Goal: Task Accomplishment & Management: Use online tool/utility

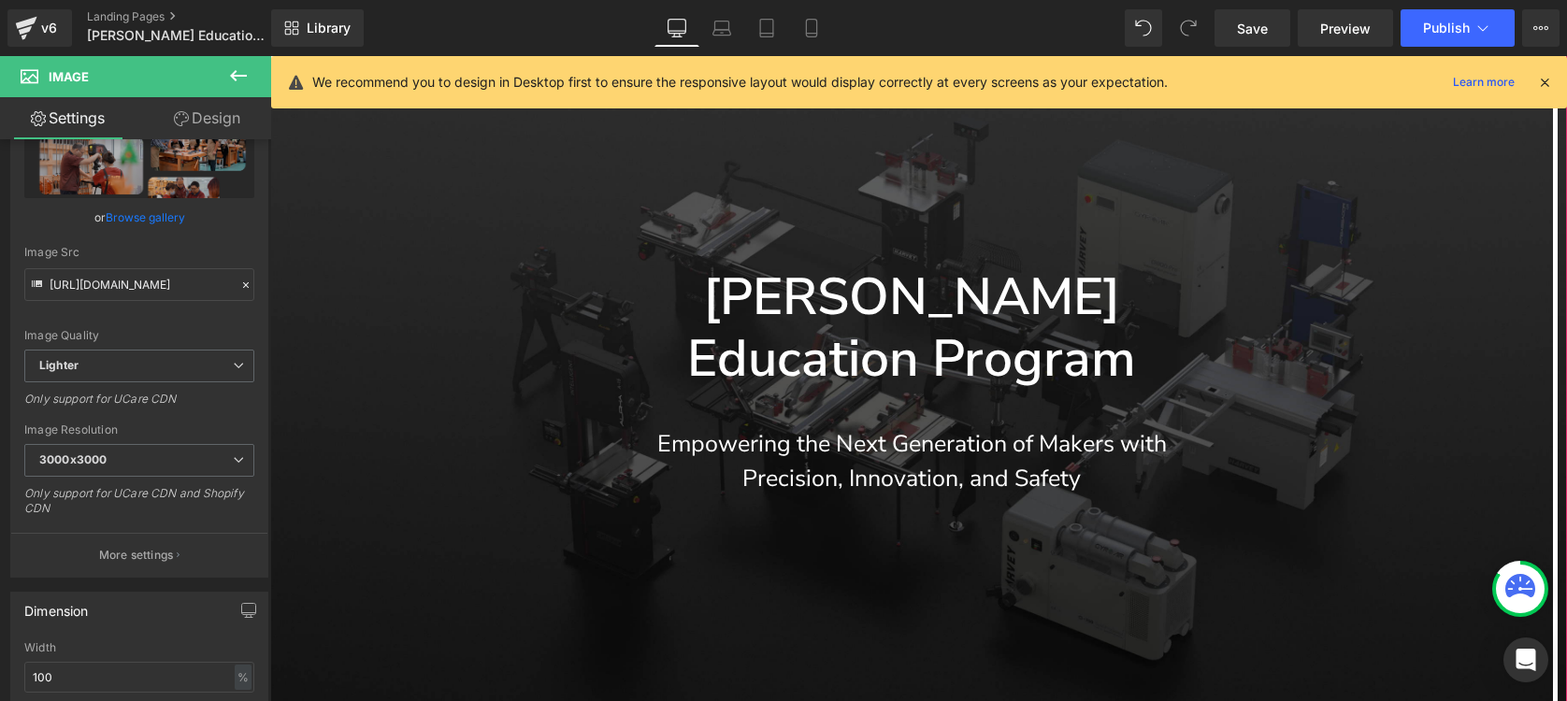
scroll to position [196, 0]
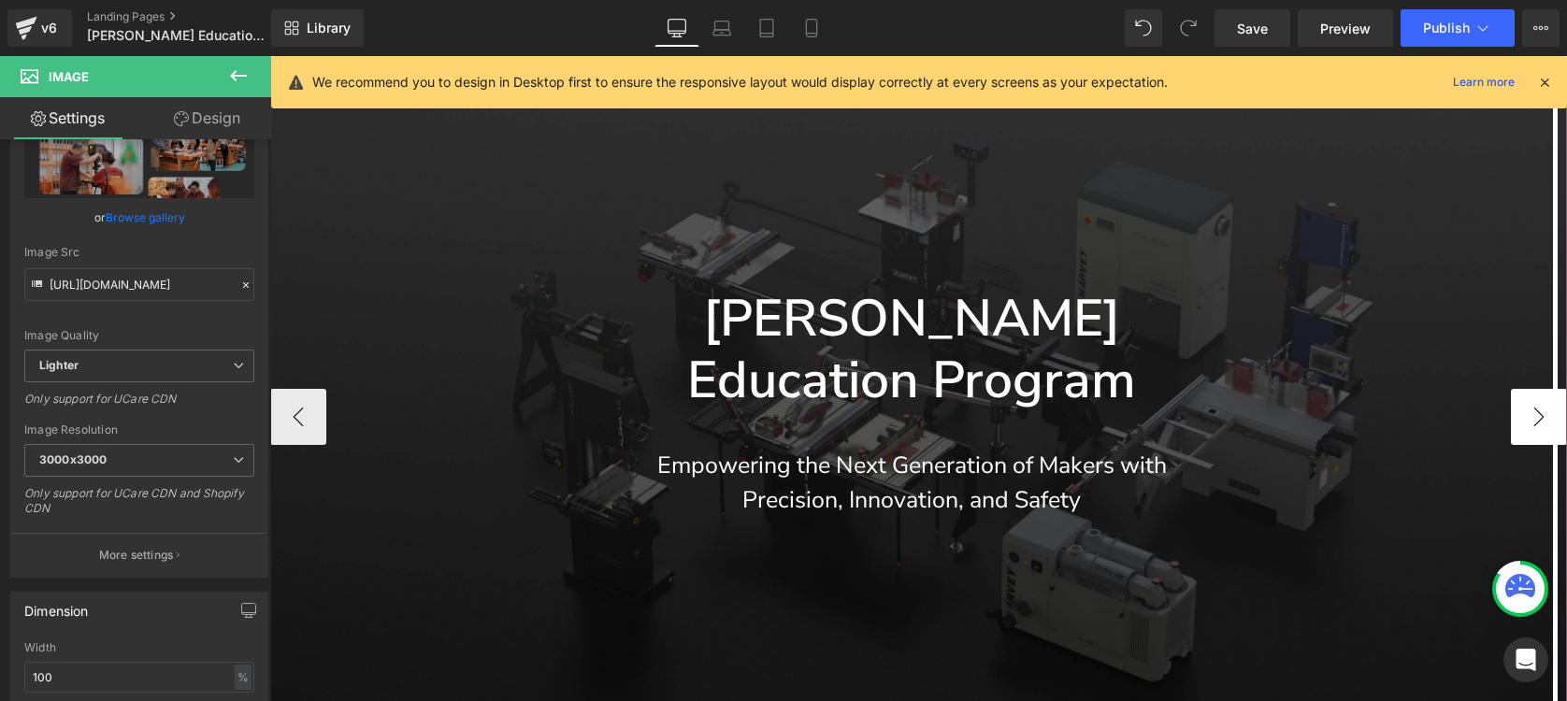
click at [1524, 389] on button "›" at bounding box center [1538, 417] width 56 height 56
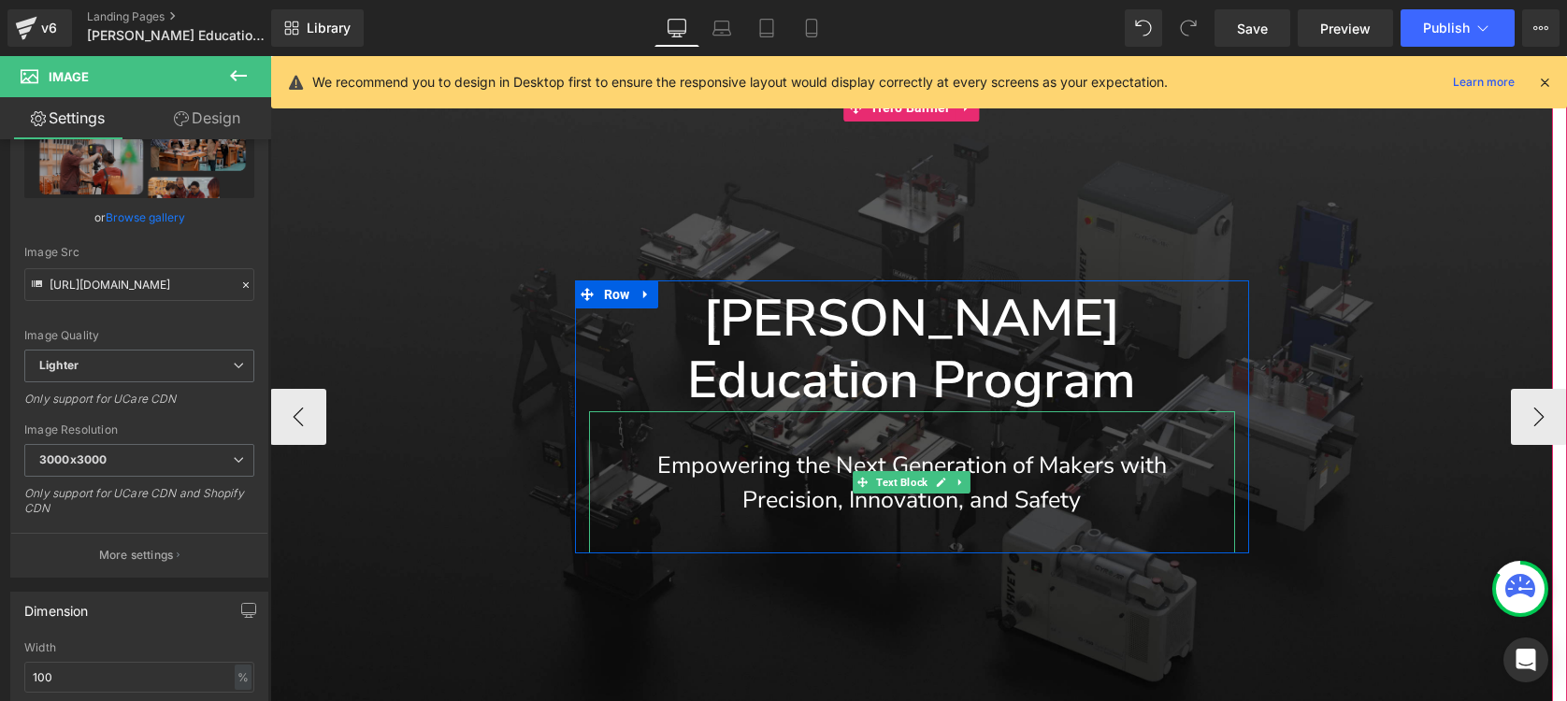
click at [1016, 411] on div "Empowering the Next Generation of Makers with Precision, Innovation, and Safety" at bounding box center [912, 482] width 646 height 143
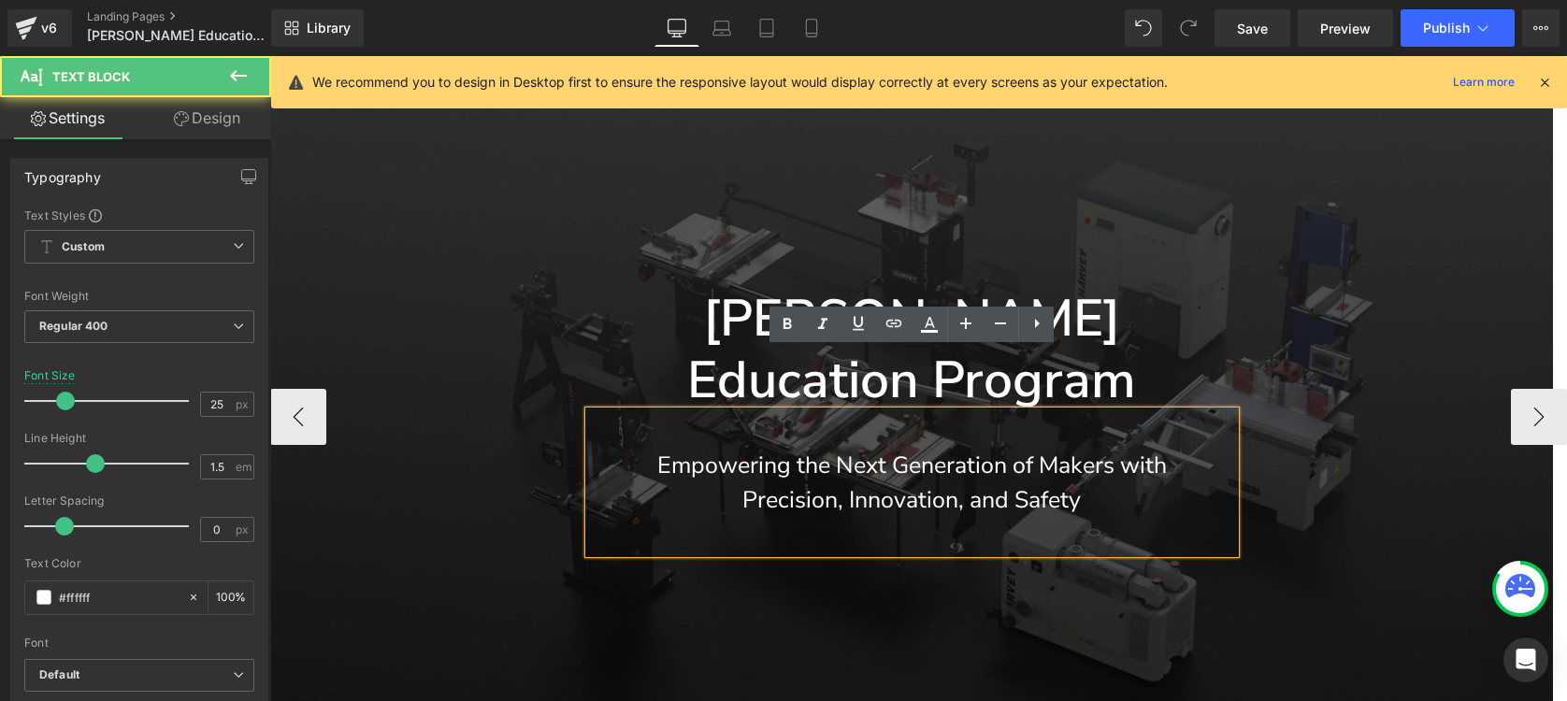
click at [995, 558] on div at bounding box center [911, 417] width 1282 height 648
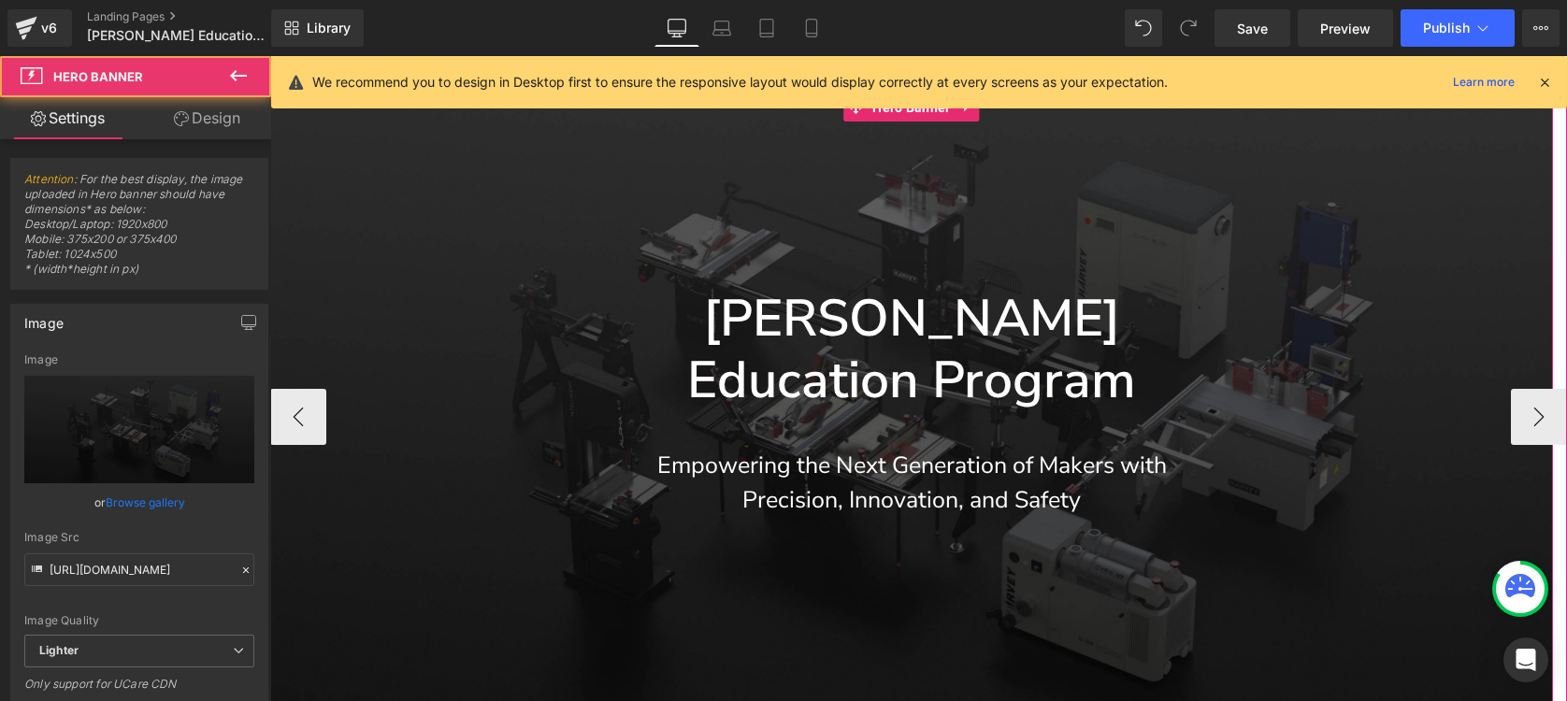
click at [914, 201] on div at bounding box center [911, 417] width 1282 height 648
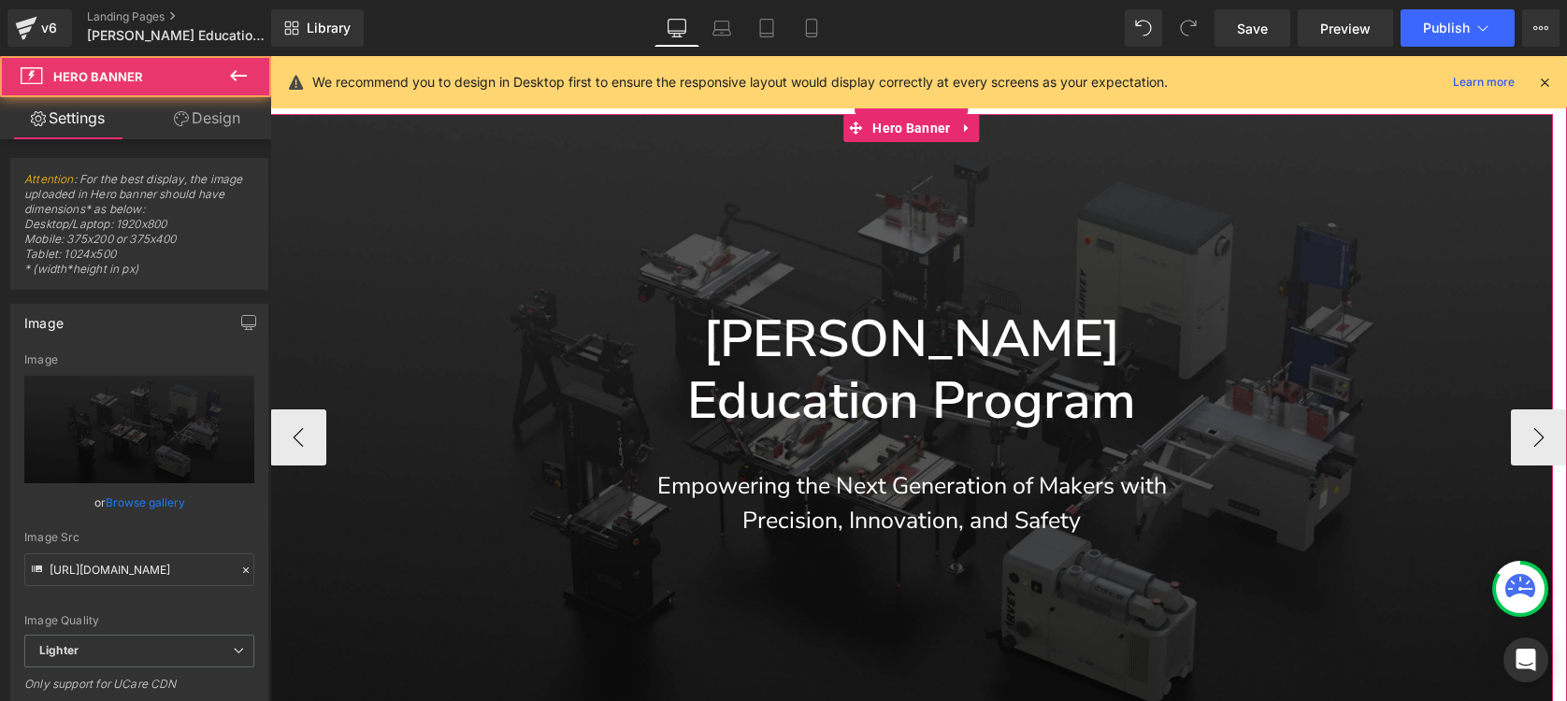
scroll to position [165, 0]
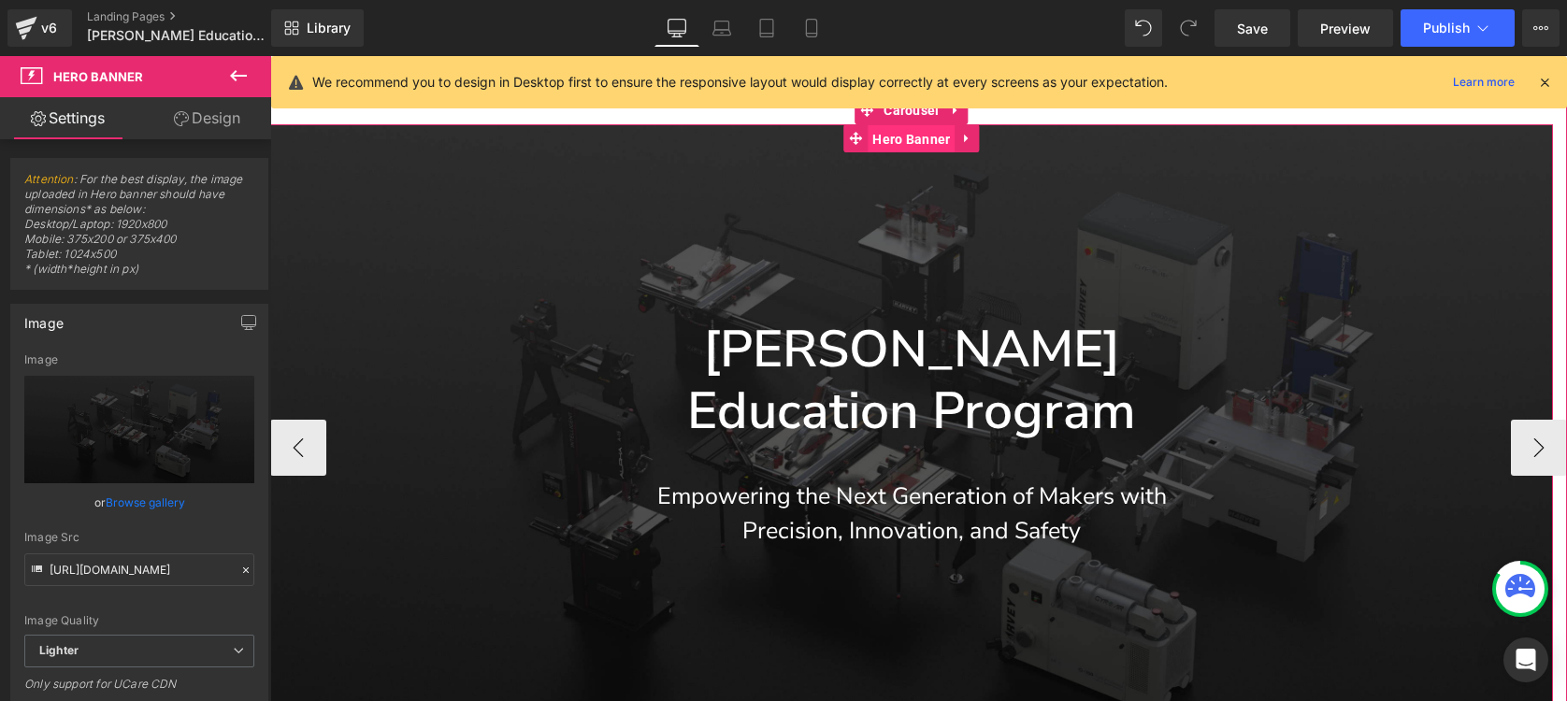
click at [916, 144] on span "Hero Banner" at bounding box center [910, 139] width 87 height 28
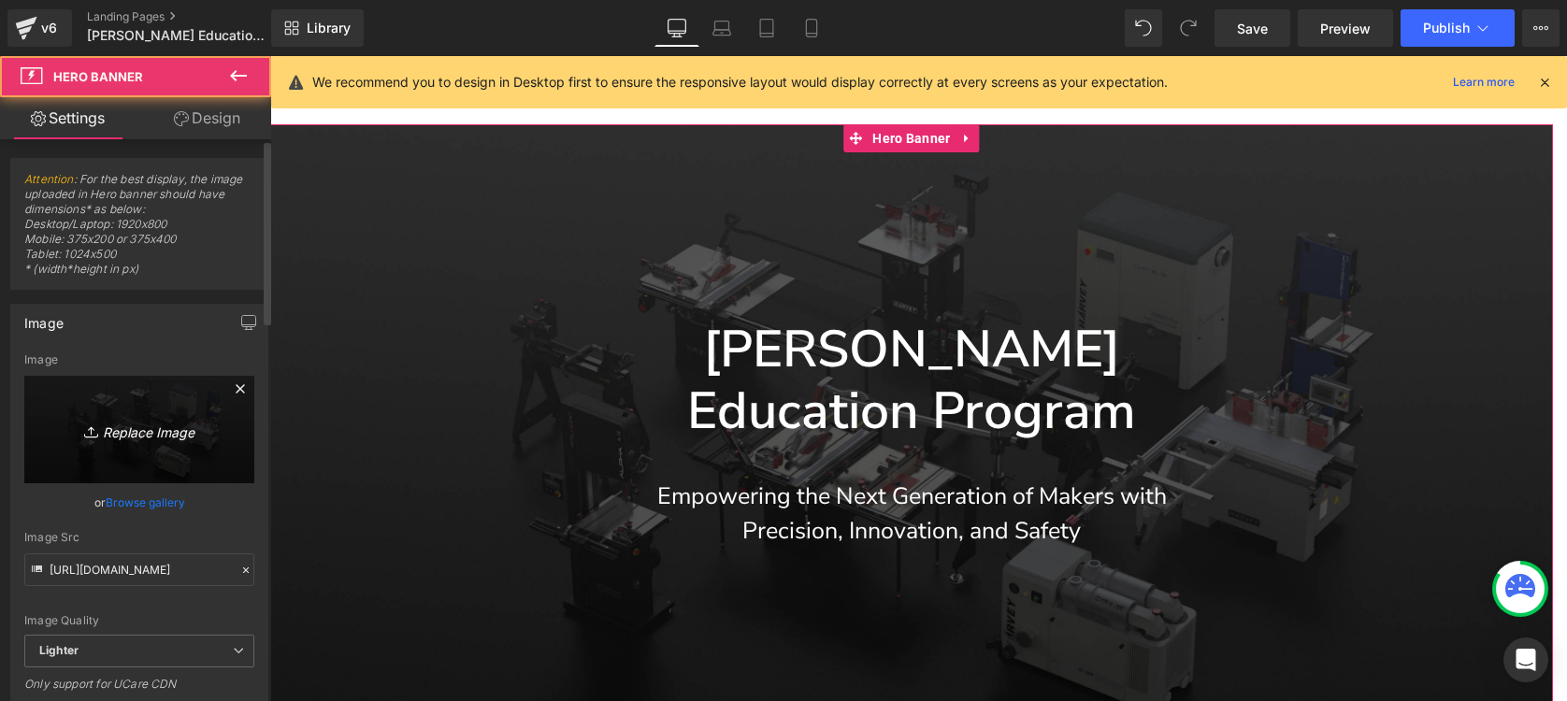
click at [114, 433] on icon "Replace Image" at bounding box center [139, 429] width 150 height 23
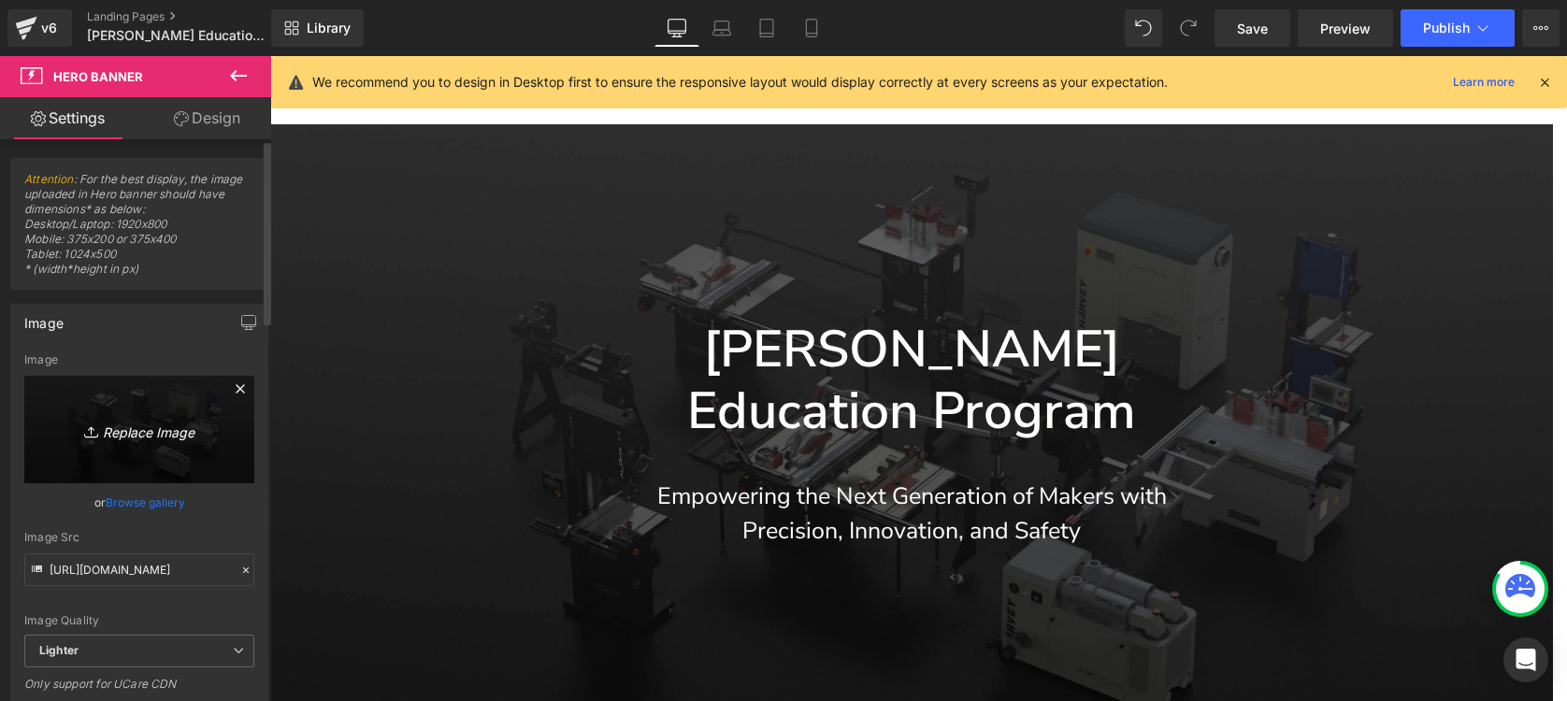
type input "C:\fakepath\jimeng-2025-09-23-9252-给我一张在外国学校外国大学生和老师围绕在一起做木工的场景.png"
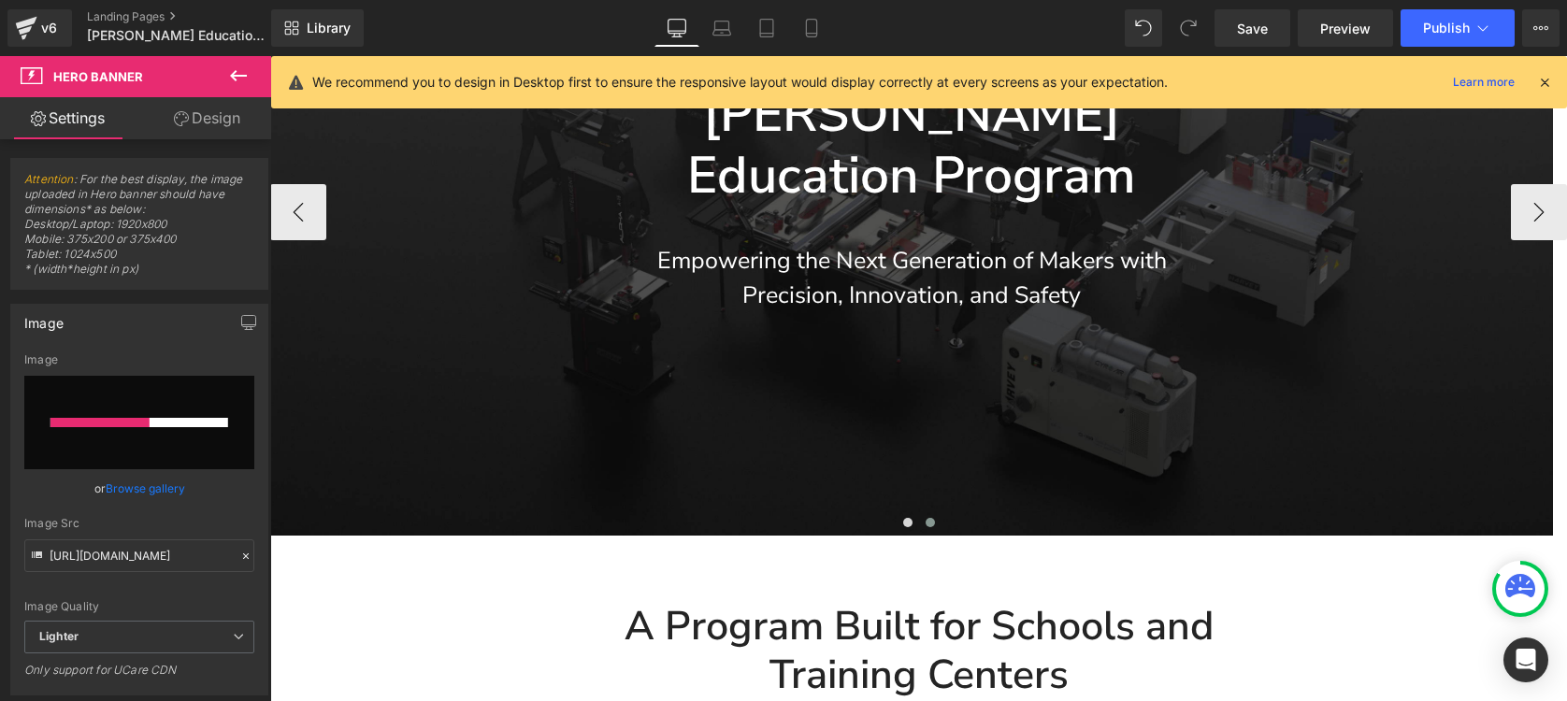
scroll to position [387, 0]
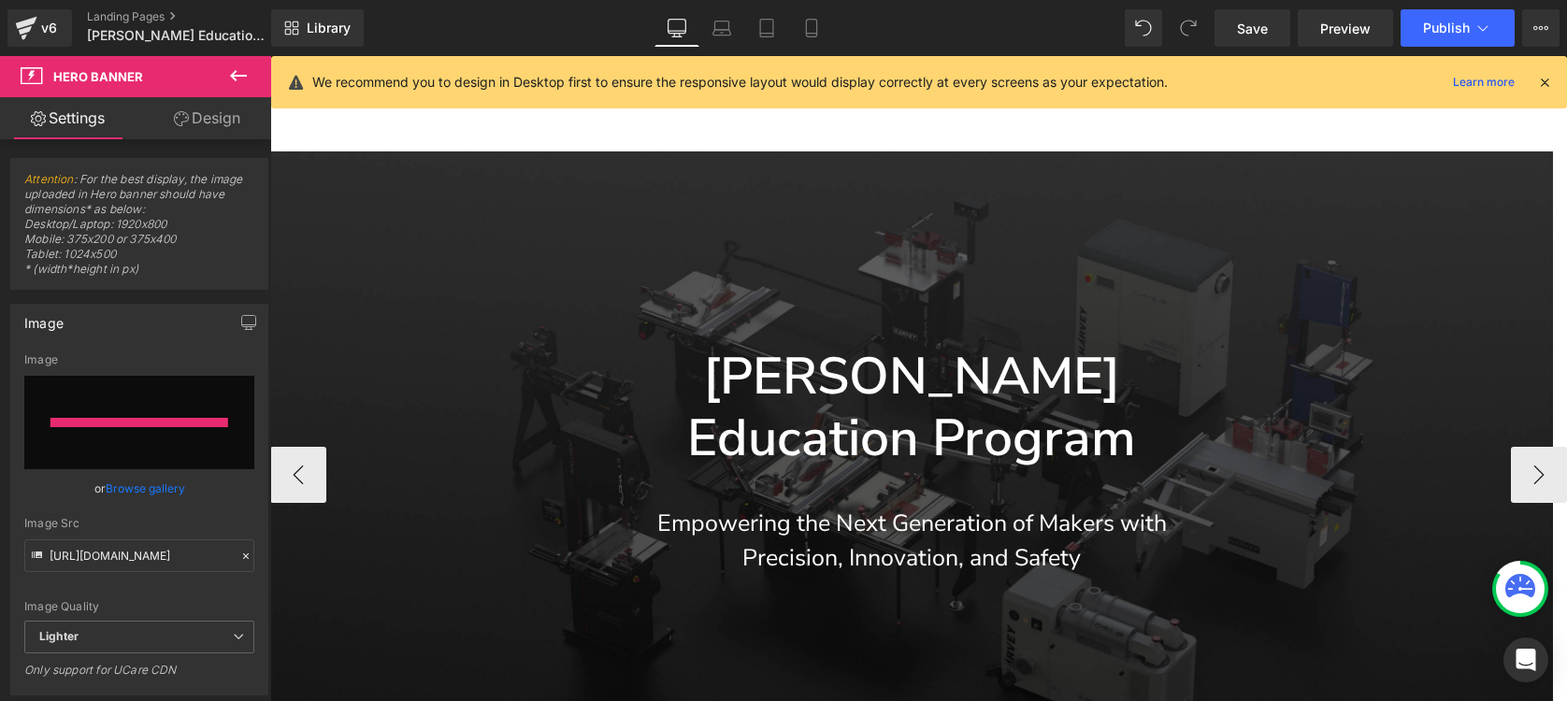
type input "[URL][DOMAIN_NAME]"
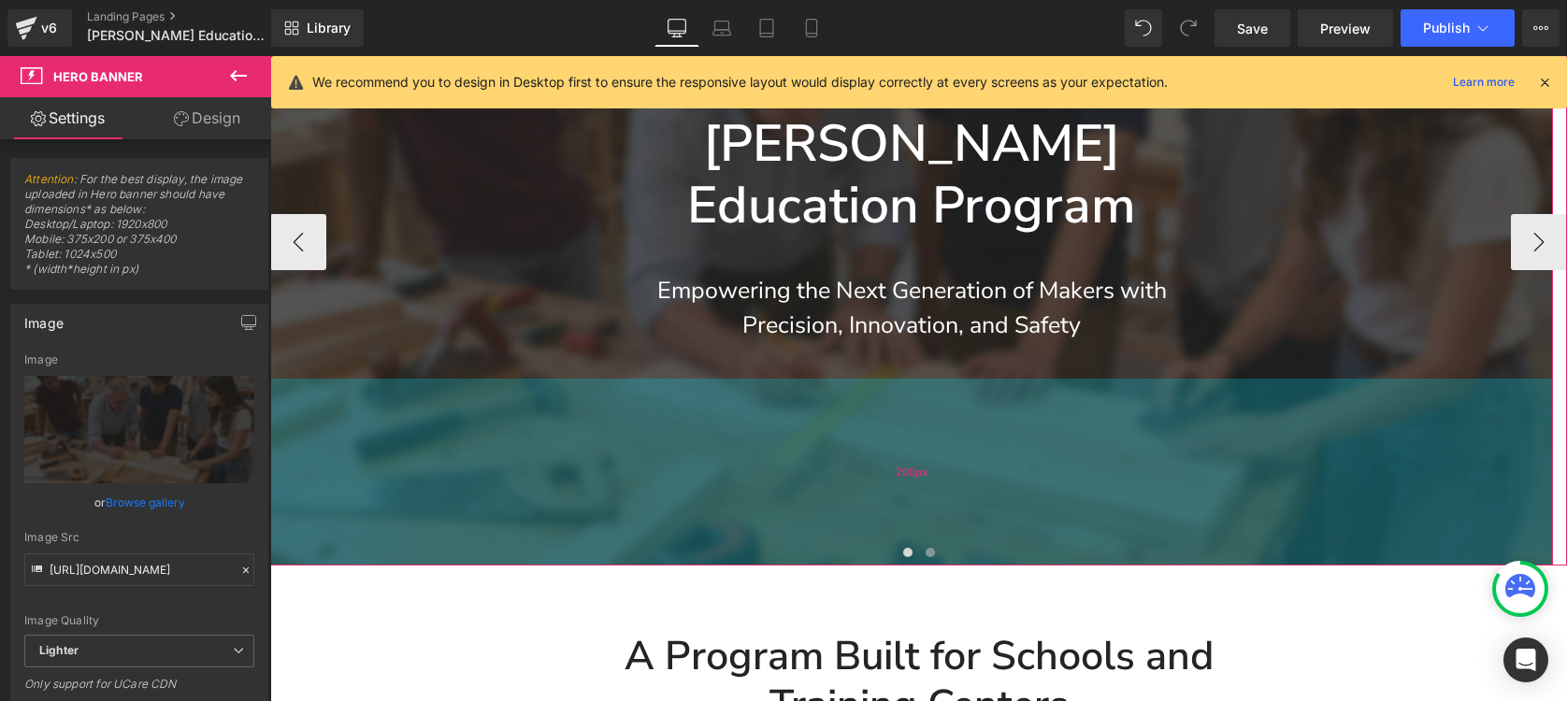
scroll to position [265, 0]
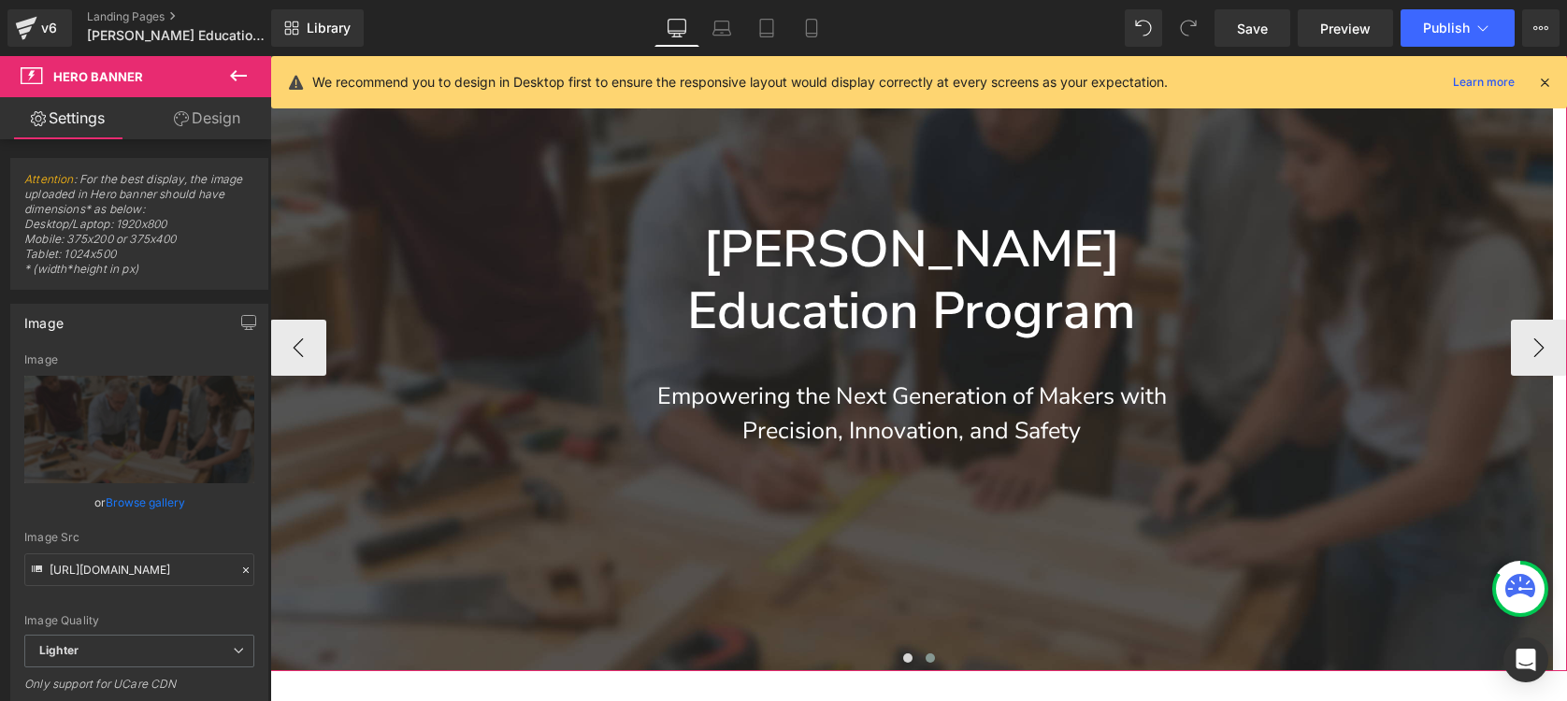
click at [925, 653] on span at bounding box center [929, 657] width 9 height 9
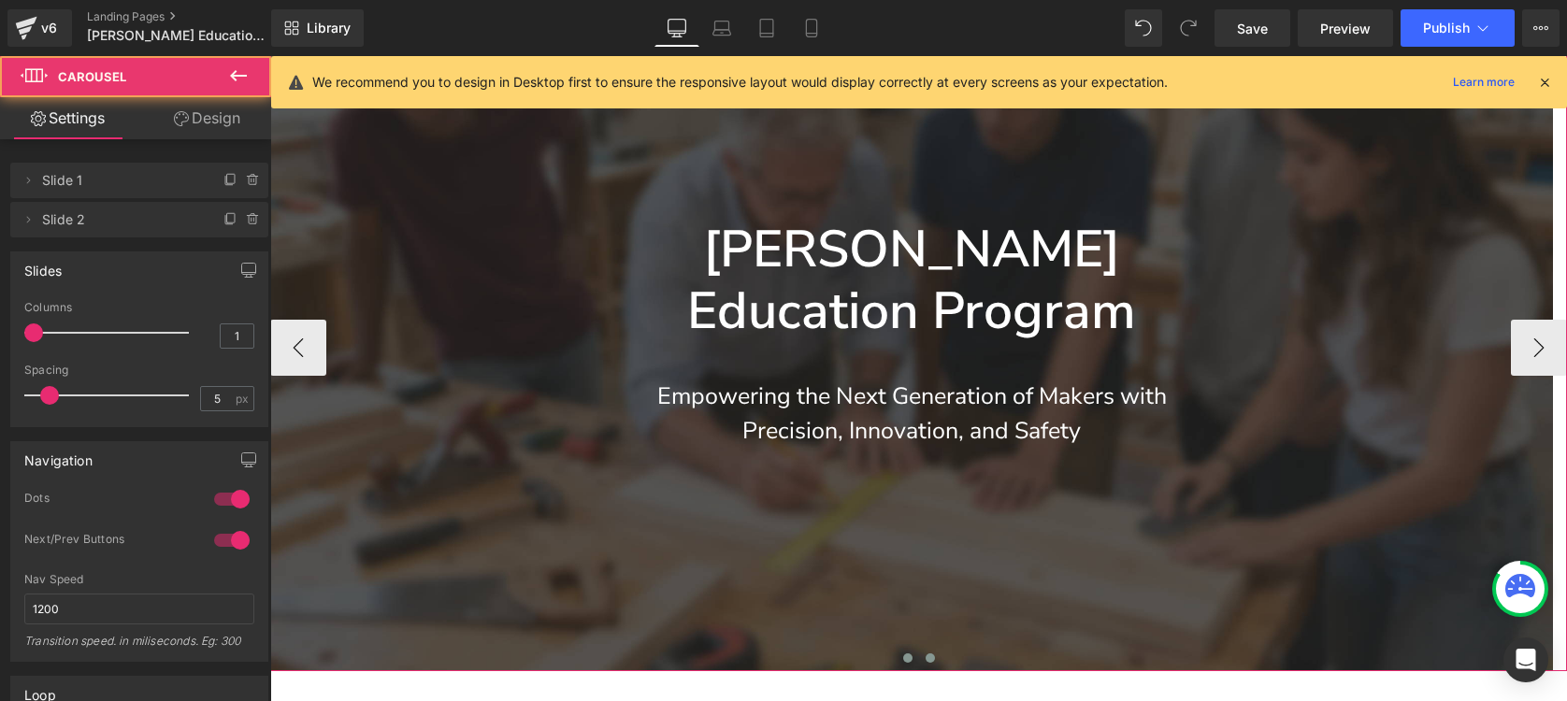
click at [903, 653] on span at bounding box center [907, 657] width 9 height 9
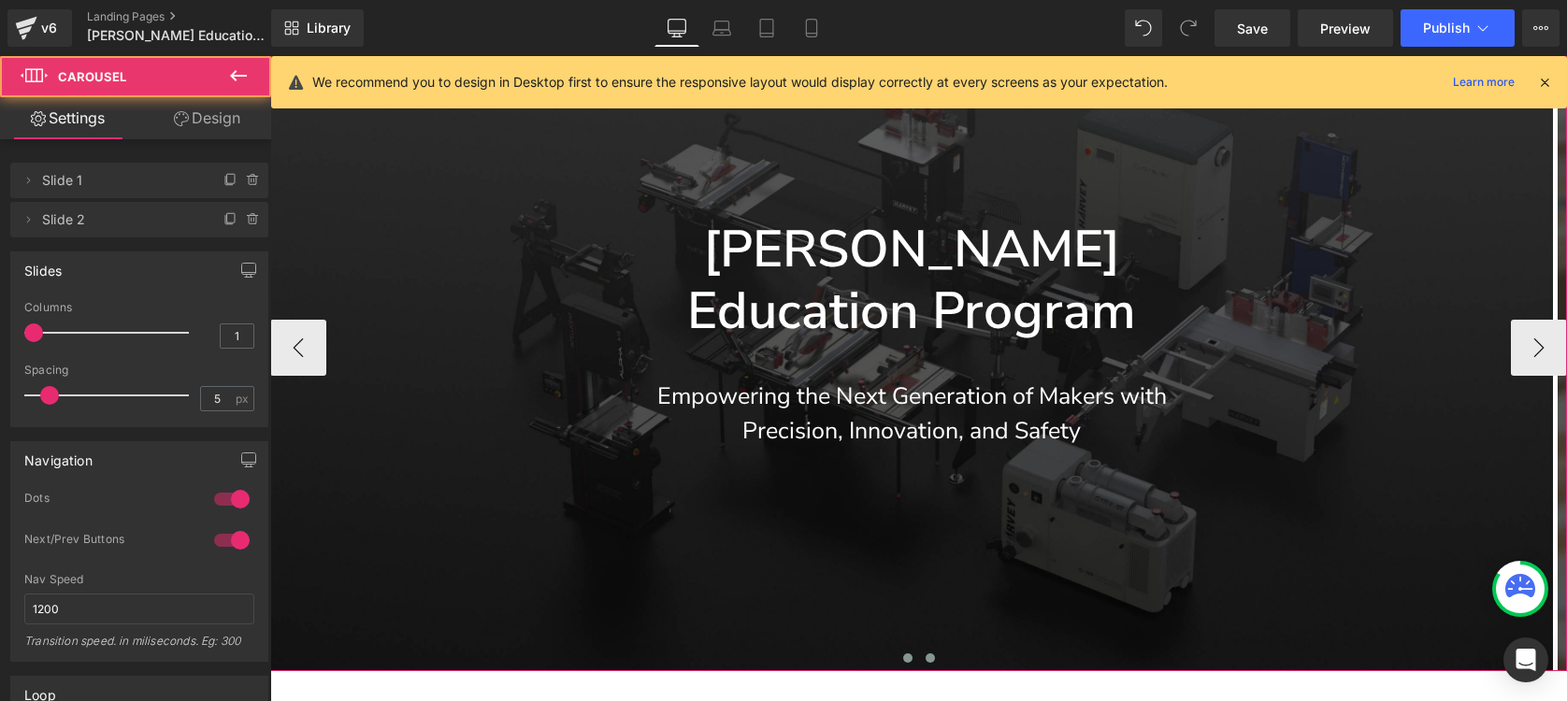
click at [925, 653] on span at bounding box center [929, 657] width 9 height 9
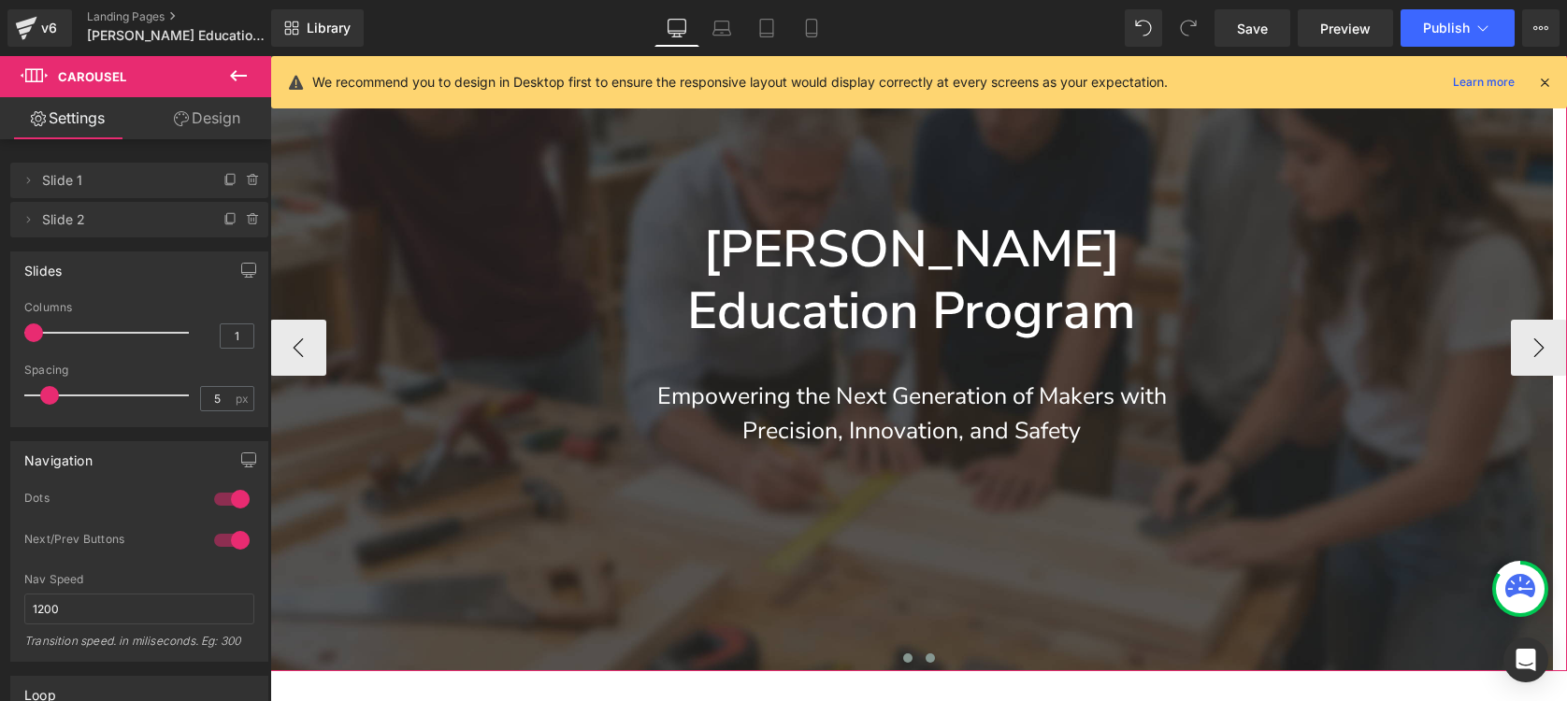
click at [909, 649] on button at bounding box center [907, 658] width 22 height 19
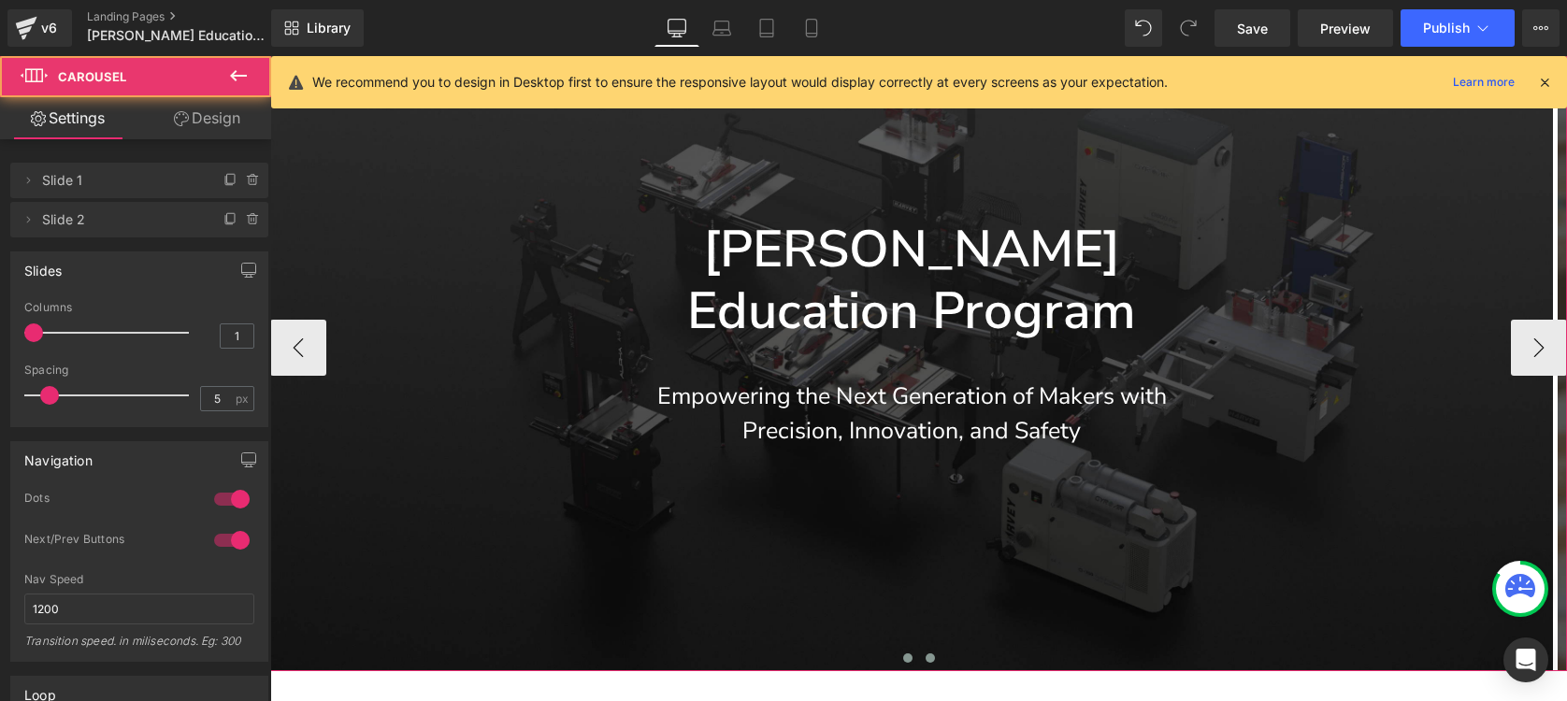
click at [925, 653] on span at bounding box center [929, 657] width 9 height 9
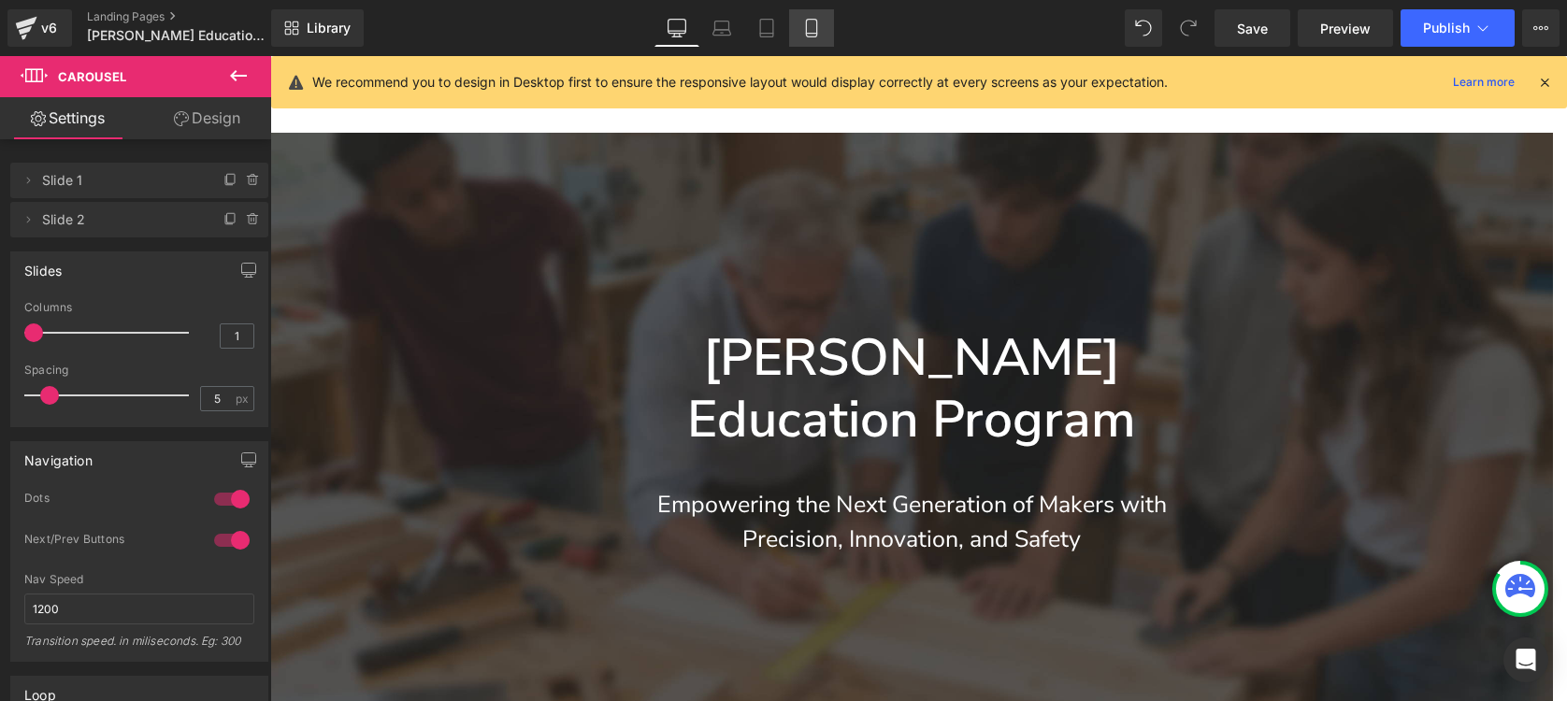
click at [814, 21] on icon at bounding box center [811, 28] width 19 height 19
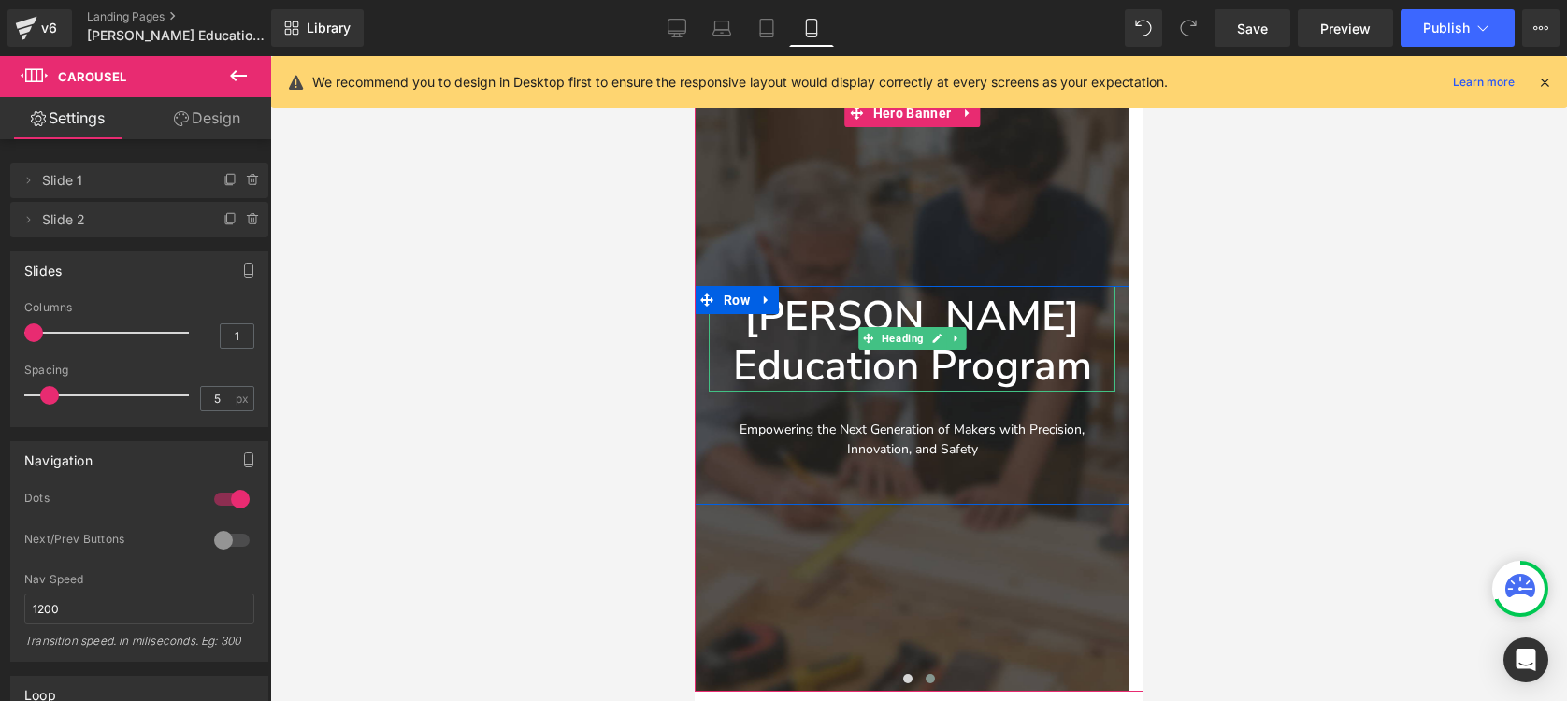
scroll to position [319, 0]
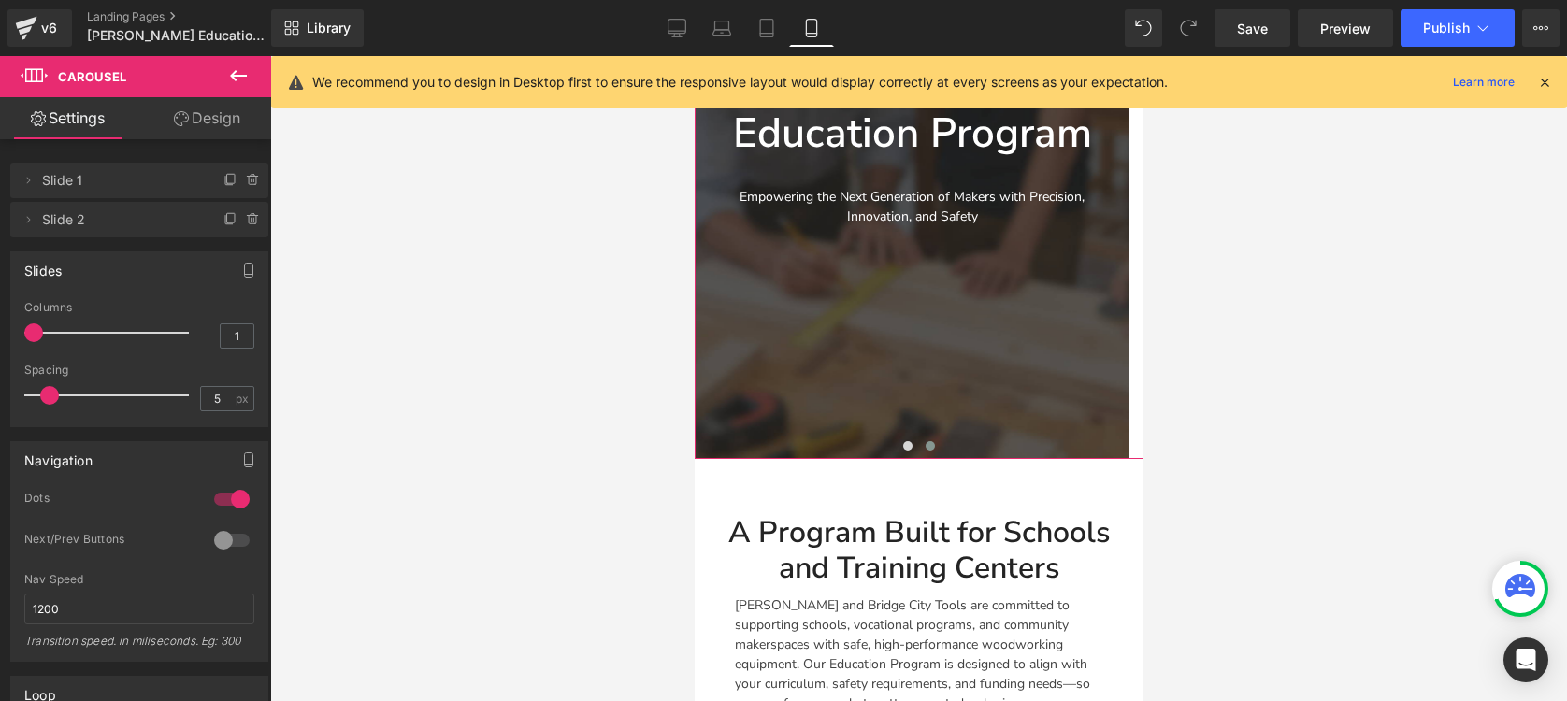
click at [924, 447] on span at bounding box center [928, 445] width 9 height 9
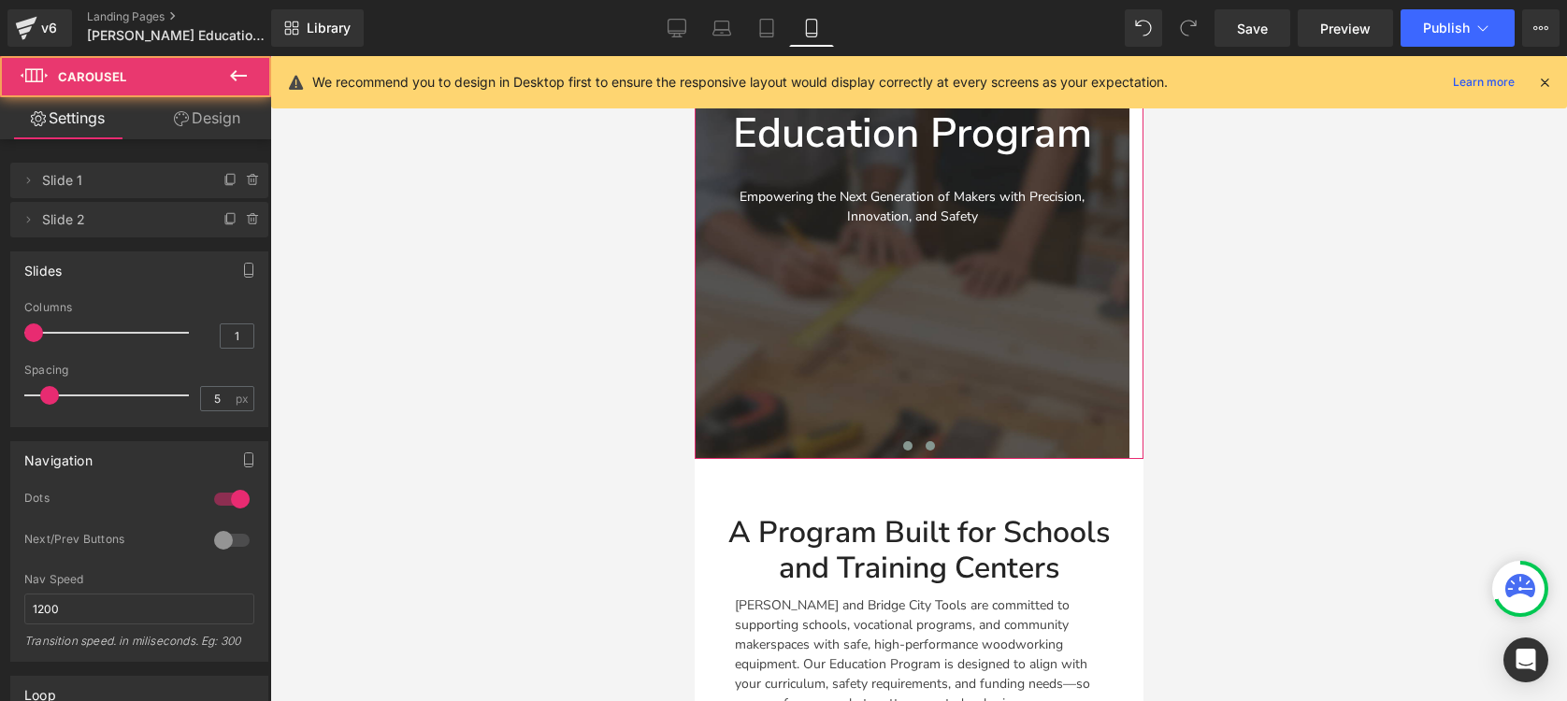
click at [903, 447] on span at bounding box center [906, 445] width 9 height 9
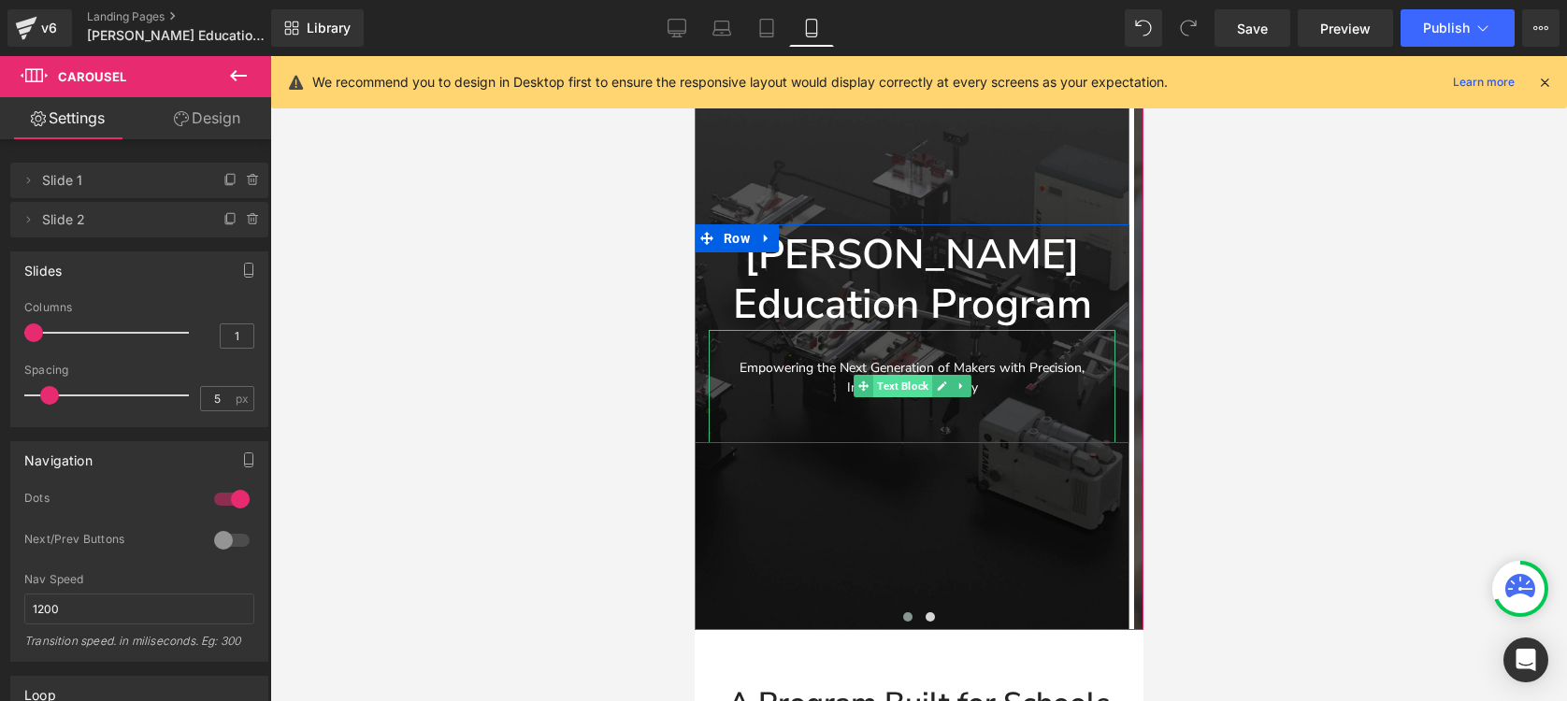
scroll to position [198, 0]
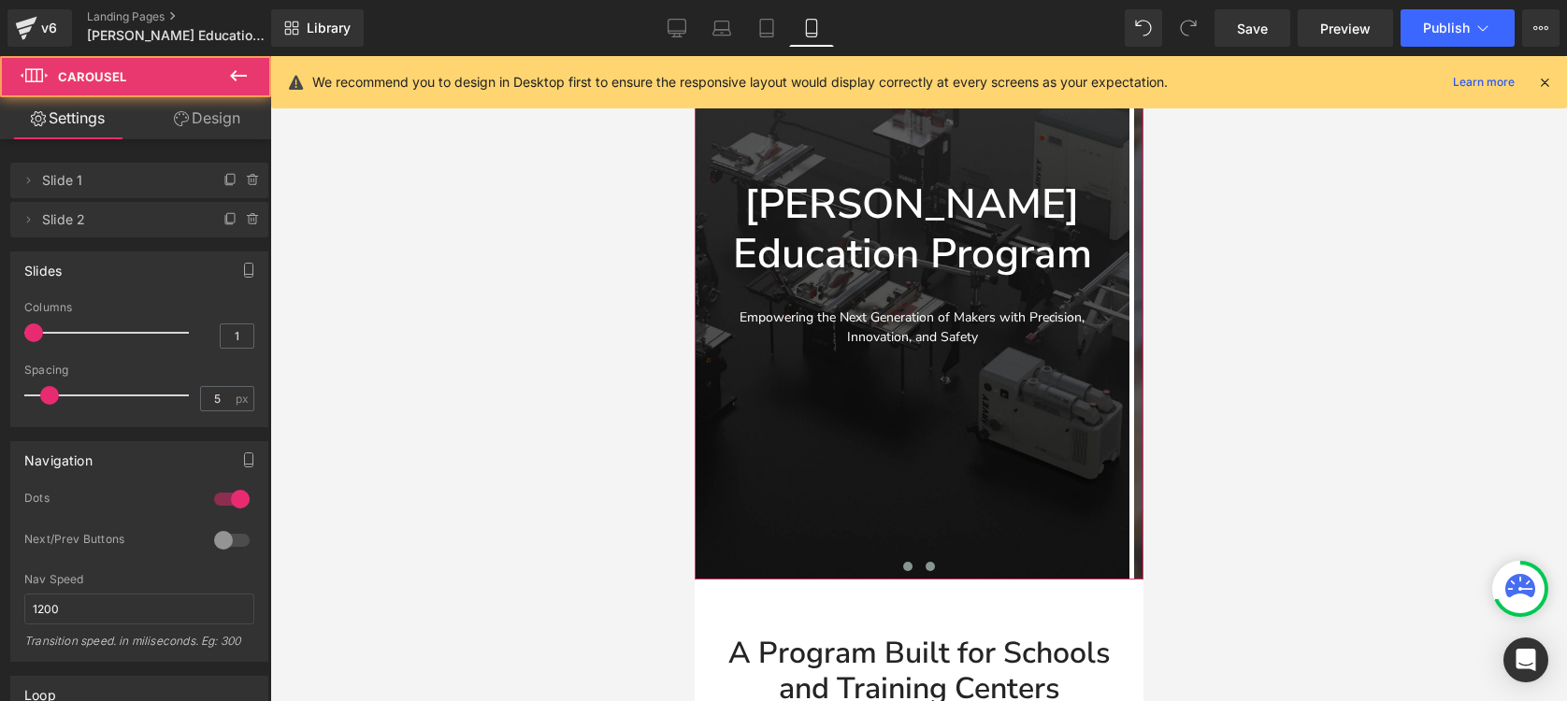
click at [924, 564] on span at bounding box center [928, 566] width 9 height 9
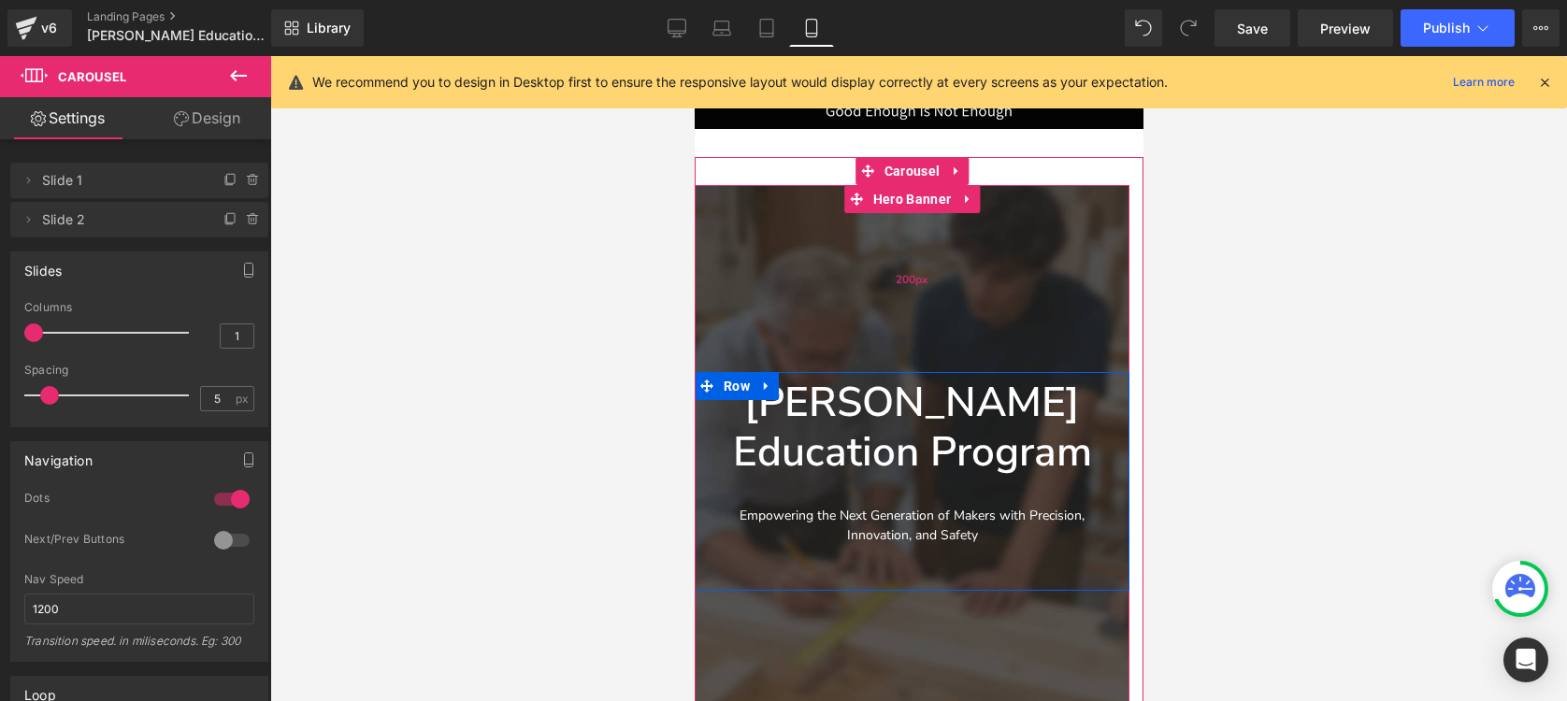
scroll to position [0, 0]
click at [924, 203] on span "Hero Banner" at bounding box center [910, 200] width 87 height 28
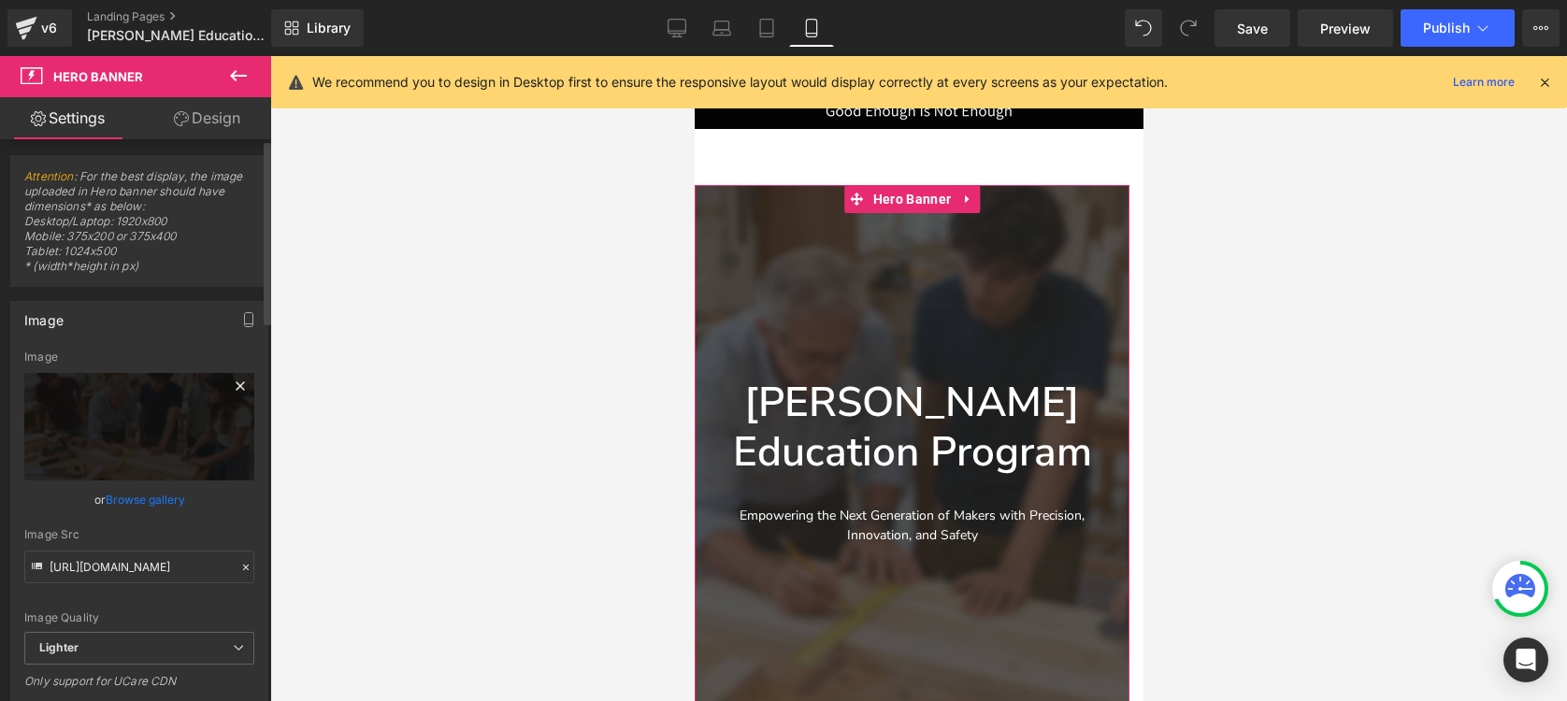
scroll to position [4, 0]
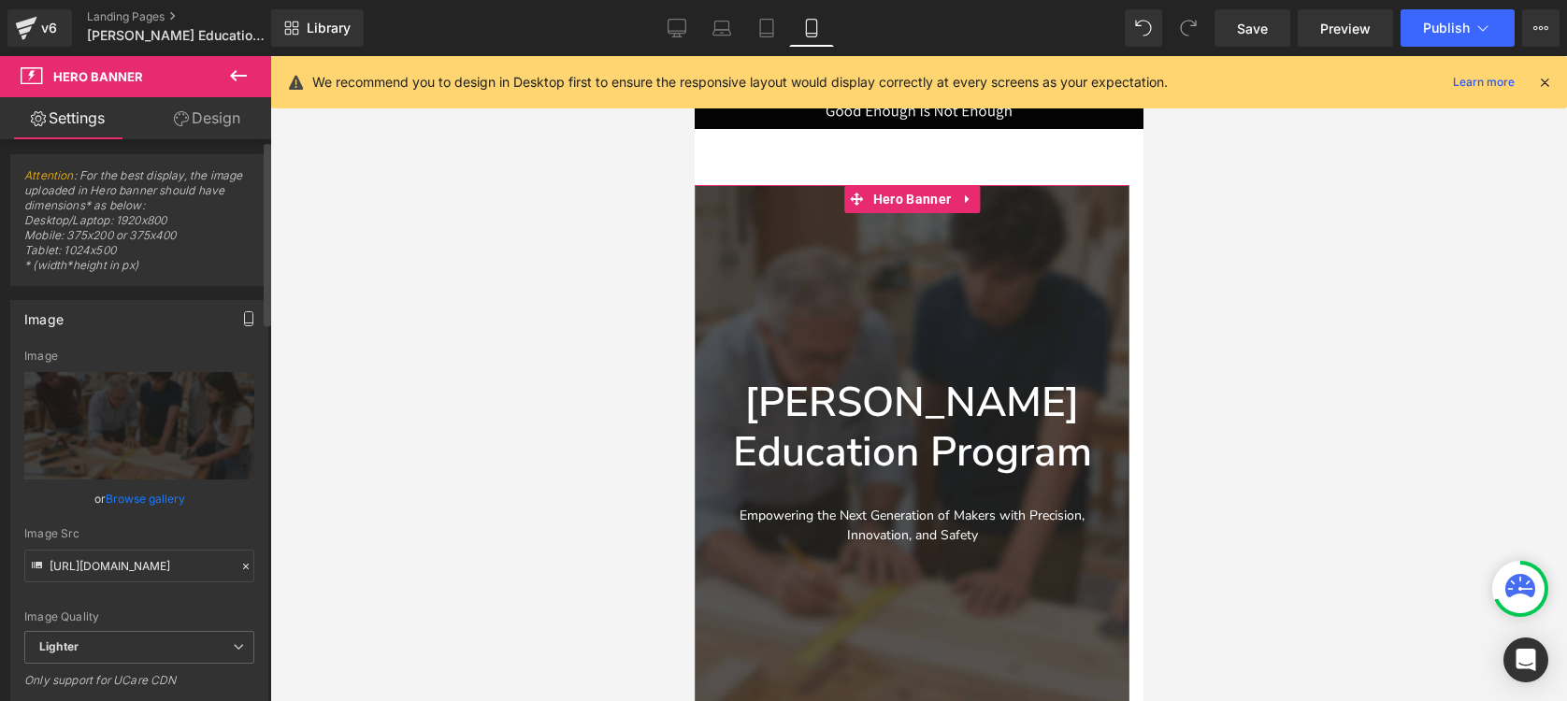
click at [245, 320] on icon "button" at bounding box center [249, 319] width 8 height 14
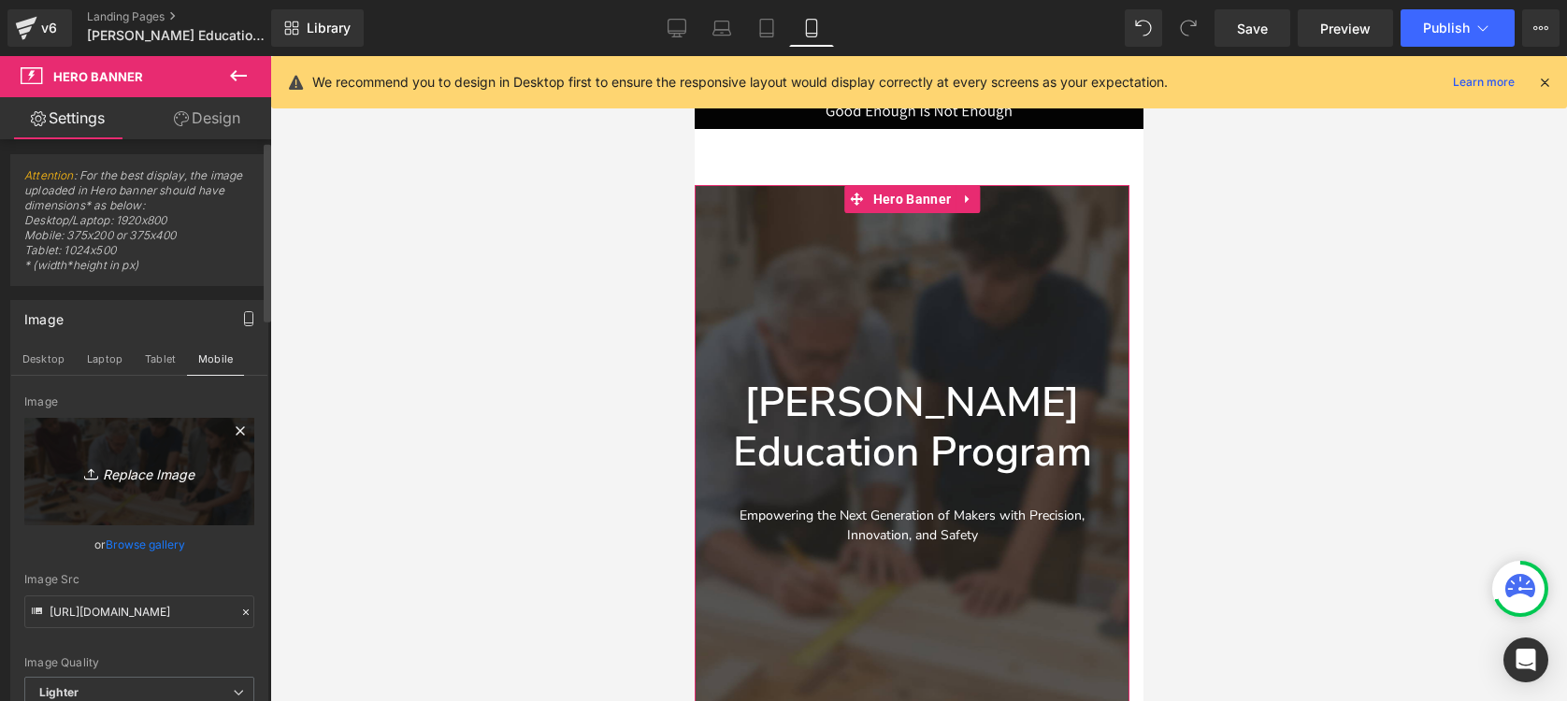
scroll to position [326, 0]
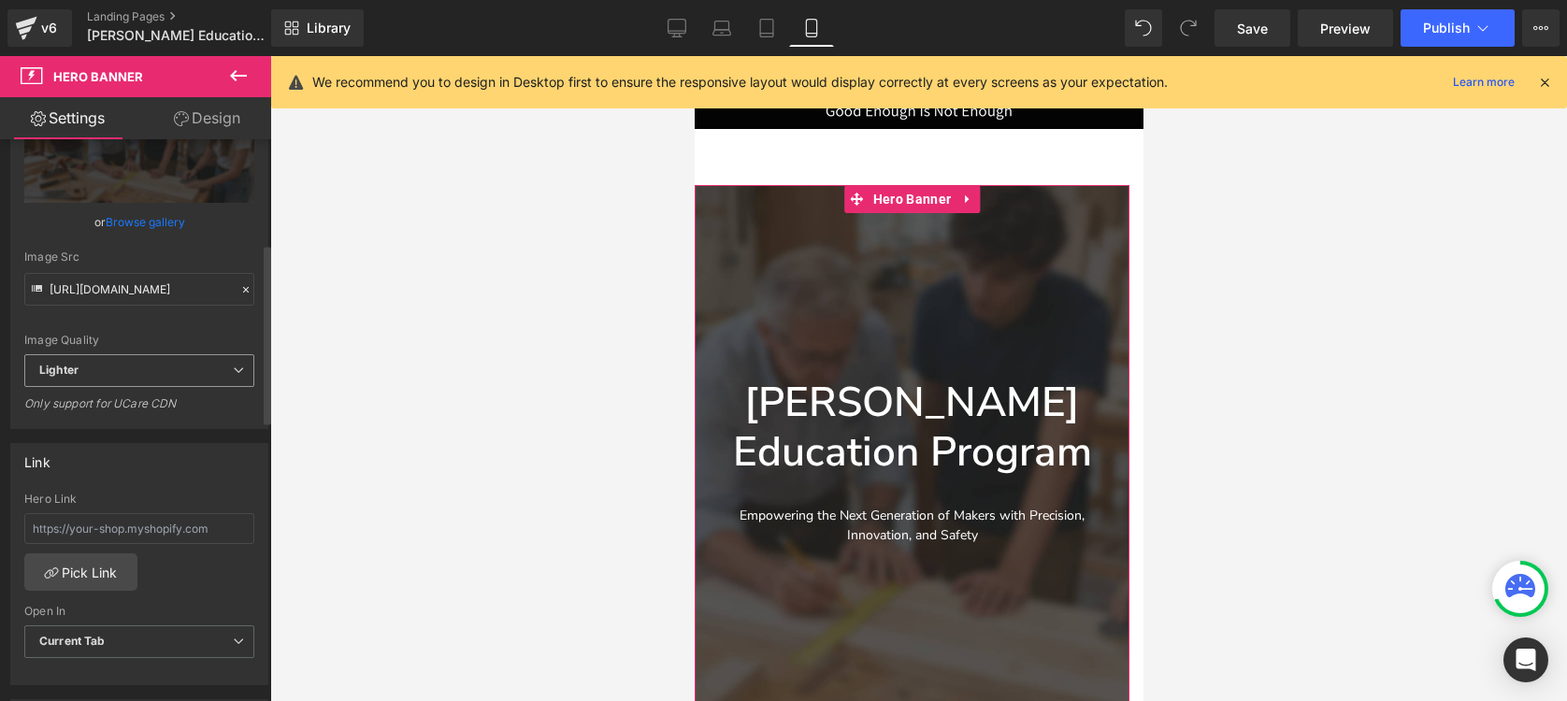
click at [131, 371] on span "Lighter" at bounding box center [139, 370] width 230 height 33
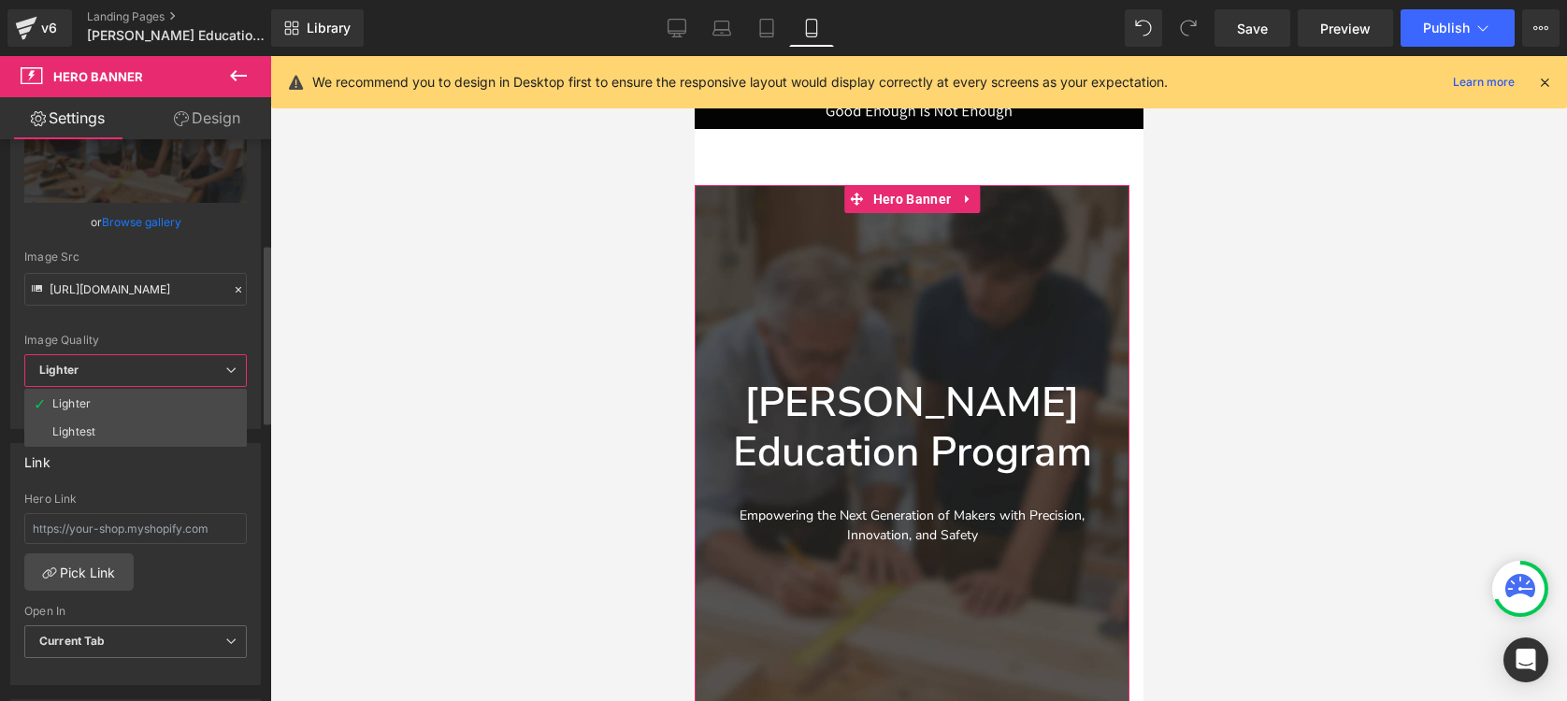
click at [131, 371] on span "Lighter" at bounding box center [135, 370] width 222 height 33
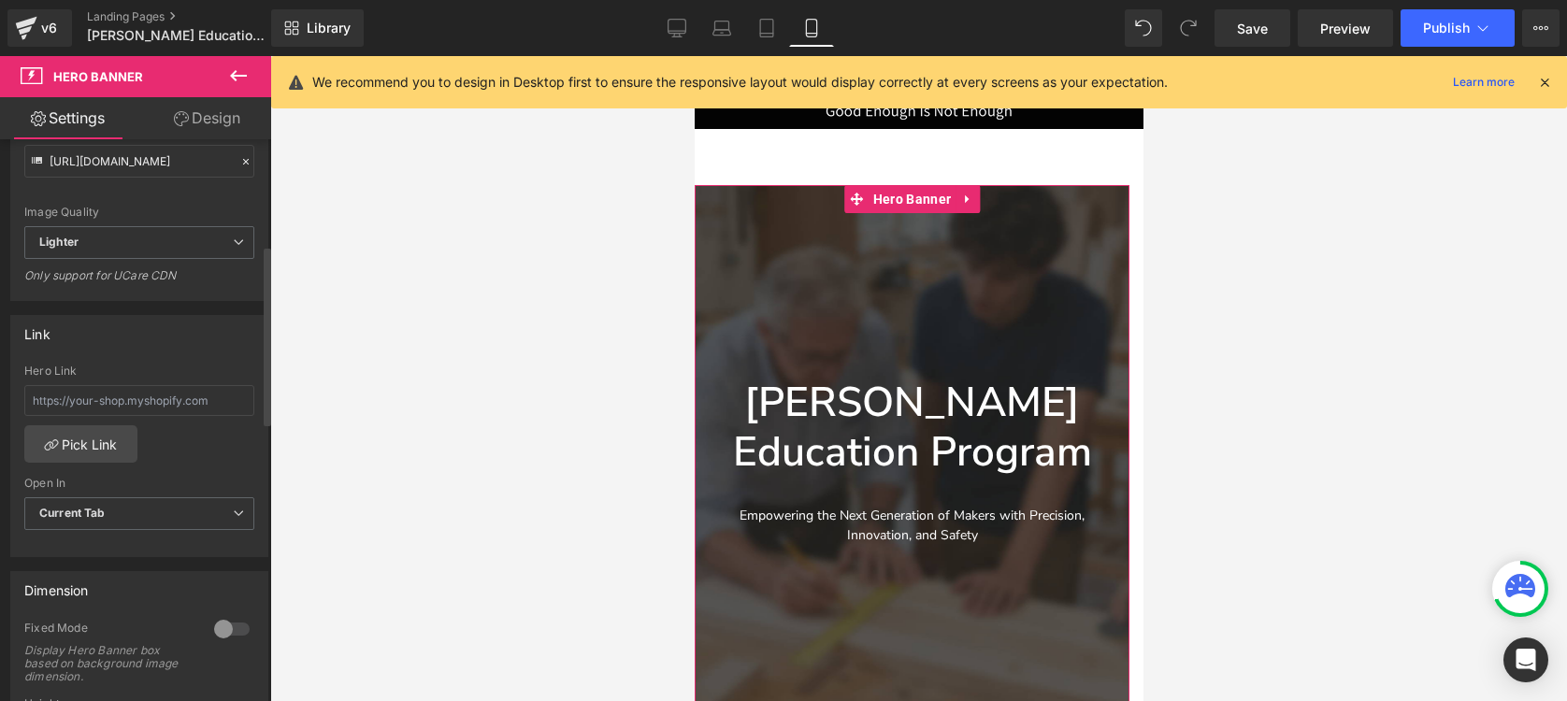
scroll to position [694, 0]
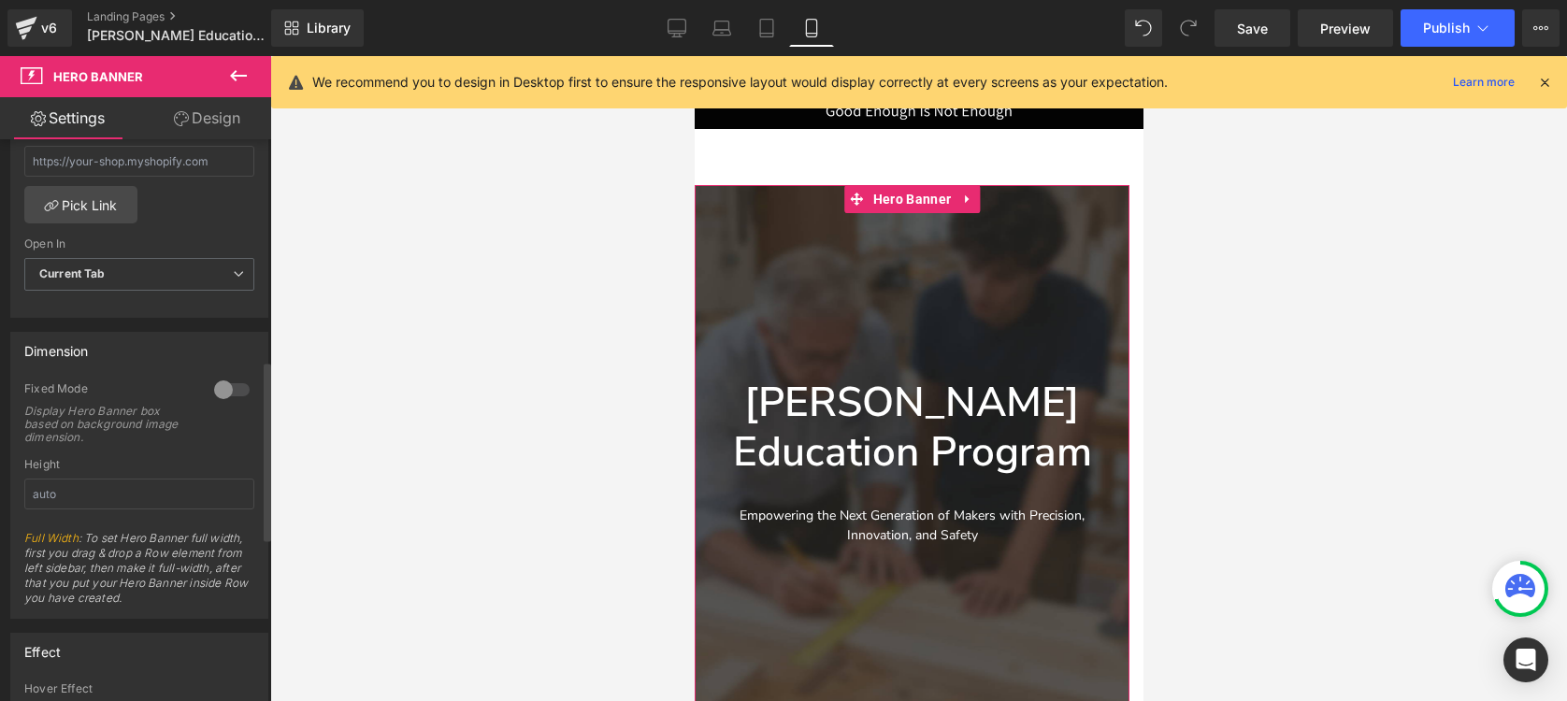
click at [224, 388] on div at bounding box center [231, 390] width 45 height 30
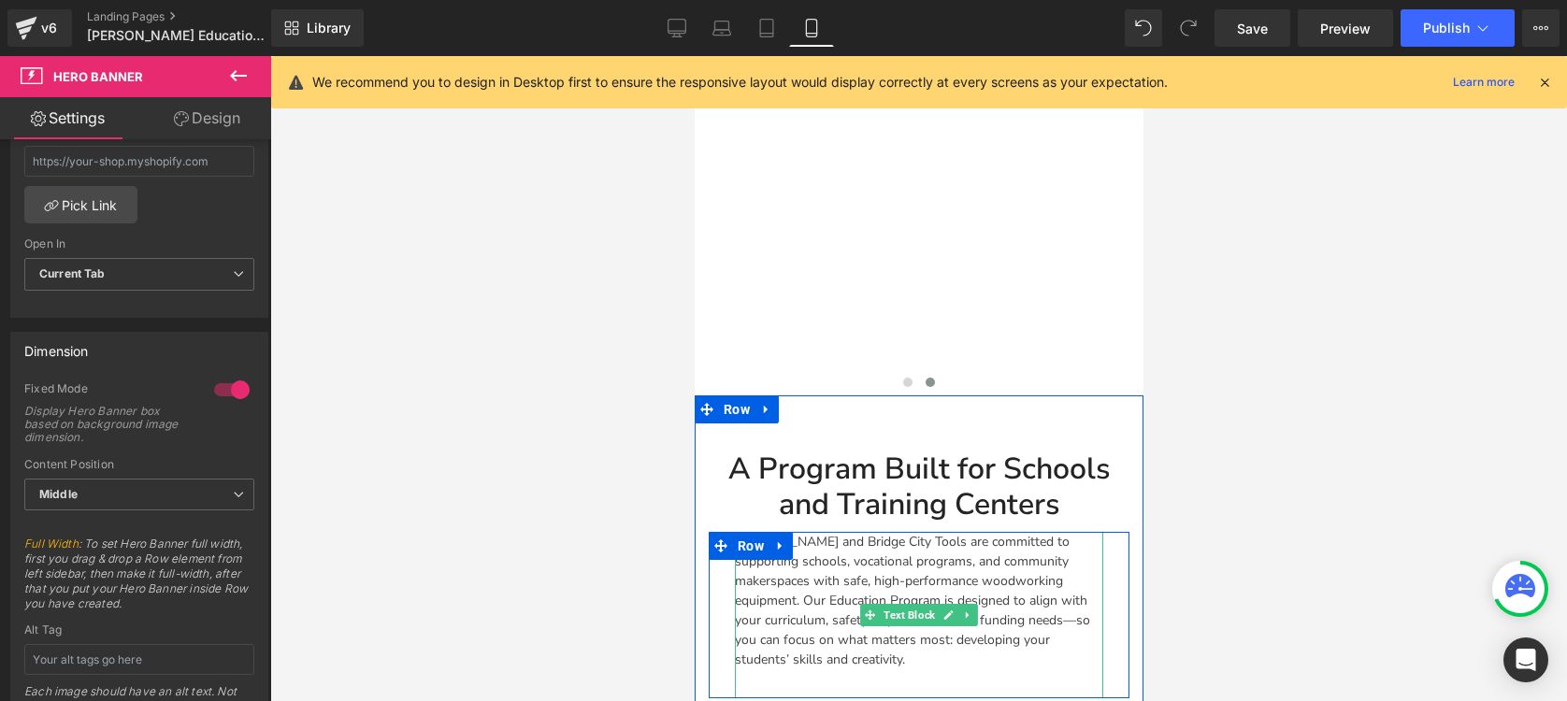
scroll to position [7, 0]
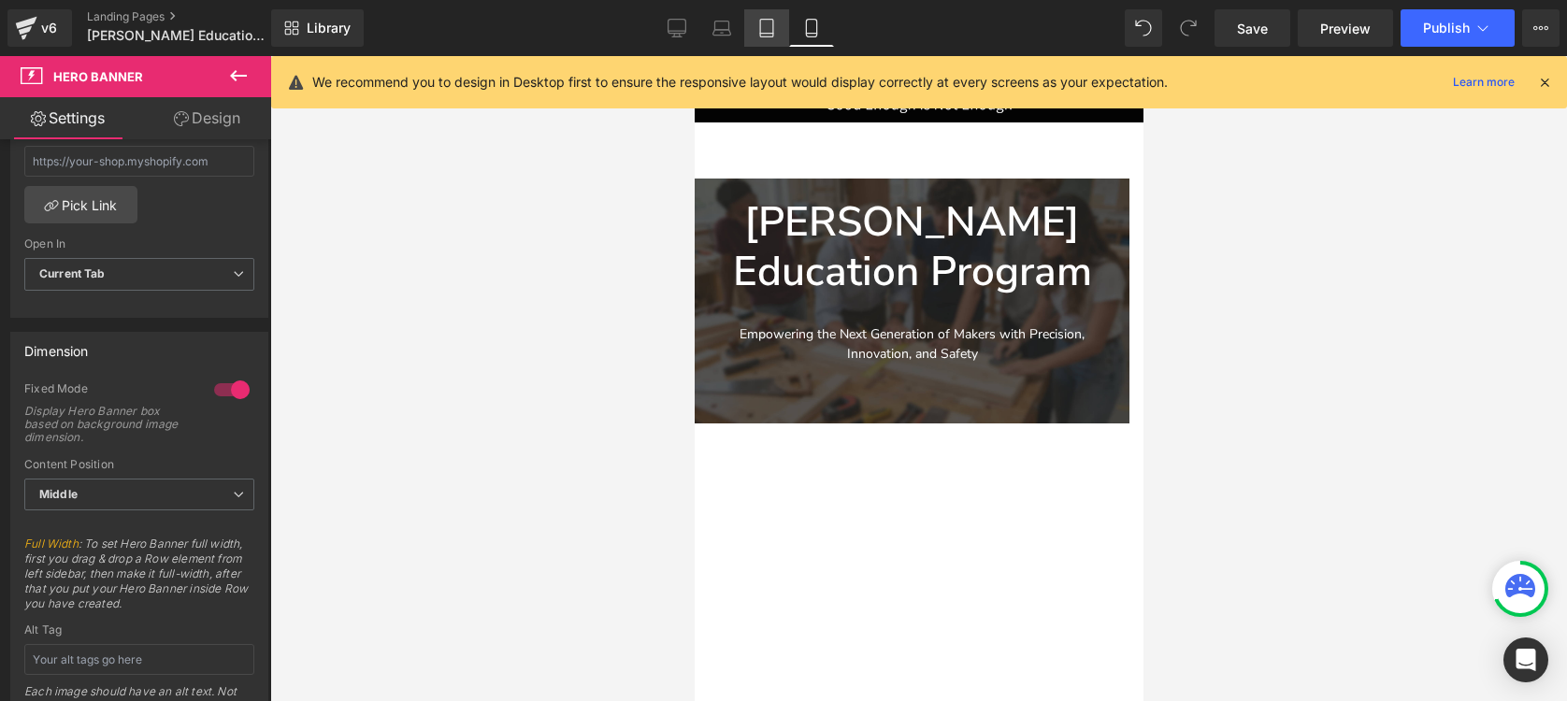
click at [769, 30] on icon at bounding box center [766, 28] width 19 height 19
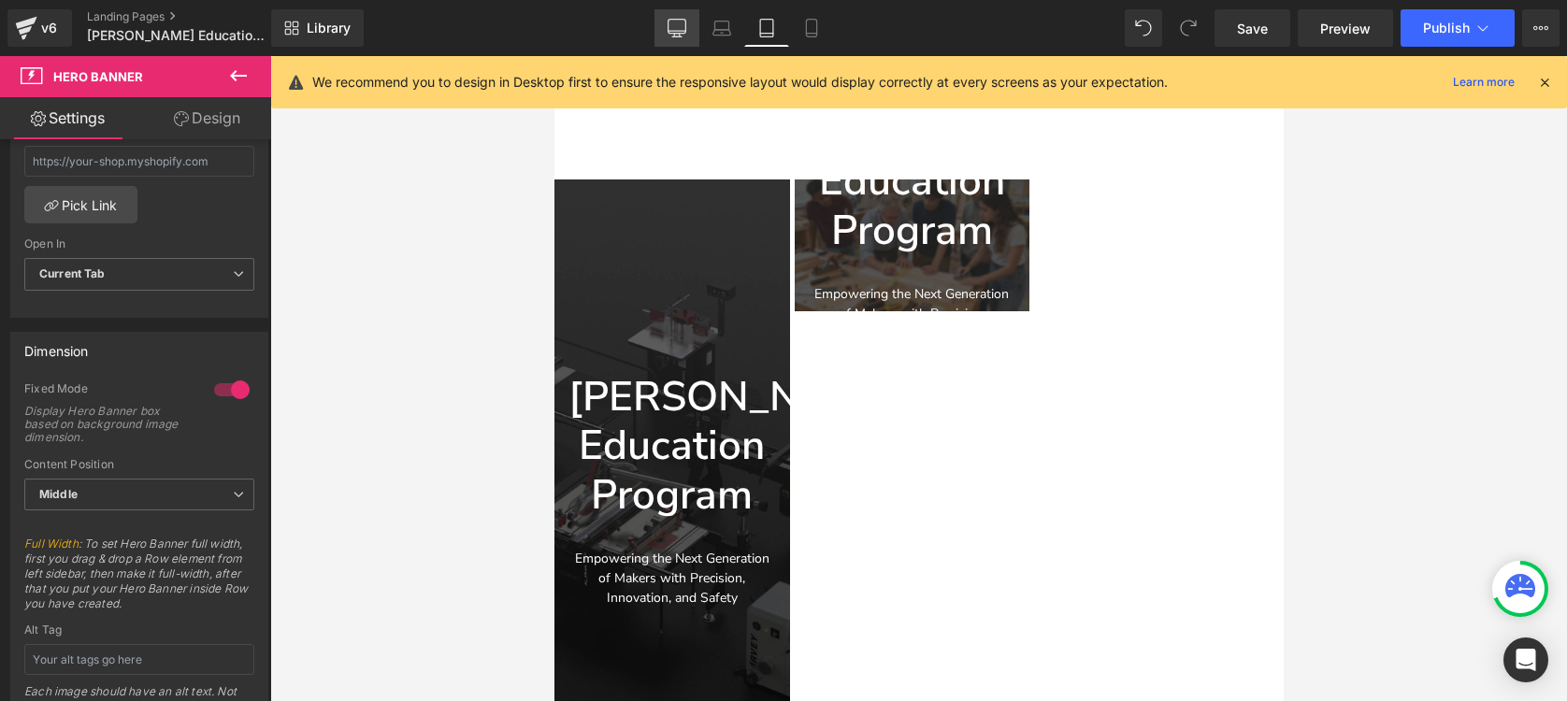
click at [667, 32] on icon at bounding box center [676, 28] width 19 height 19
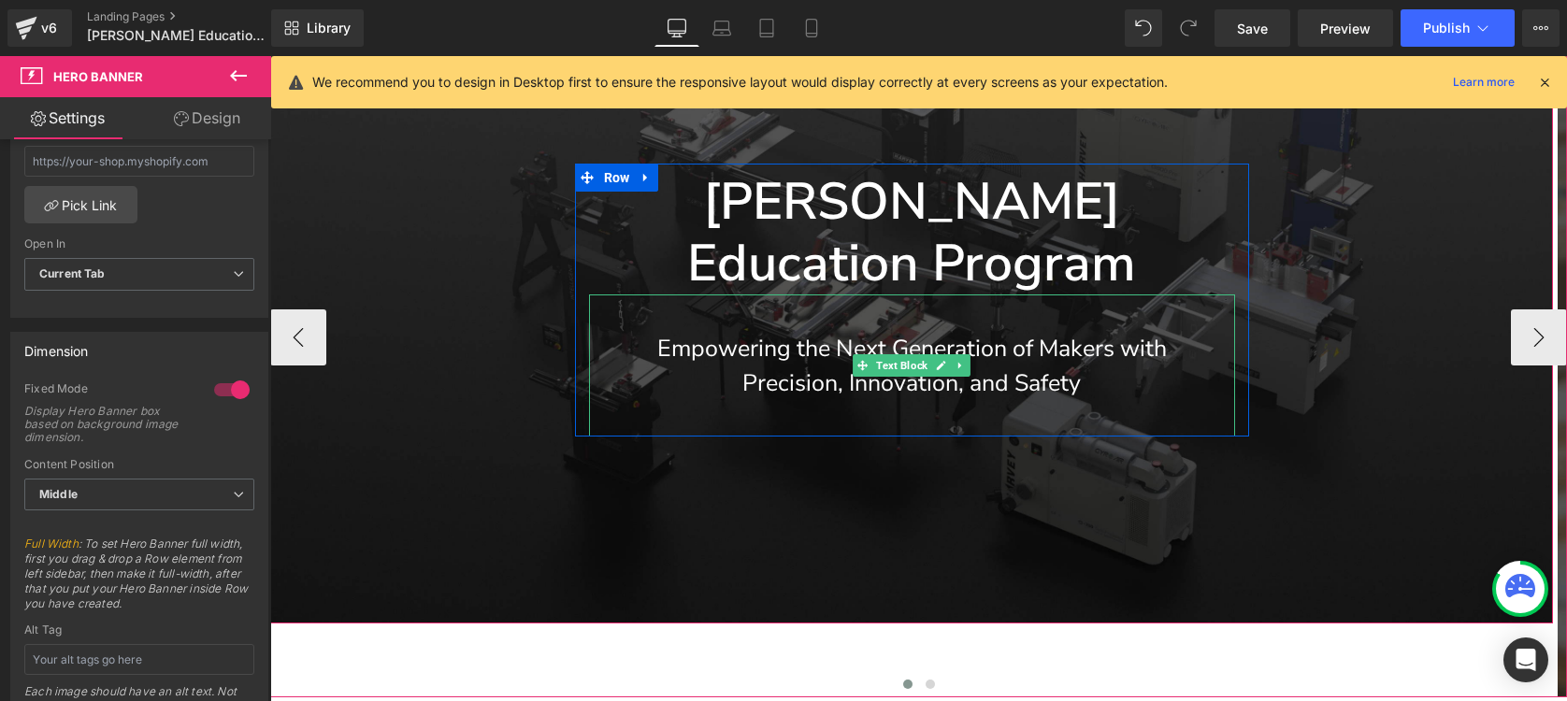
scroll to position [491, 0]
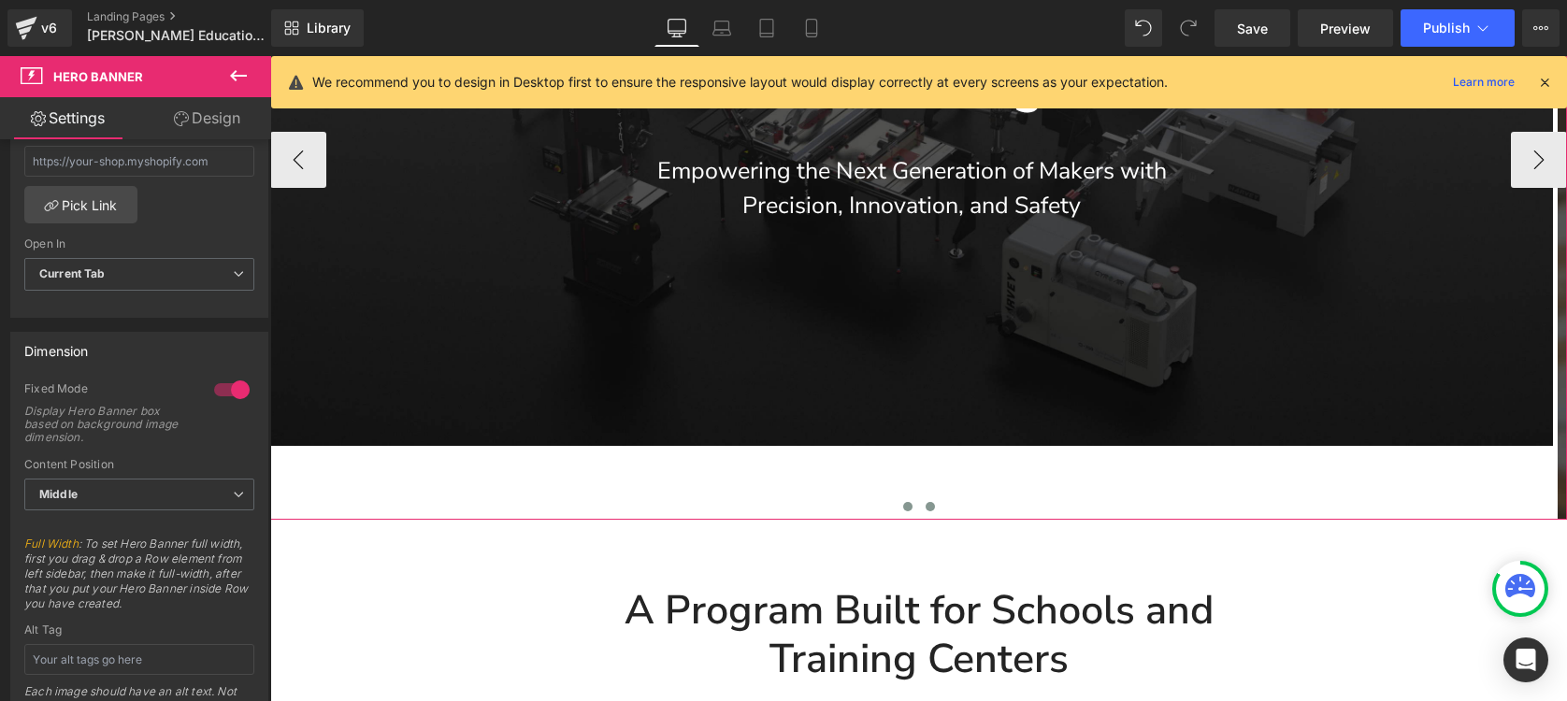
click at [925, 508] on span at bounding box center [929, 506] width 9 height 9
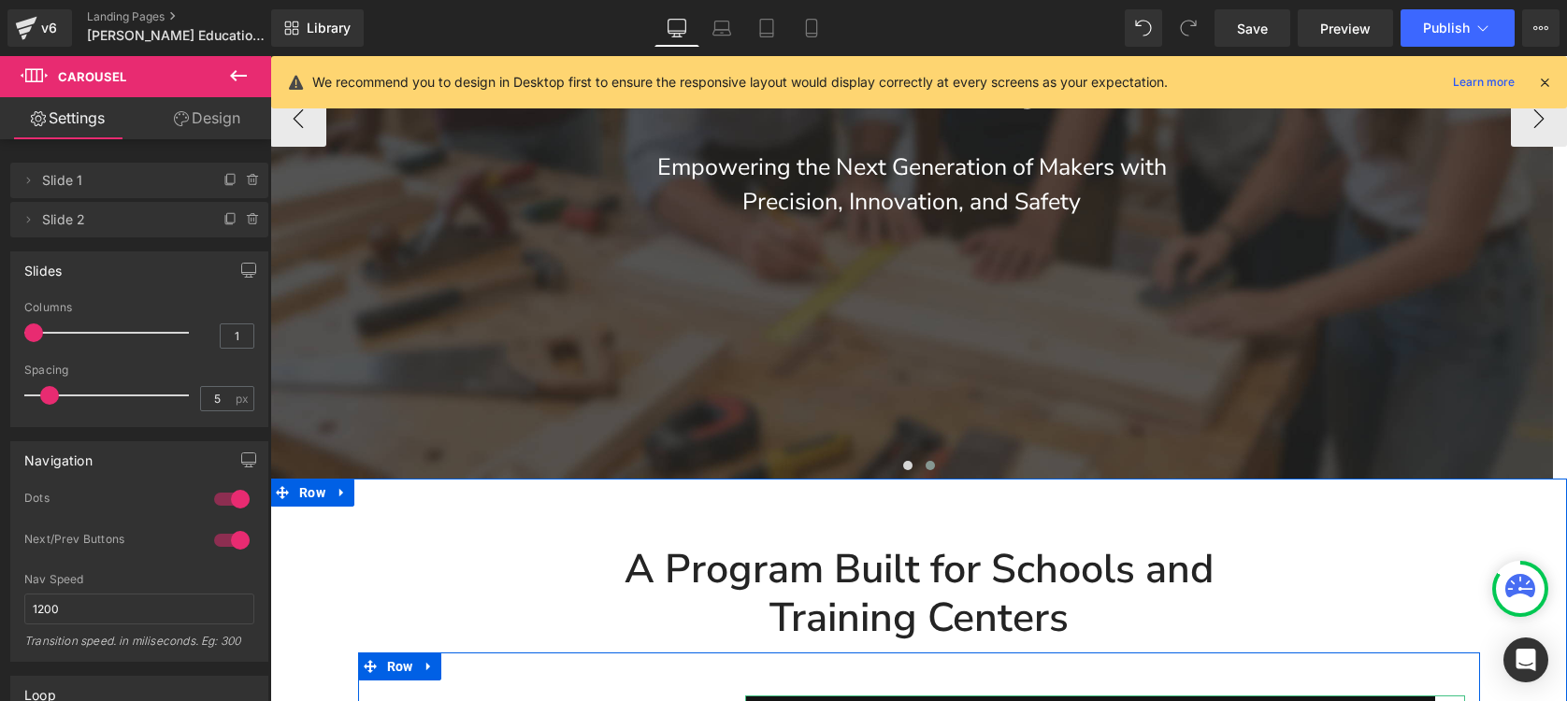
scroll to position [485, 0]
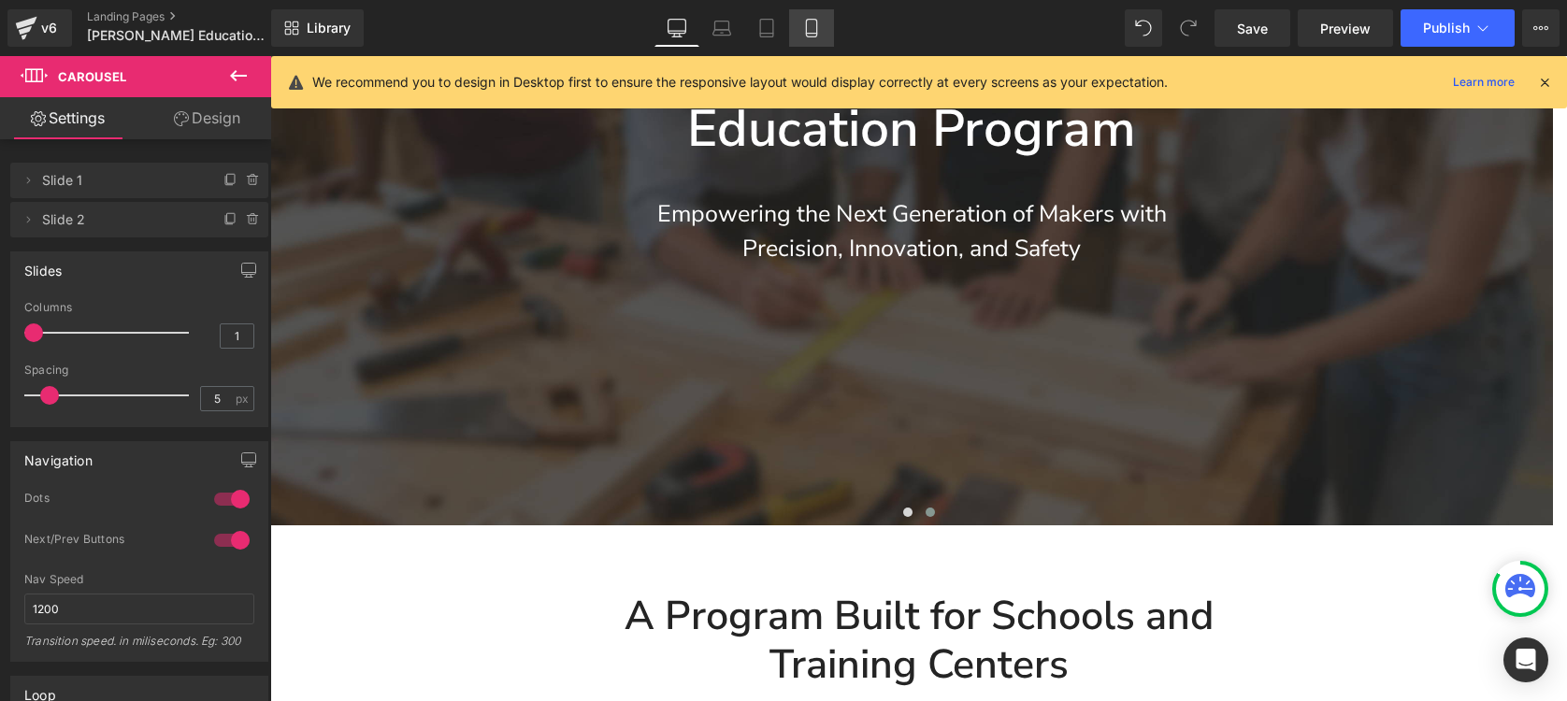
click at [811, 32] on icon at bounding box center [811, 28] width 19 height 19
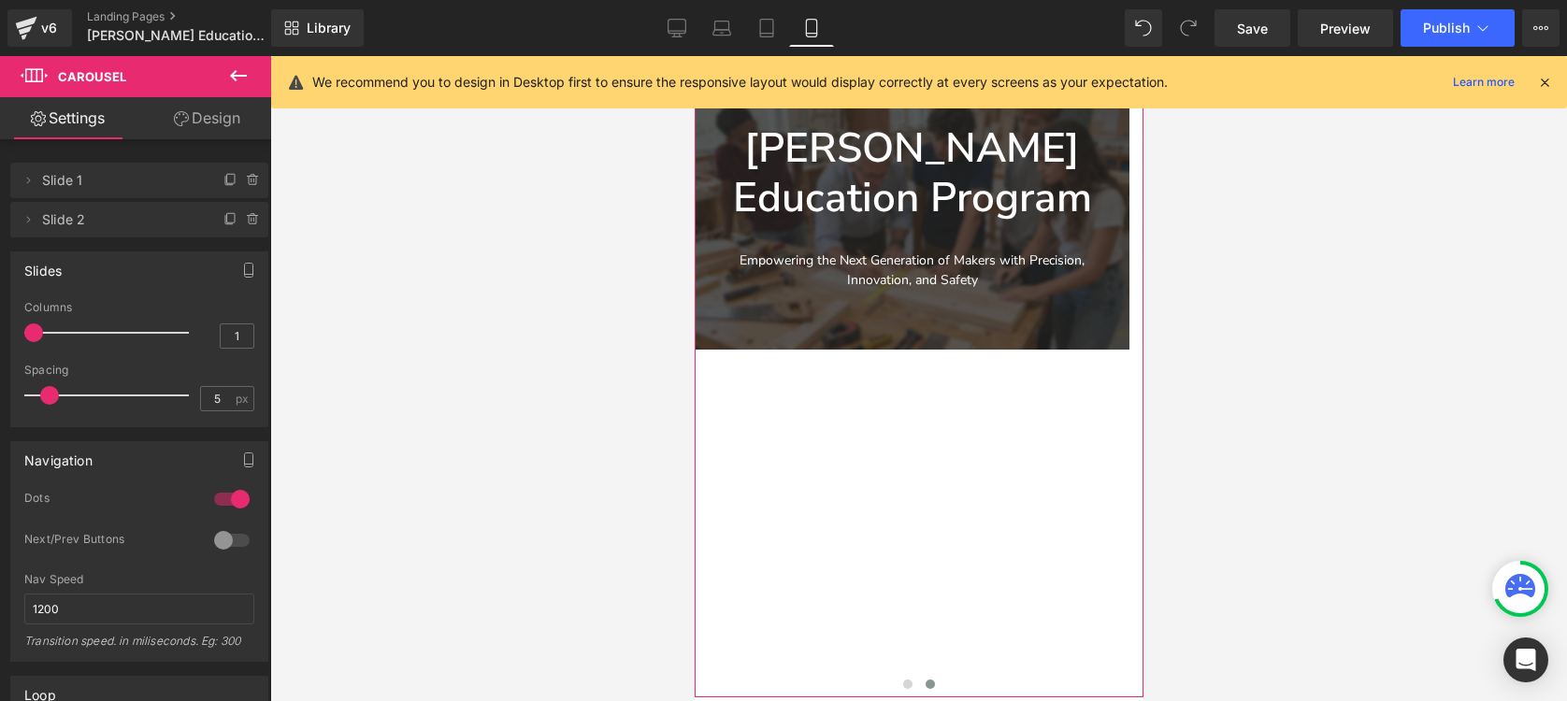
scroll to position [81, 0]
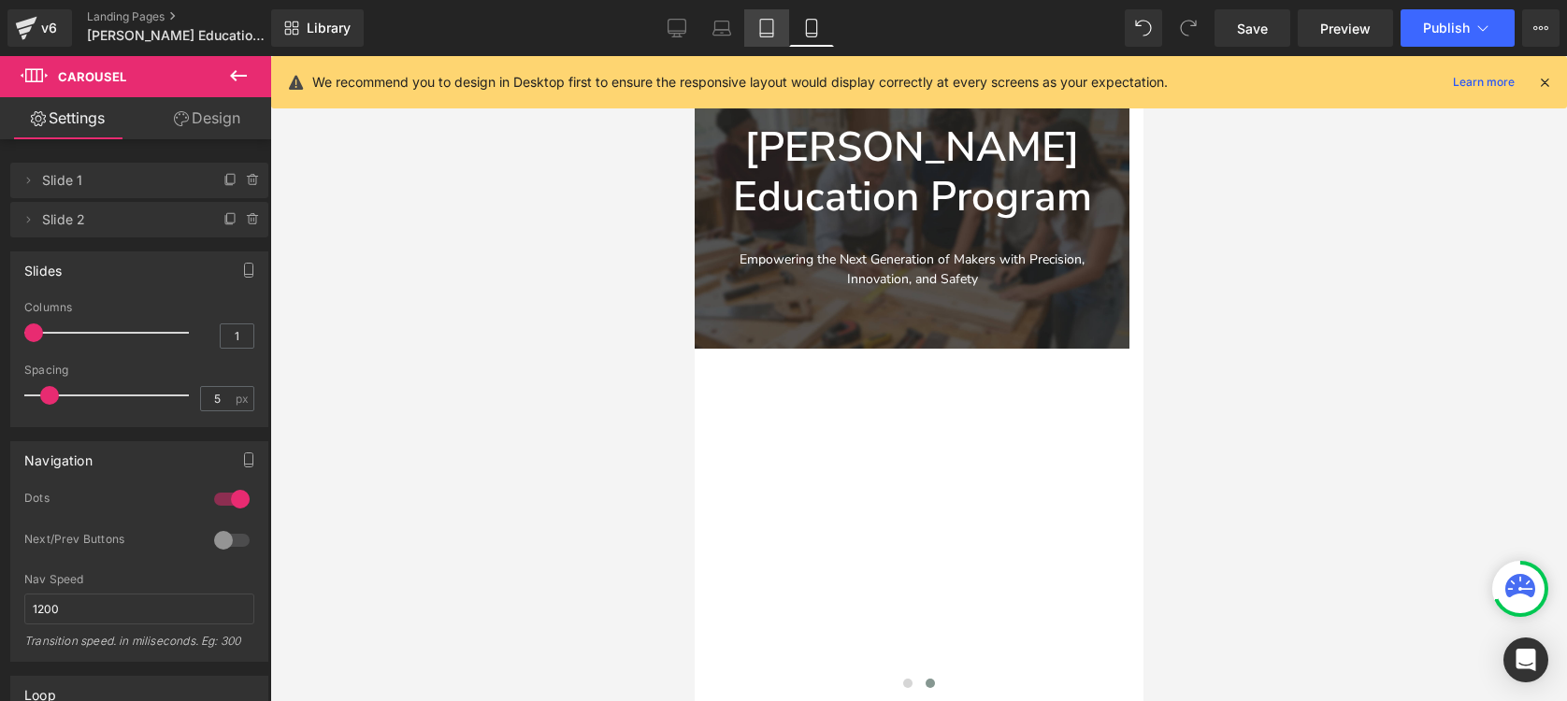
click at [771, 36] on icon at bounding box center [766, 29] width 13 height 18
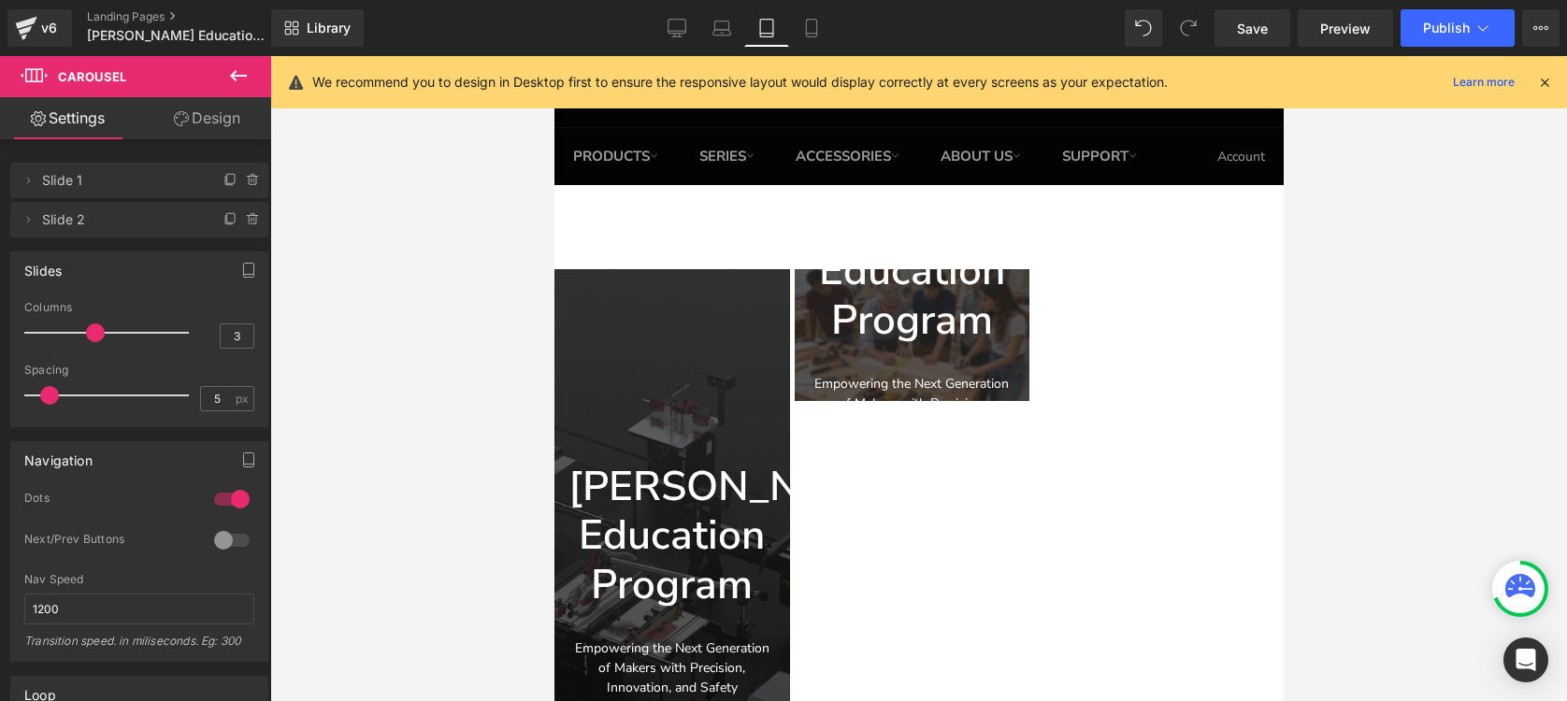
scroll to position [0, 0]
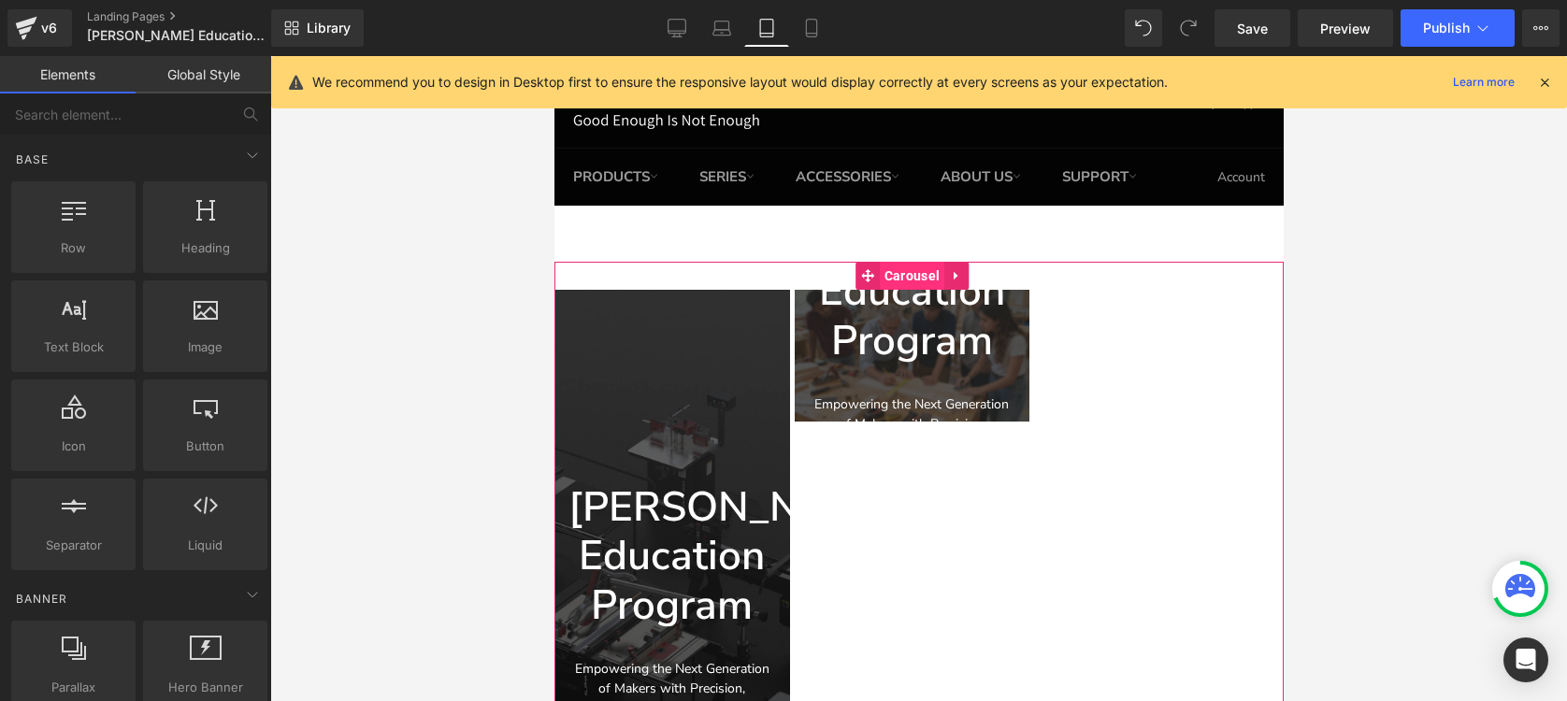
click at [903, 274] on span "Carousel" at bounding box center [911, 276] width 64 height 28
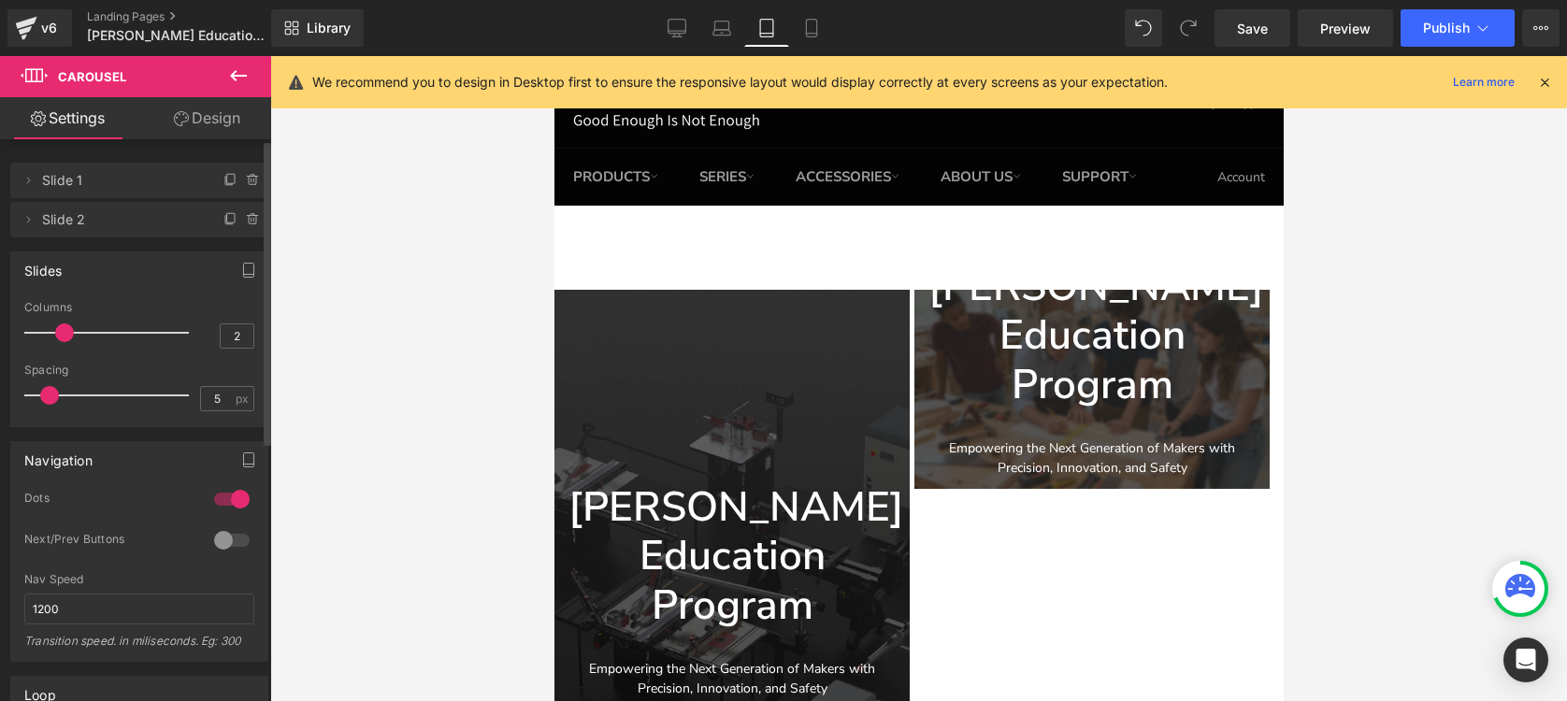
type input "1"
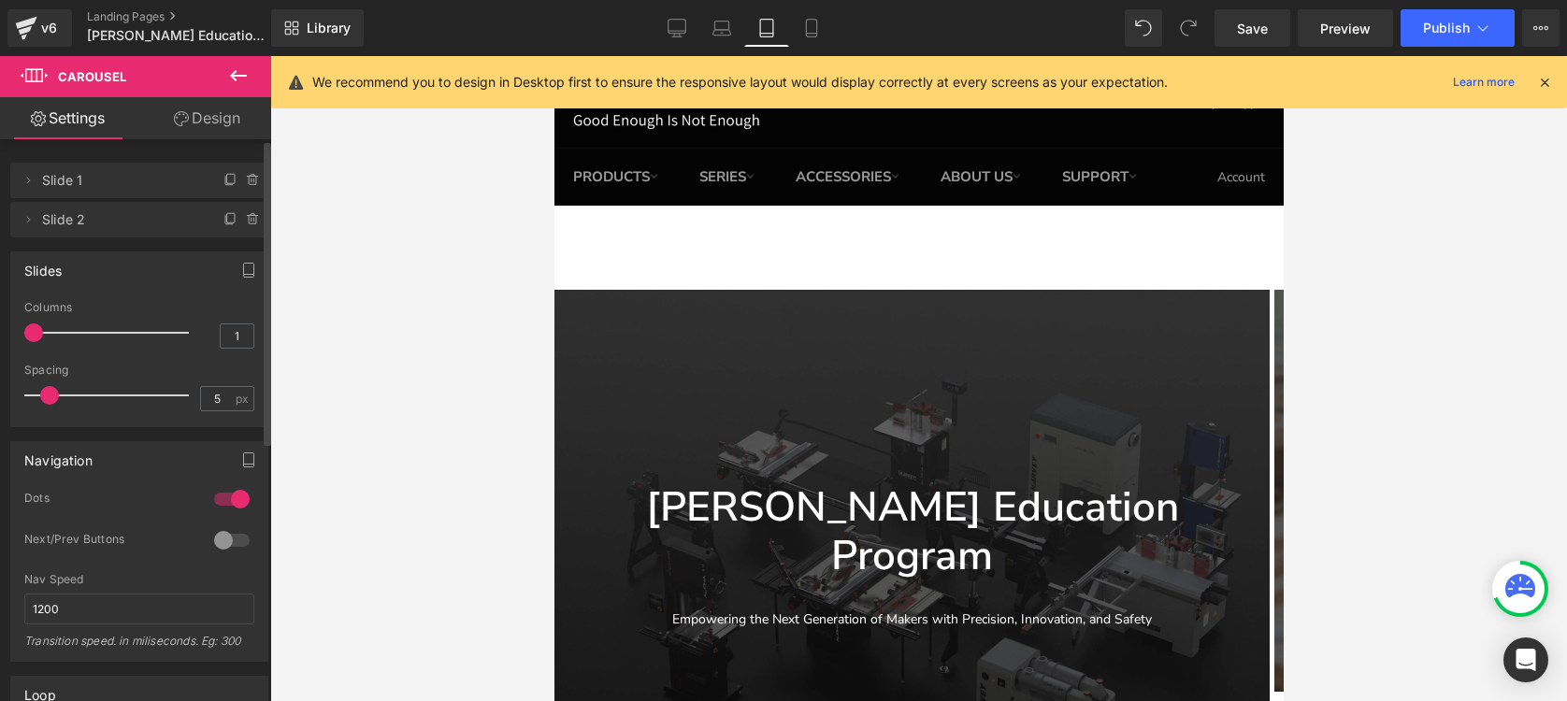
drag, startPoint x: 88, startPoint y: 329, endPoint x: 25, endPoint y: 335, distance: 62.9
click at [25, 335] on span at bounding box center [33, 332] width 19 height 19
click at [723, 36] on icon at bounding box center [721, 28] width 19 height 19
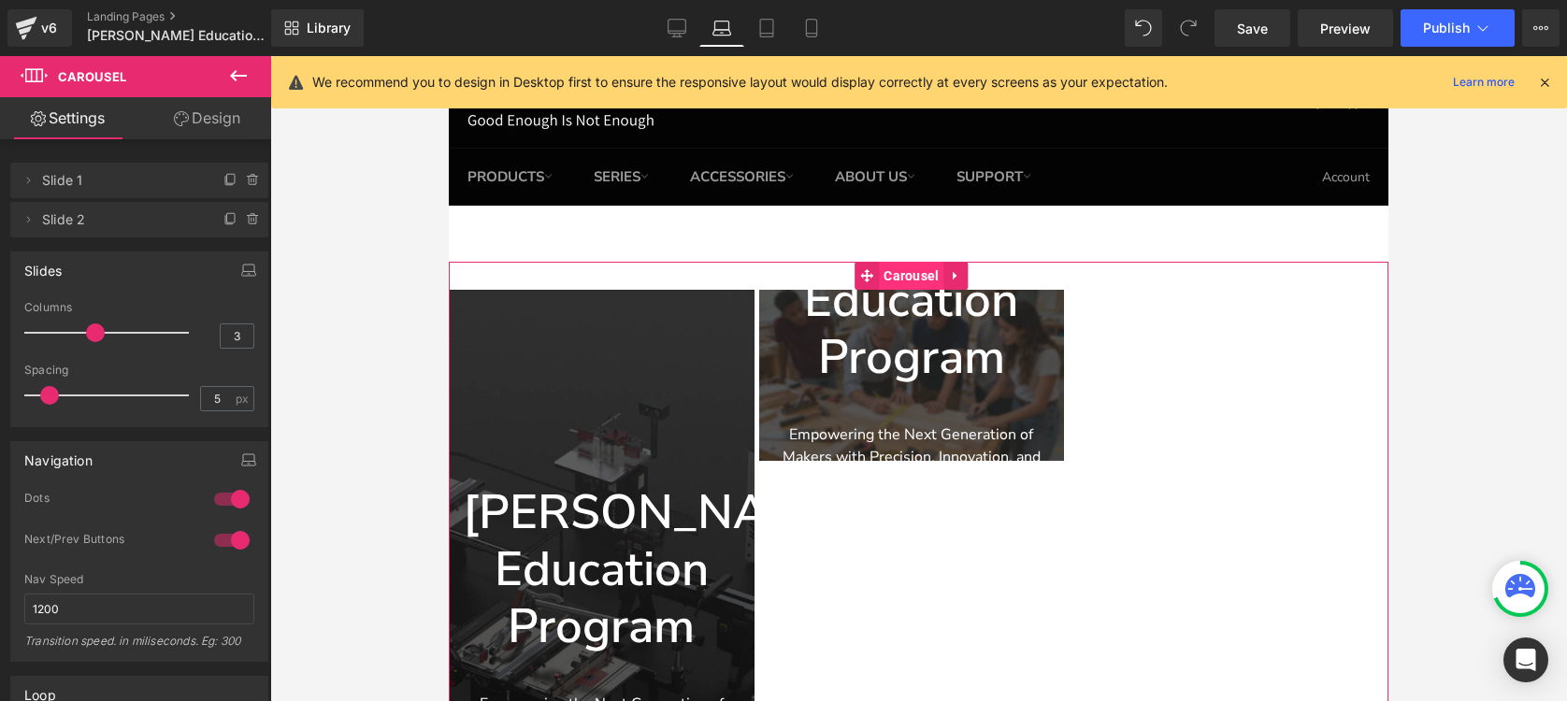
click at [896, 279] on span "Carousel" at bounding box center [911, 276] width 64 height 28
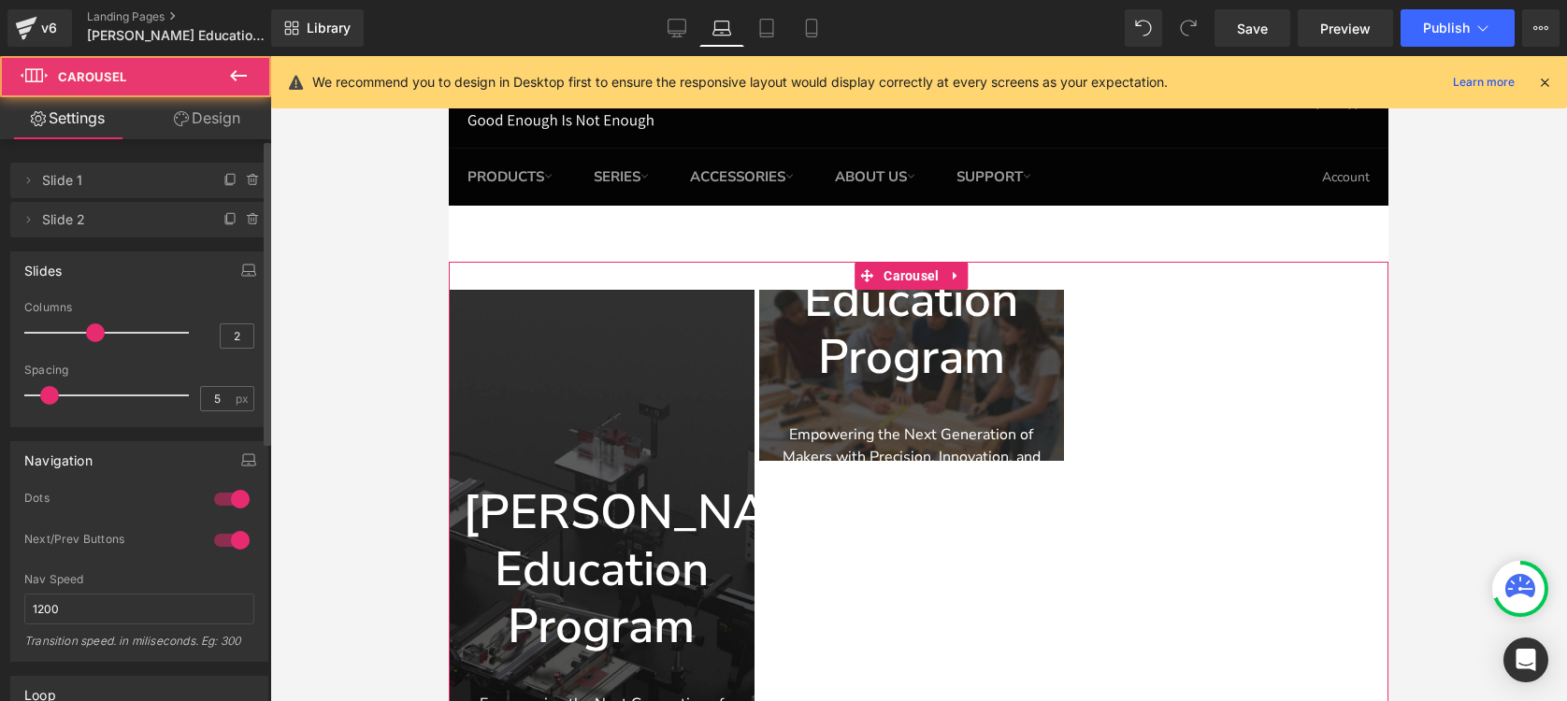
type input "1"
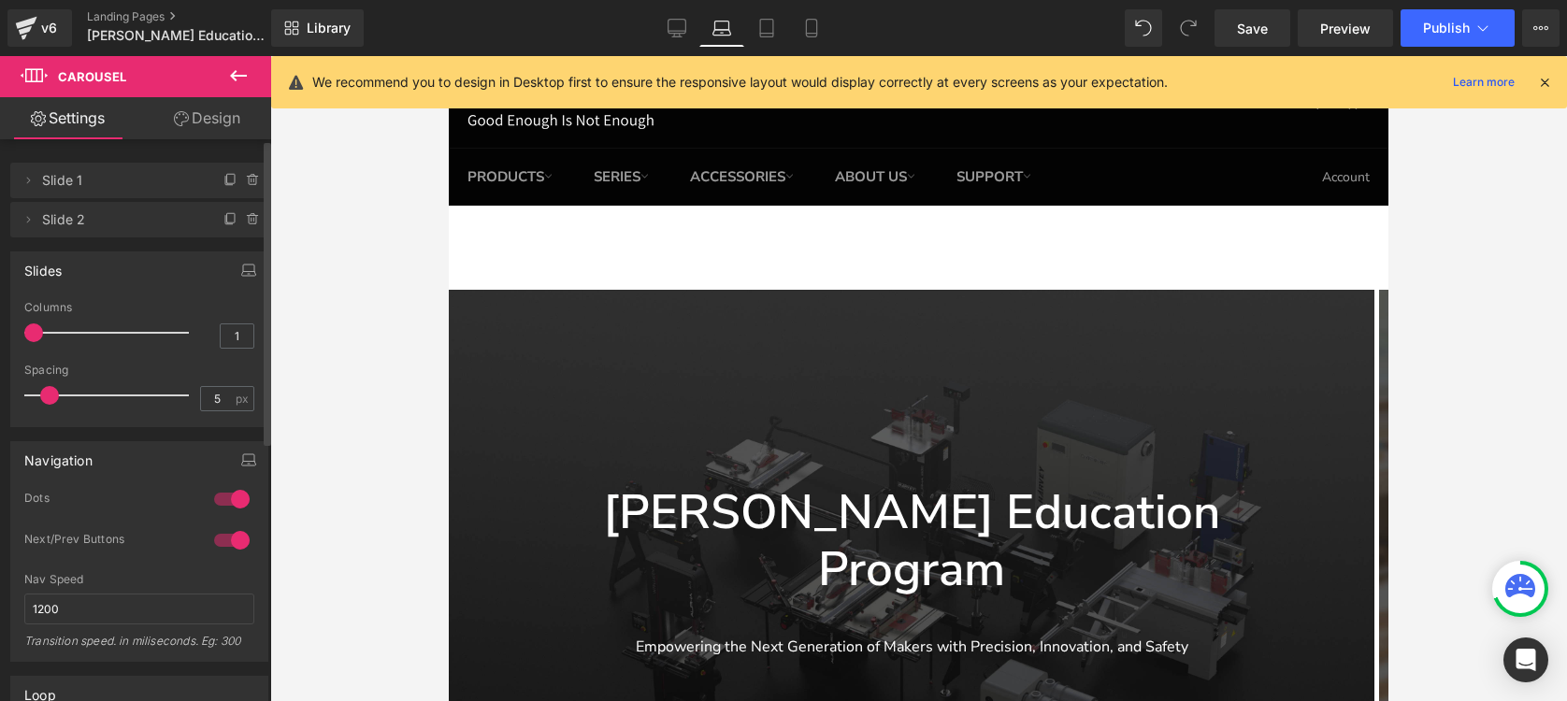
drag, startPoint x: 88, startPoint y: 332, endPoint x: 14, endPoint y: 333, distance: 73.8
click at [14, 333] on div "1 Columns 1 1 Columns 1 1 Columns 1 1 Columns 1 5px Spacing 5 px 5px Spacing 5 …" at bounding box center [139, 363] width 256 height 125
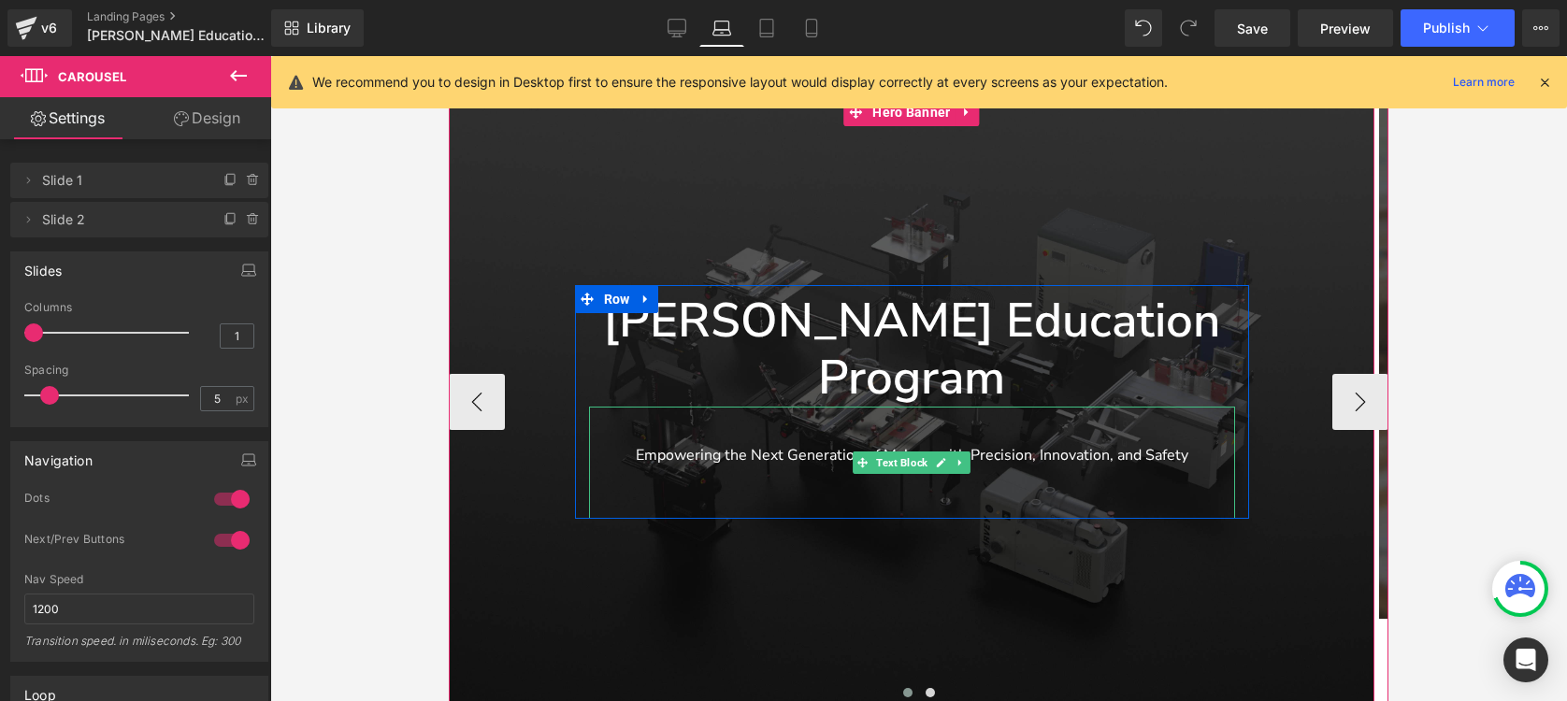
scroll to position [192, 0]
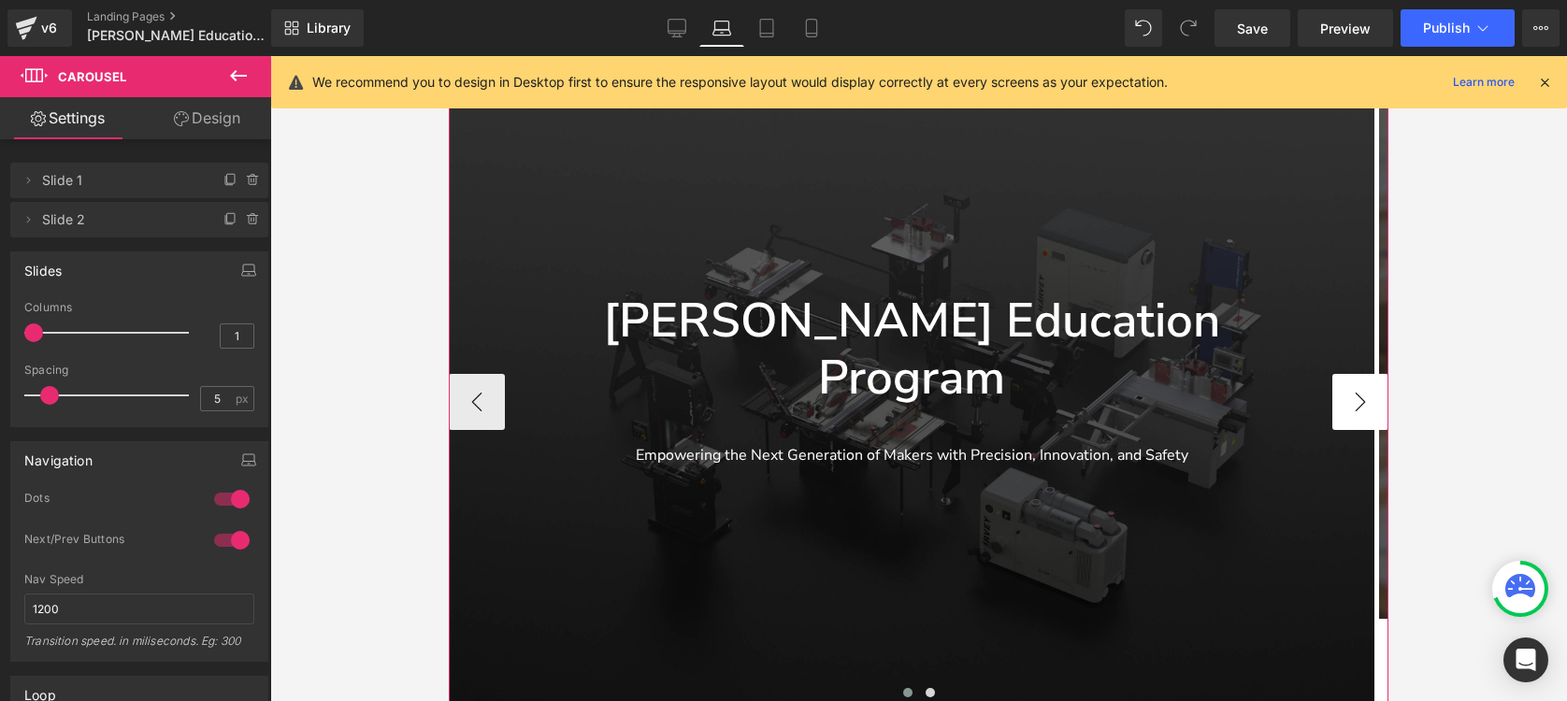
click at [1338, 379] on button "›" at bounding box center [1360, 402] width 56 height 56
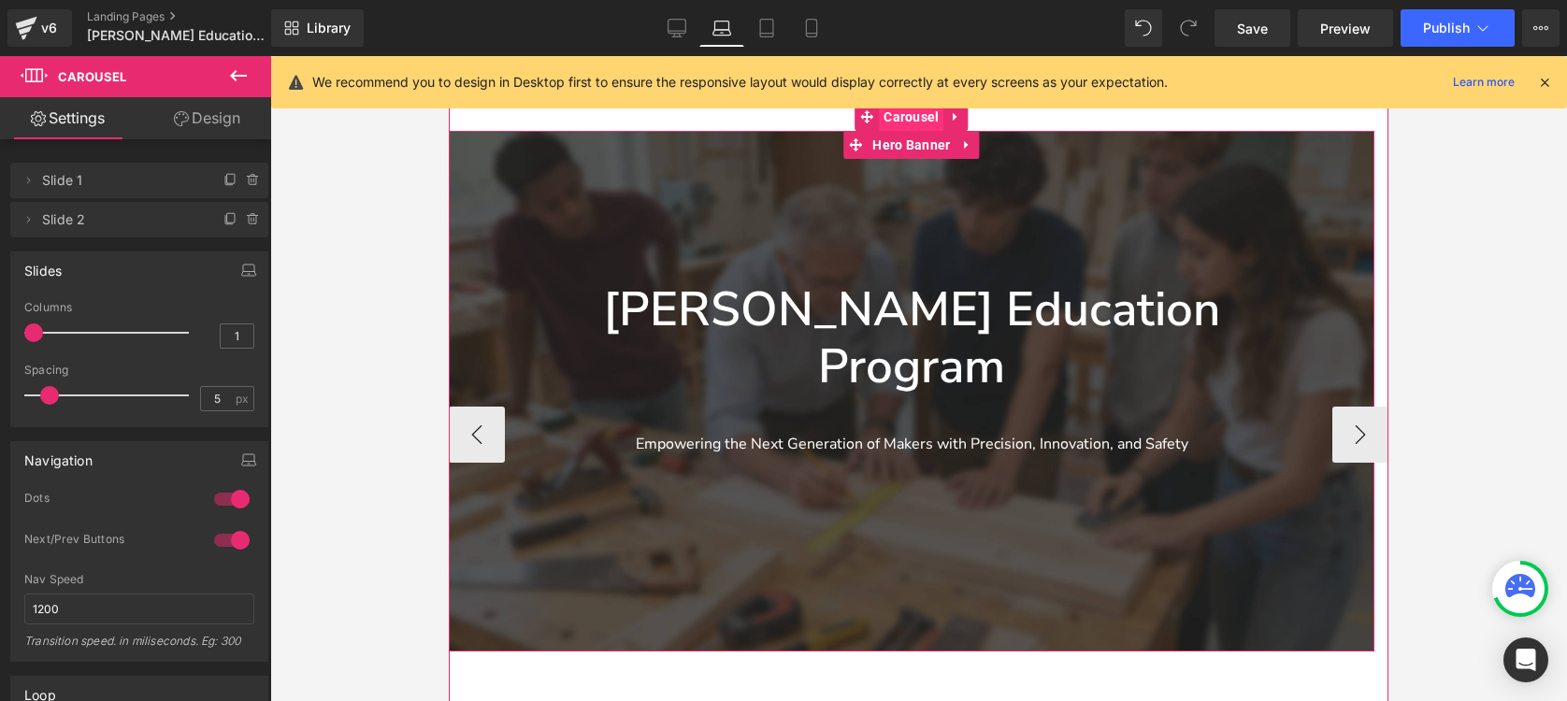
scroll to position [141, 0]
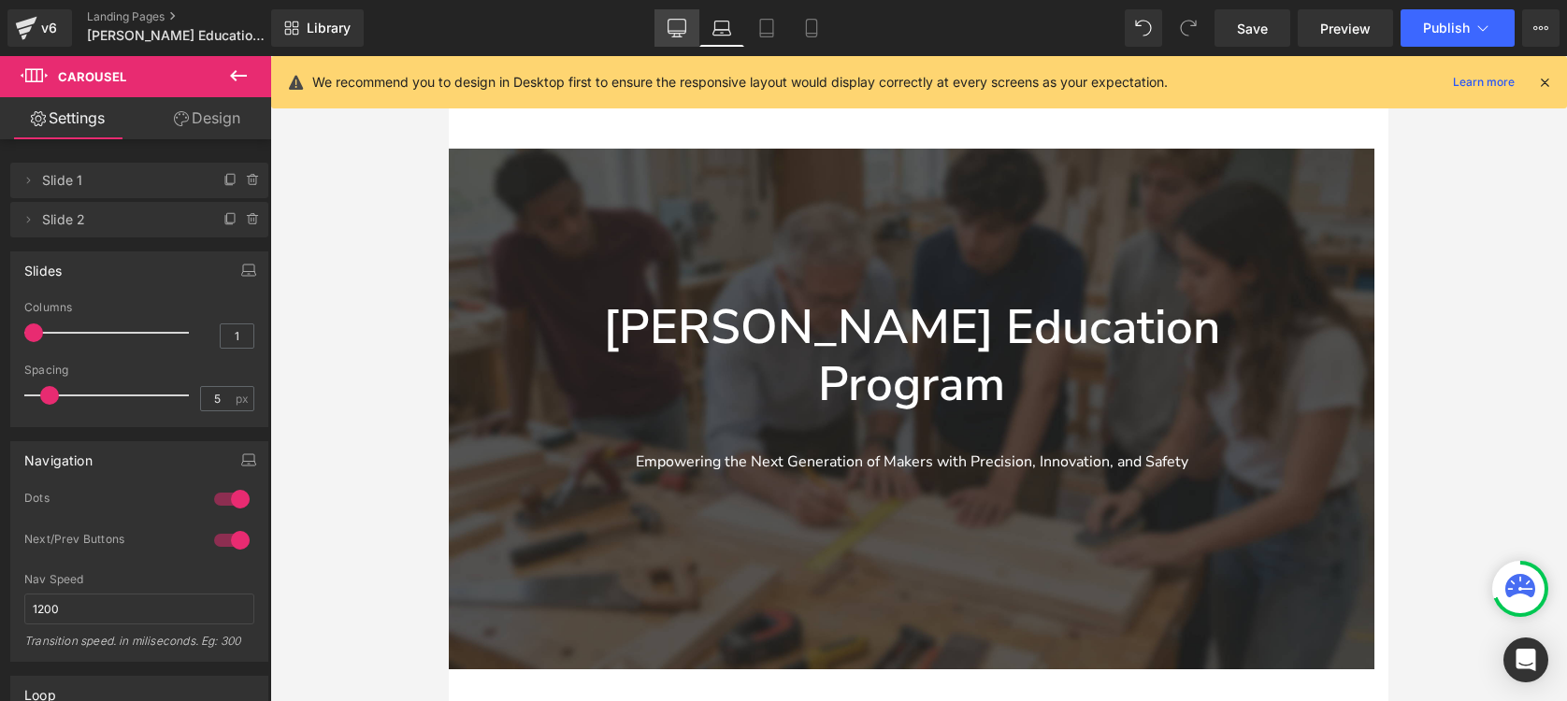
click at [661, 35] on link "Desktop" at bounding box center [676, 27] width 45 height 37
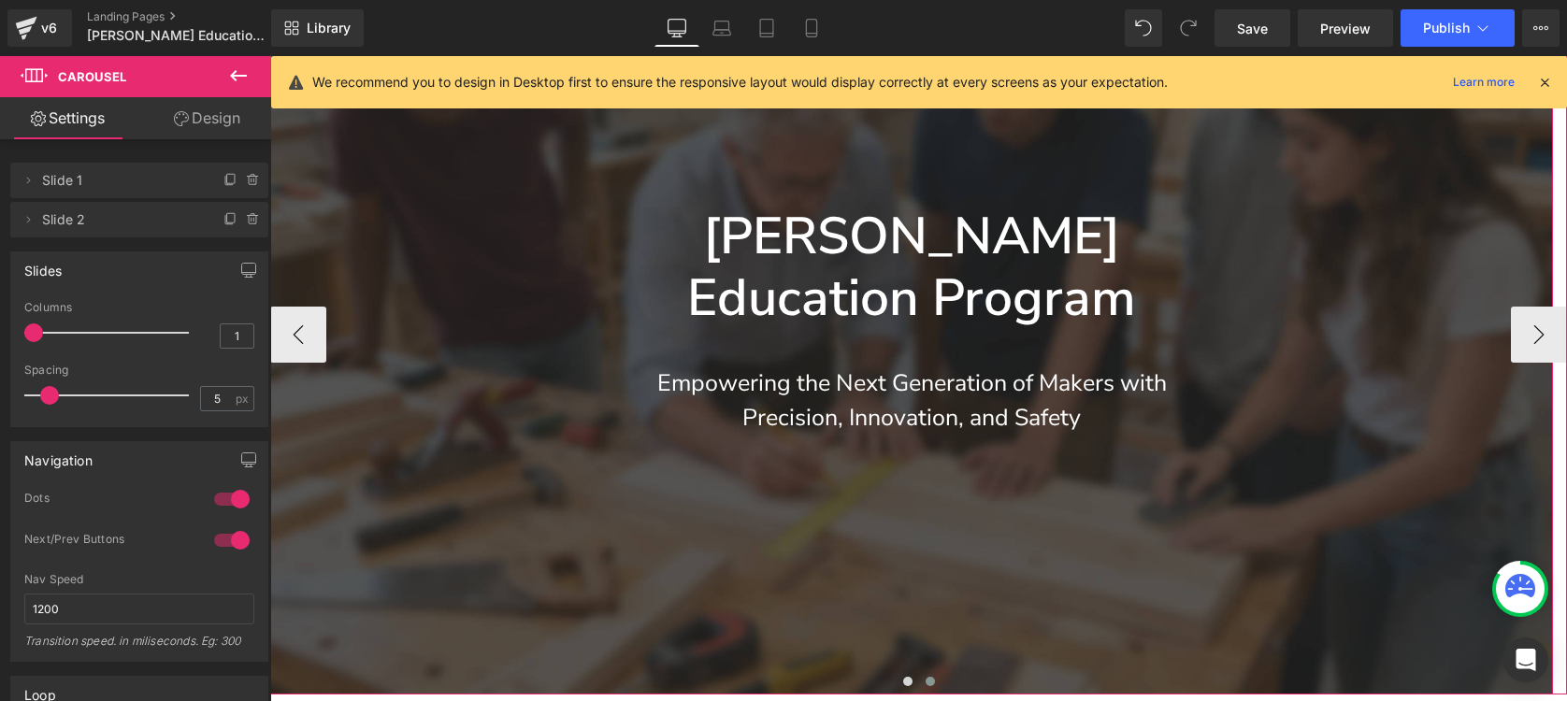
scroll to position [329, 0]
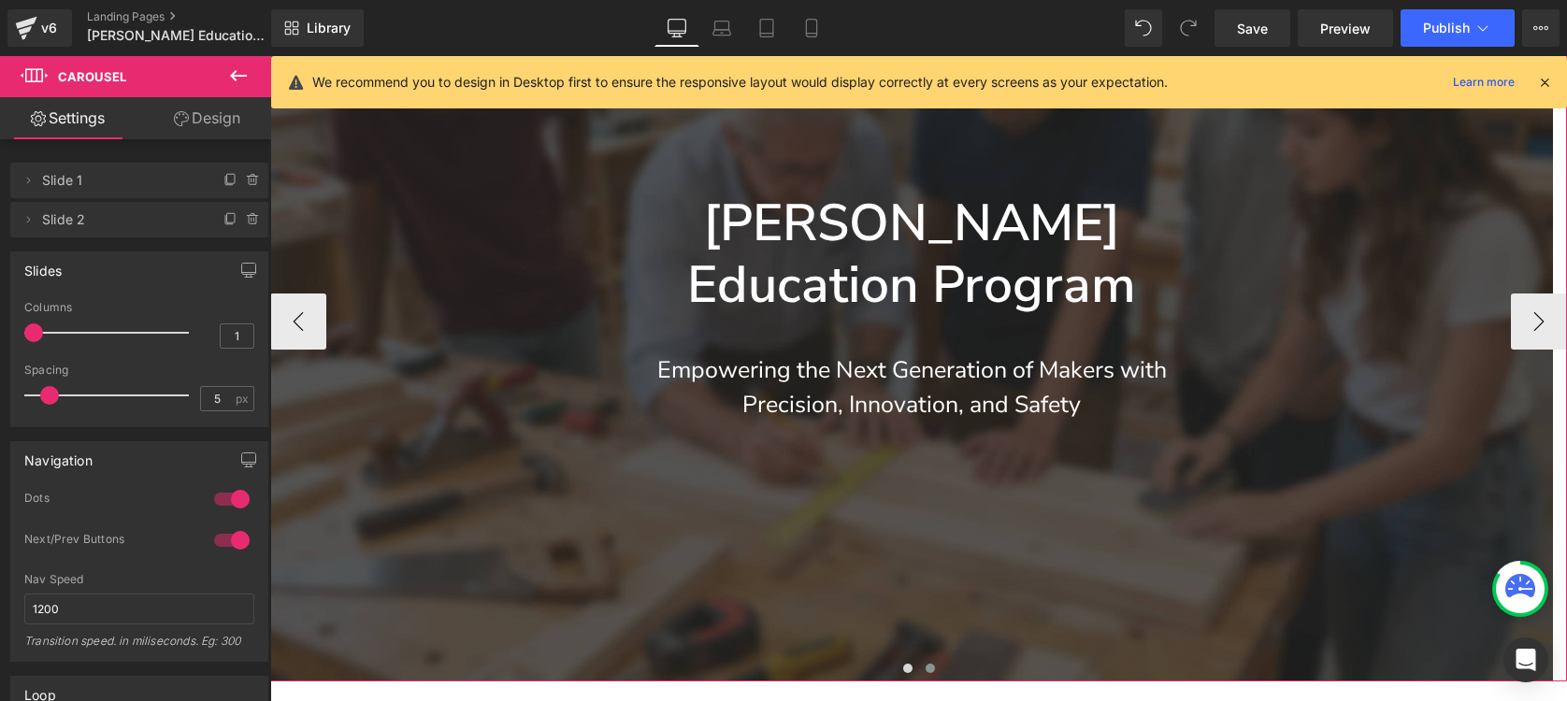
click at [925, 670] on span at bounding box center [929, 668] width 9 height 9
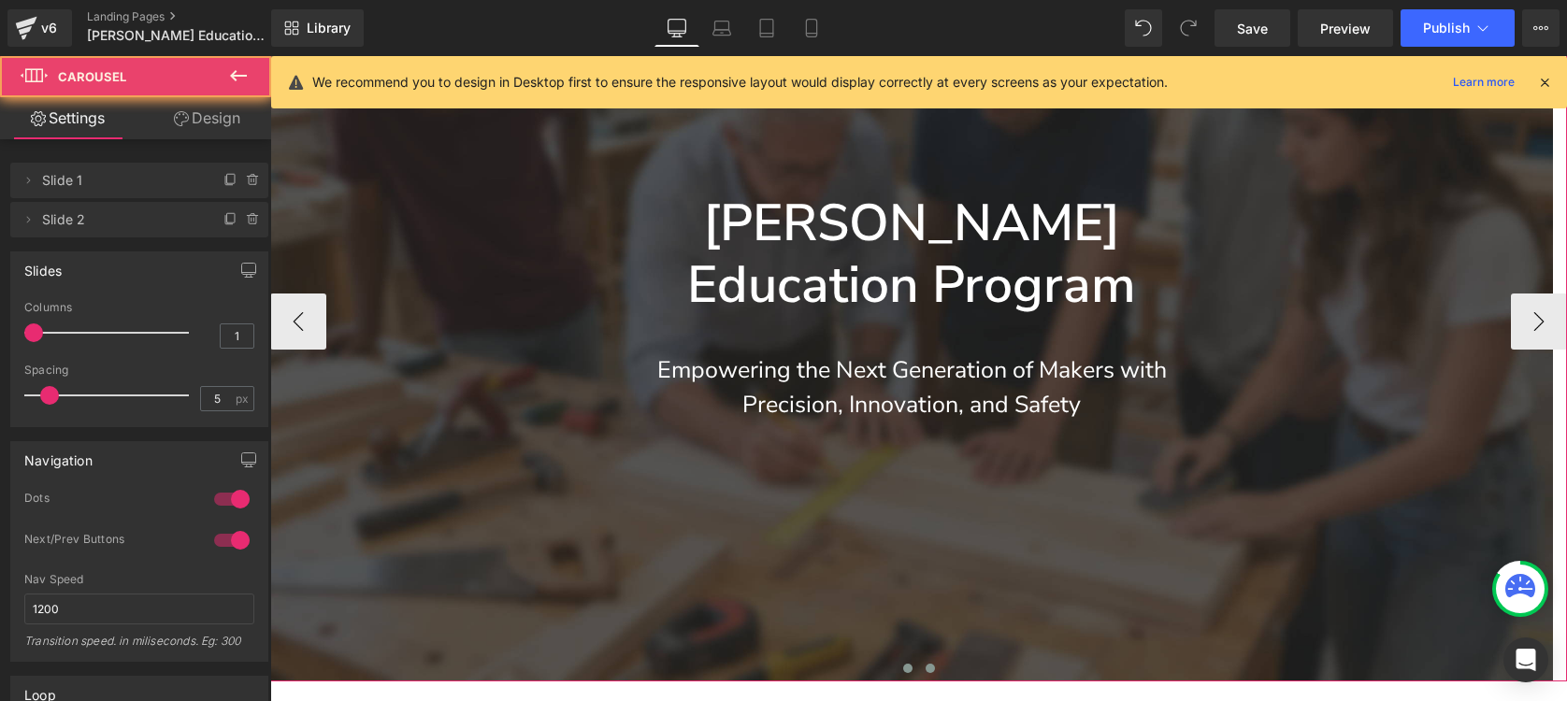
click at [903, 667] on span at bounding box center [907, 668] width 9 height 9
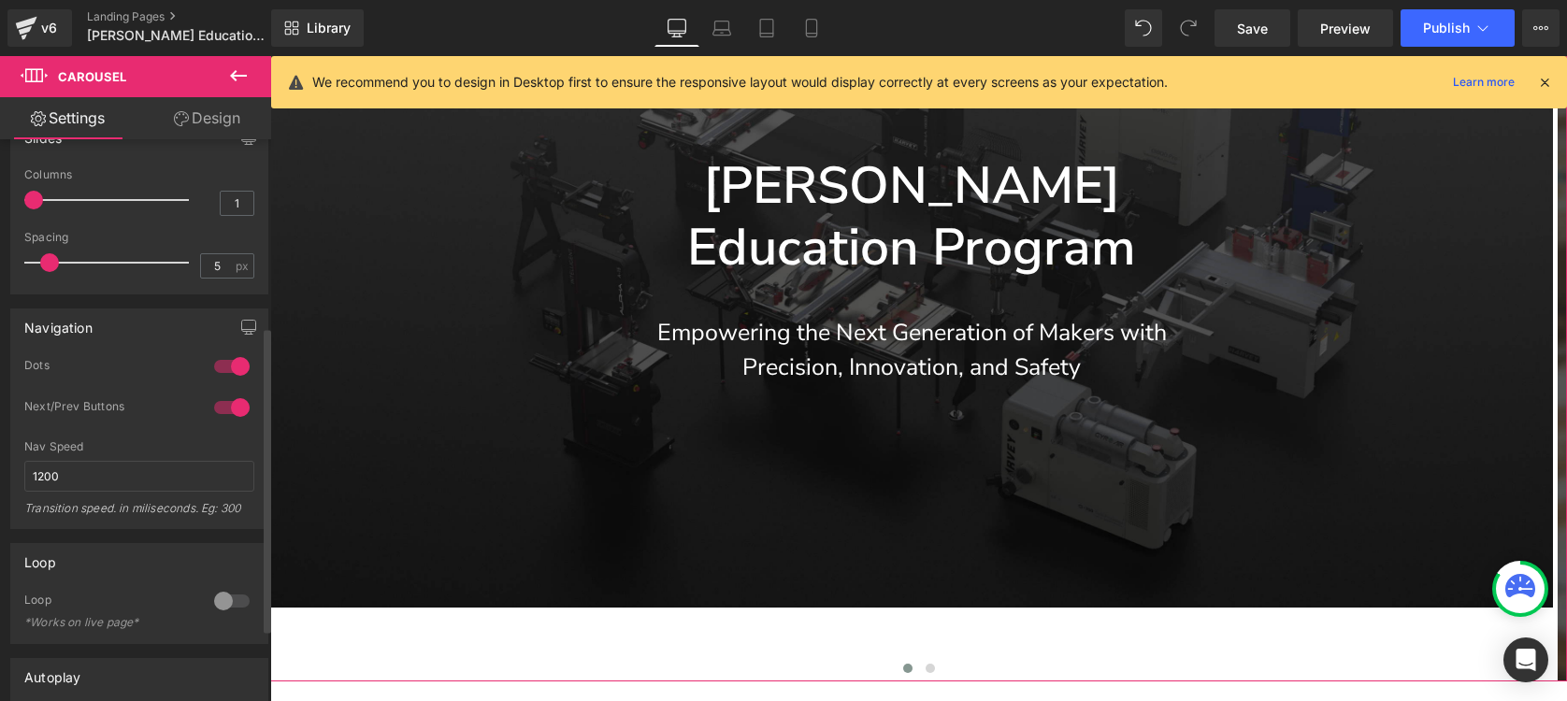
scroll to position [363, 0]
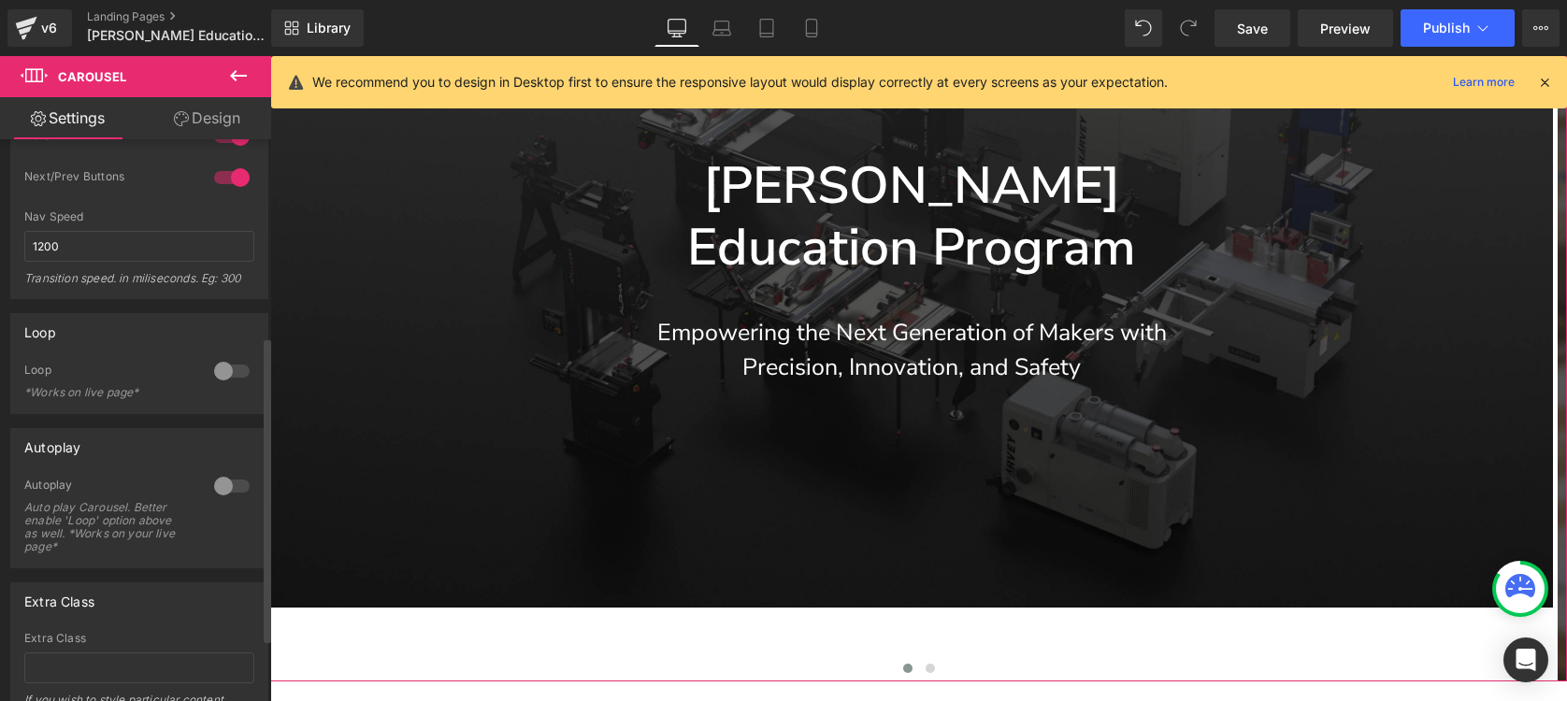
click at [219, 488] on div at bounding box center [231, 486] width 45 height 30
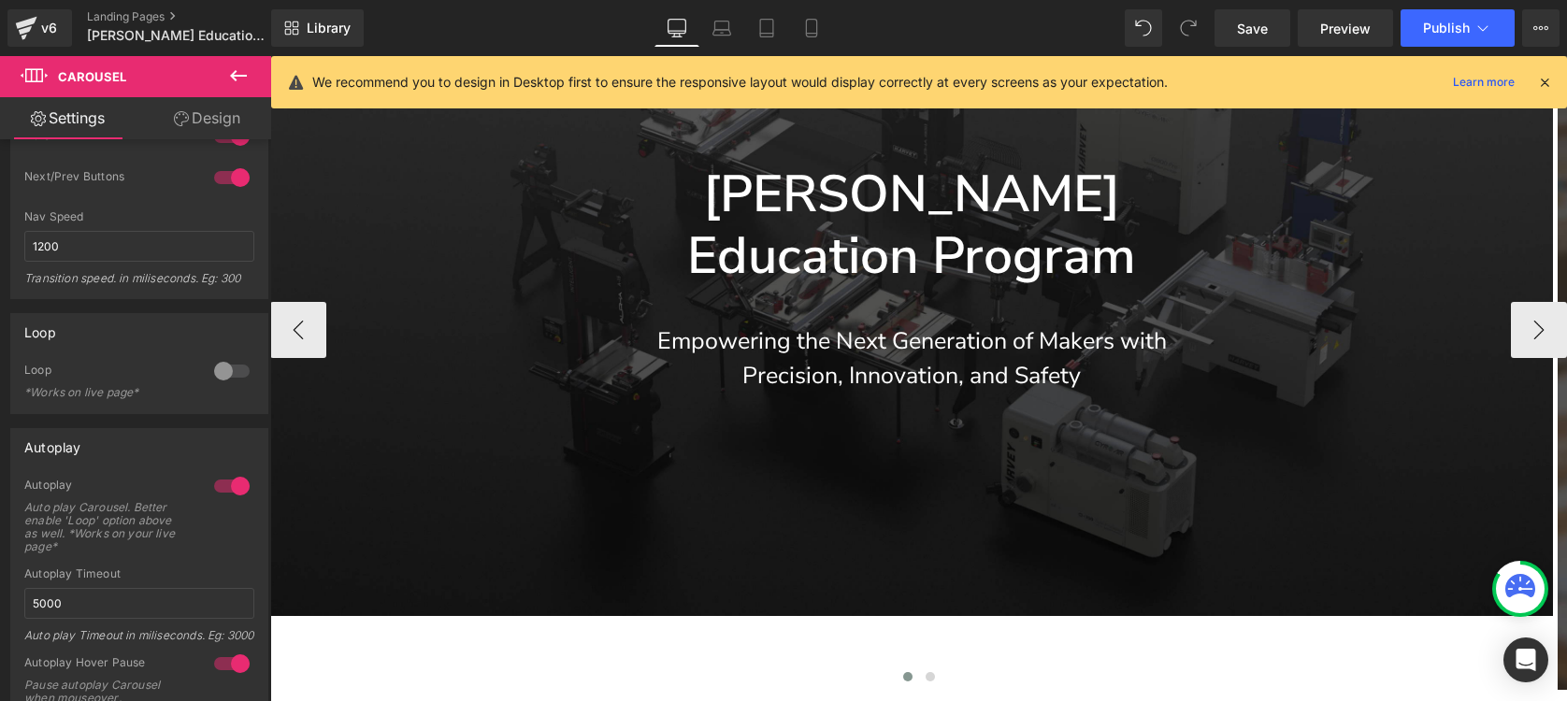
click at [809, 365] on div "[PERSON_NAME] Education Program Heading Empowering the Next Generation of Maker…" at bounding box center [912, 293] width 674 height 274
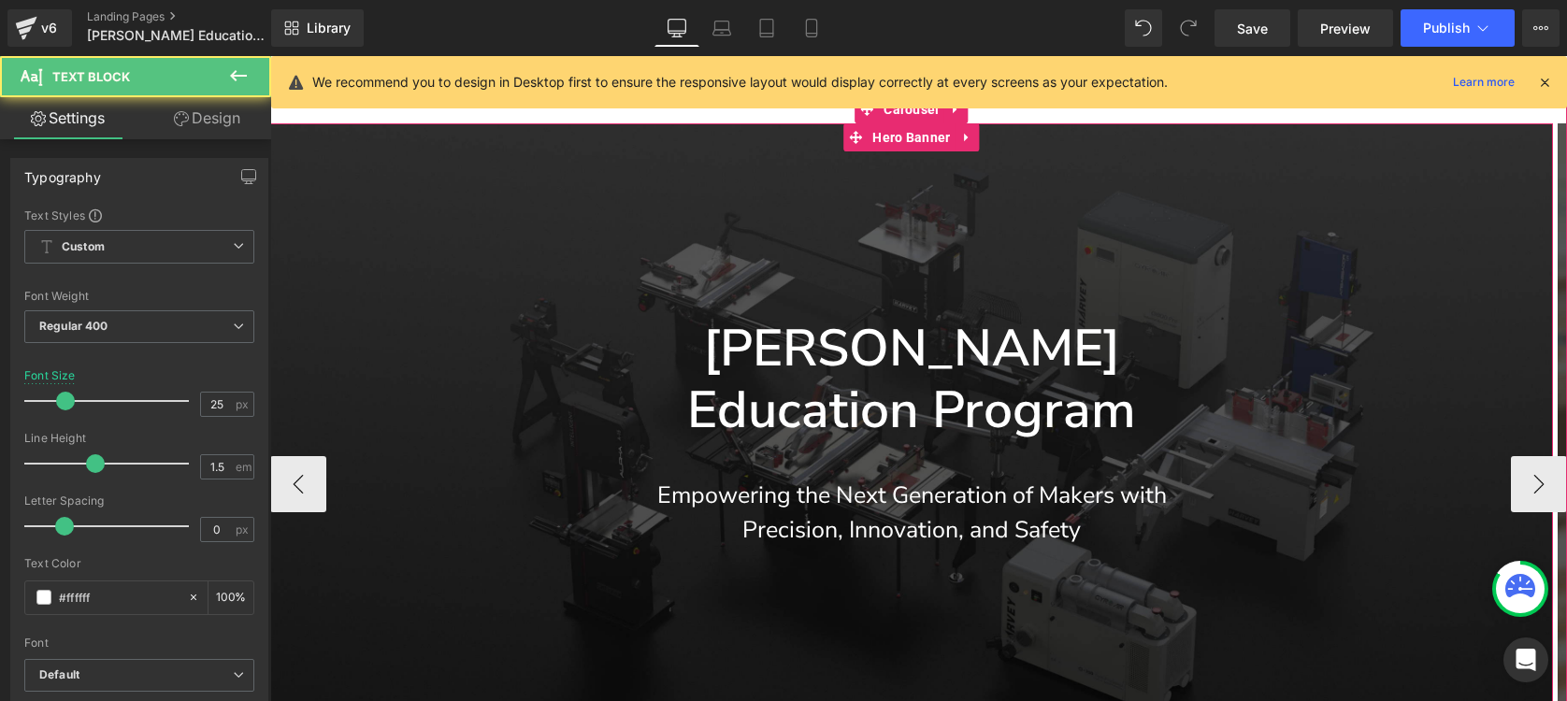
scroll to position [75, 0]
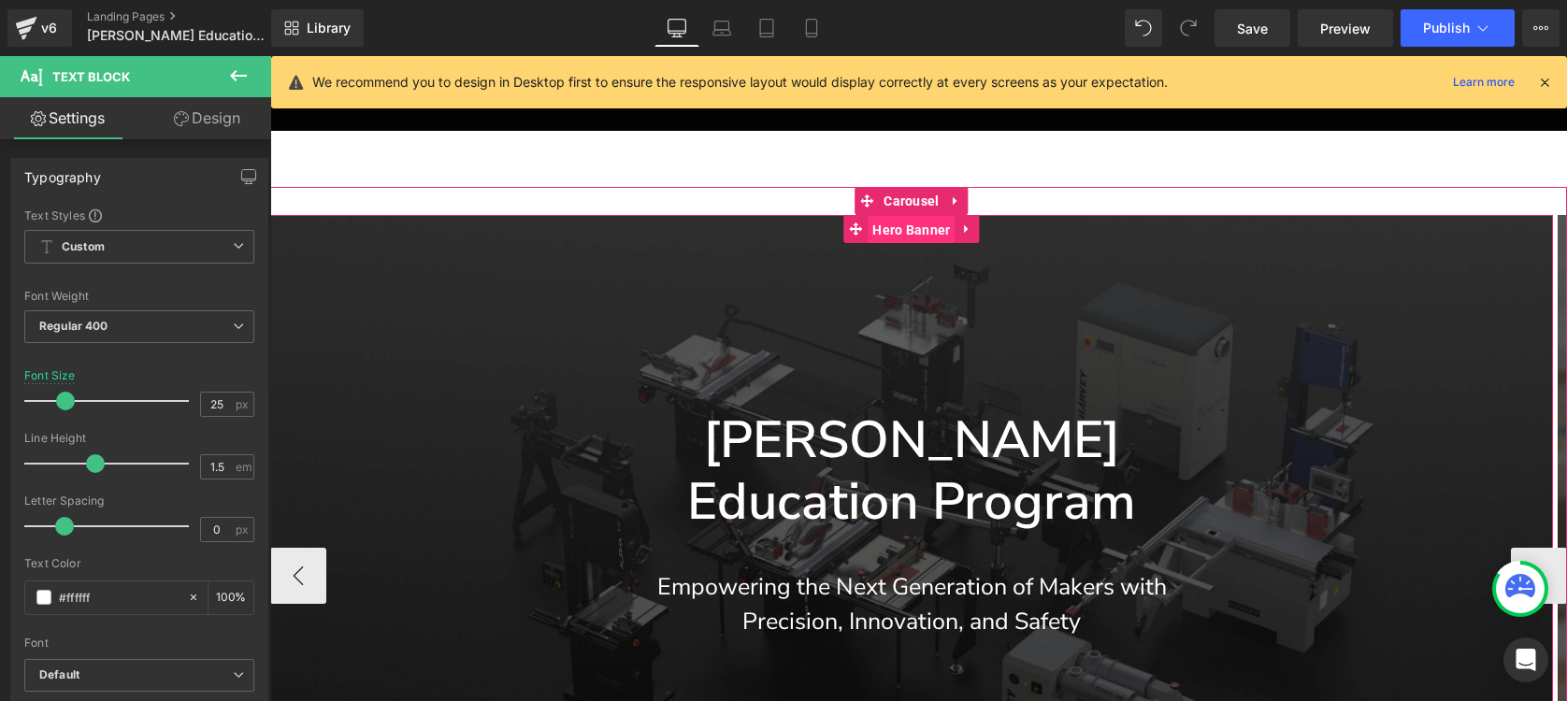
click at [918, 237] on span "Hero Banner" at bounding box center [910, 230] width 87 height 28
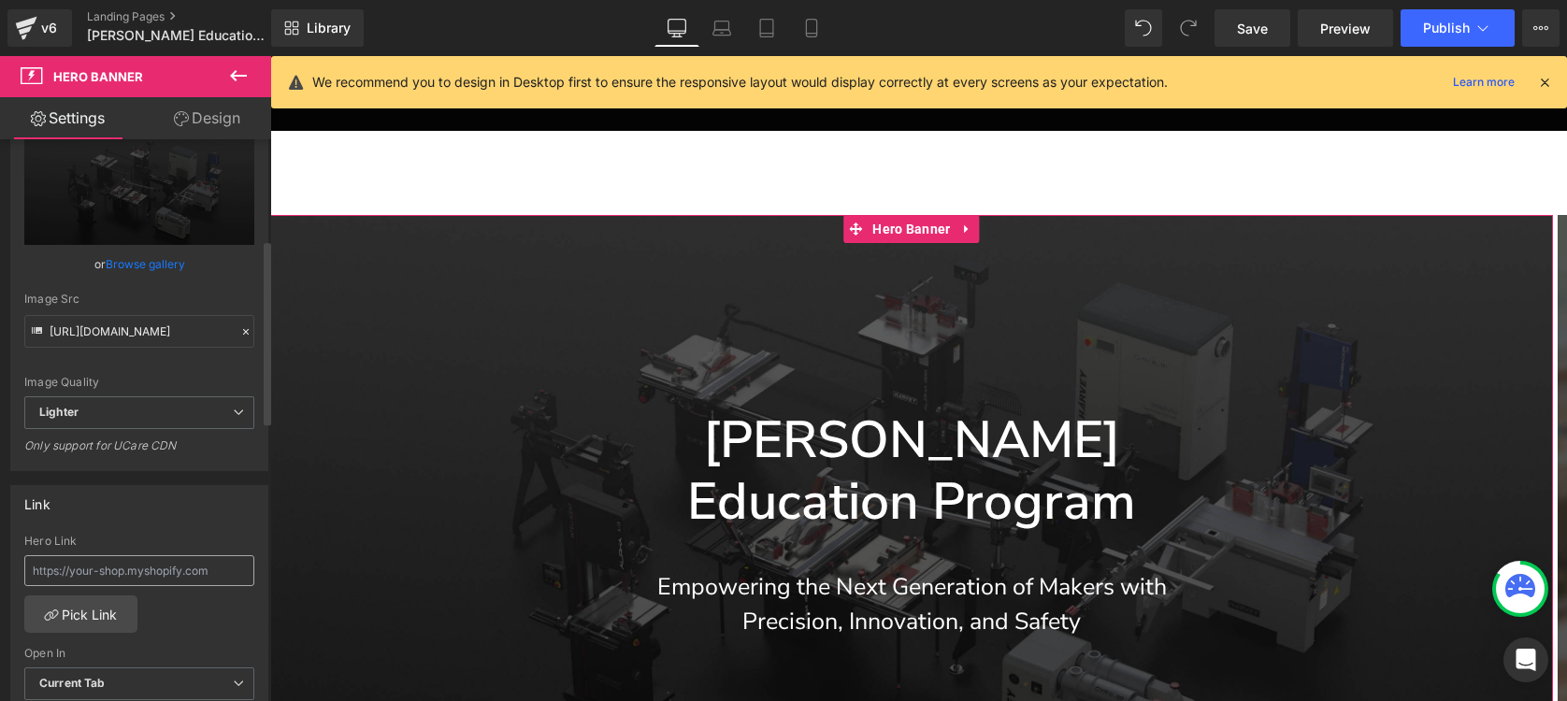
scroll to position [478, 0]
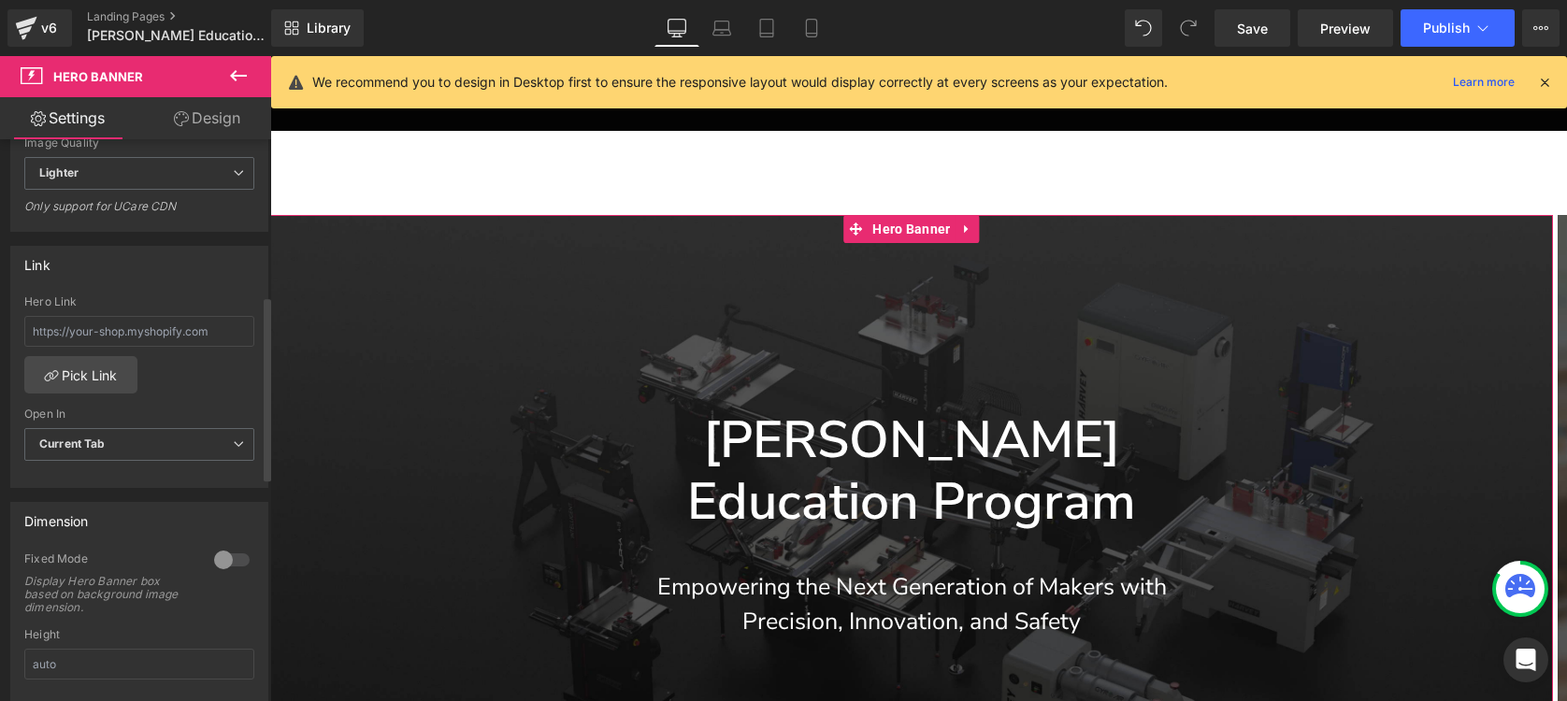
click at [216, 555] on div at bounding box center [231, 560] width 45 height 30
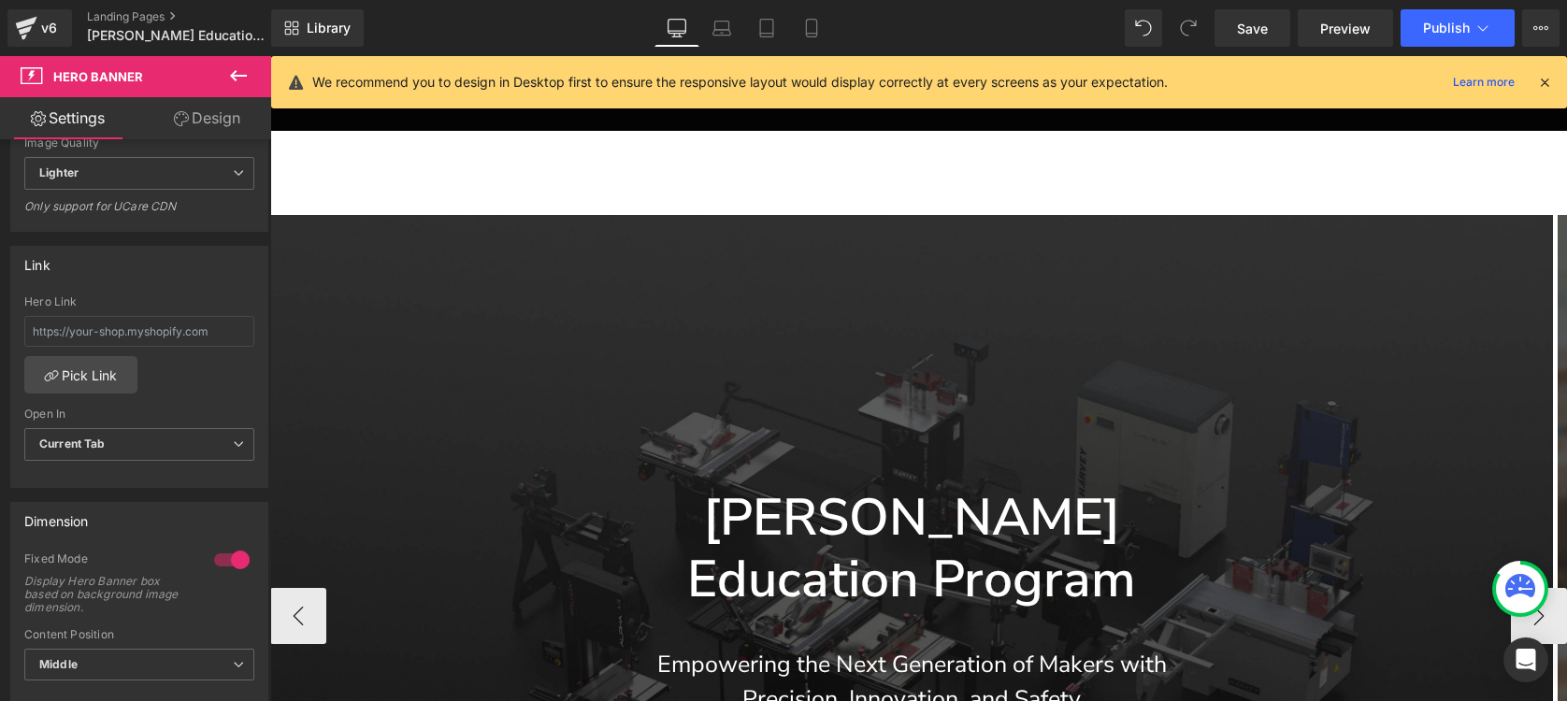
scroll to position [462, 0]
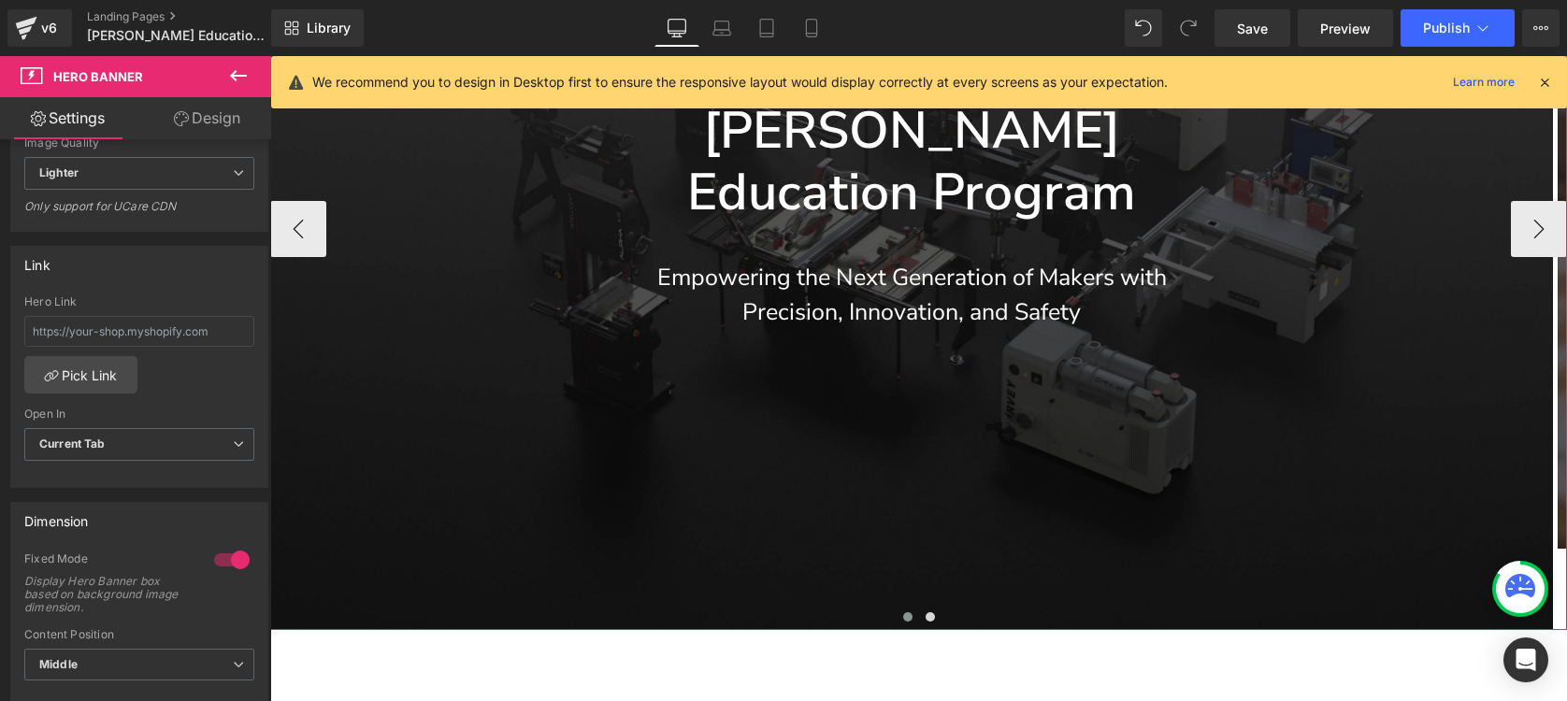
click at [903, 617] on span at bounding box center [907, 616] width 9 height 9
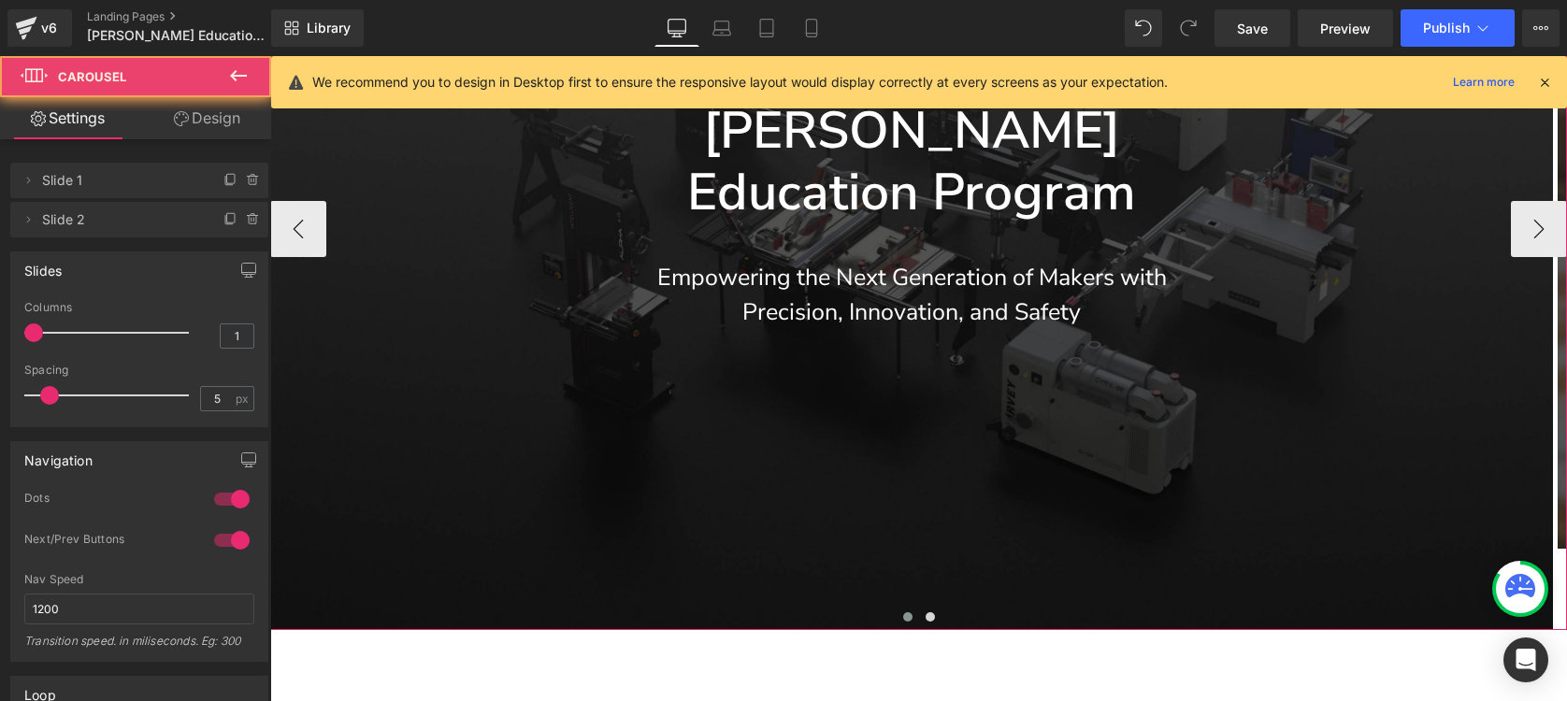
click at [903, 618] on span at bounding box center [907, 616] width 9 height 9
click at [925, 618] on span at bounding box center [929, 616] width 9 height 9
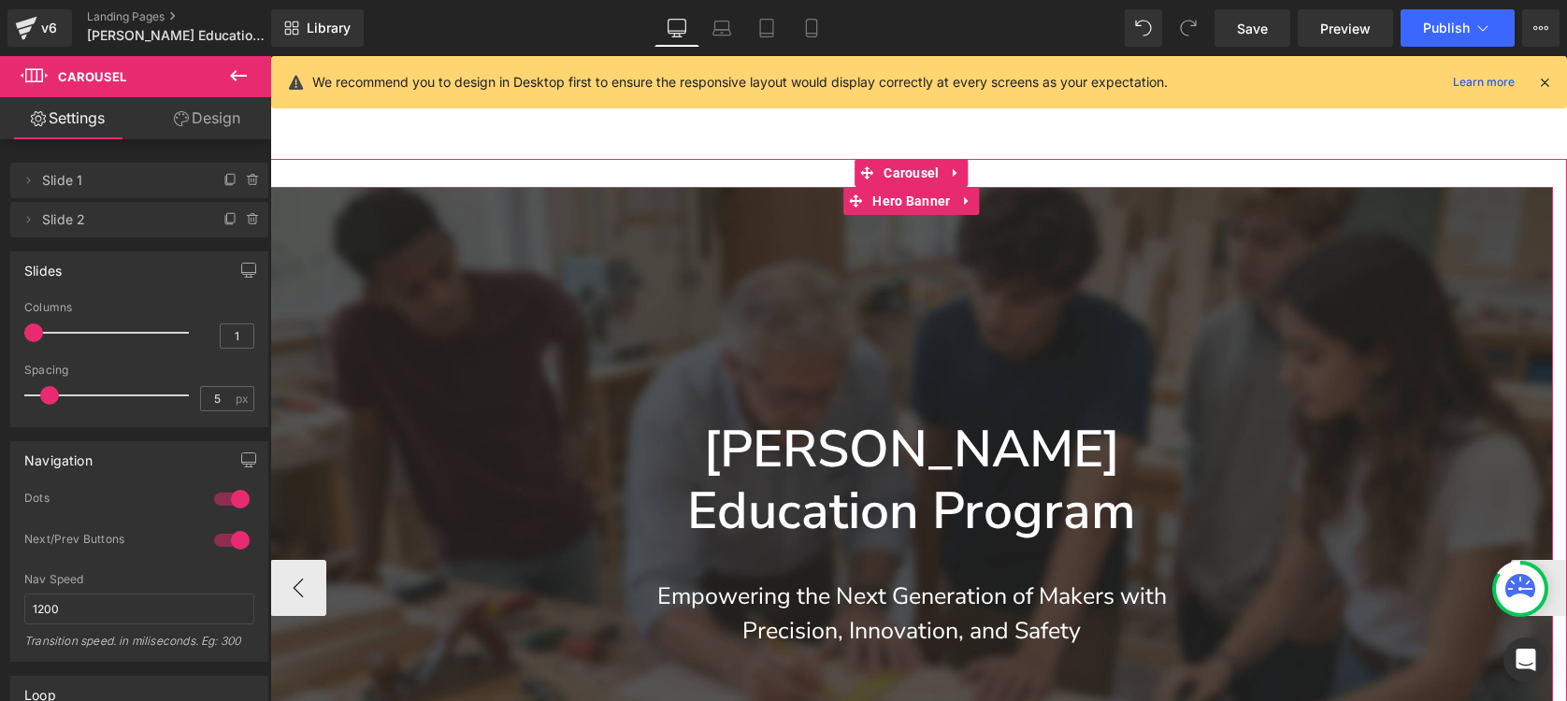
scroll to position [0, 0]
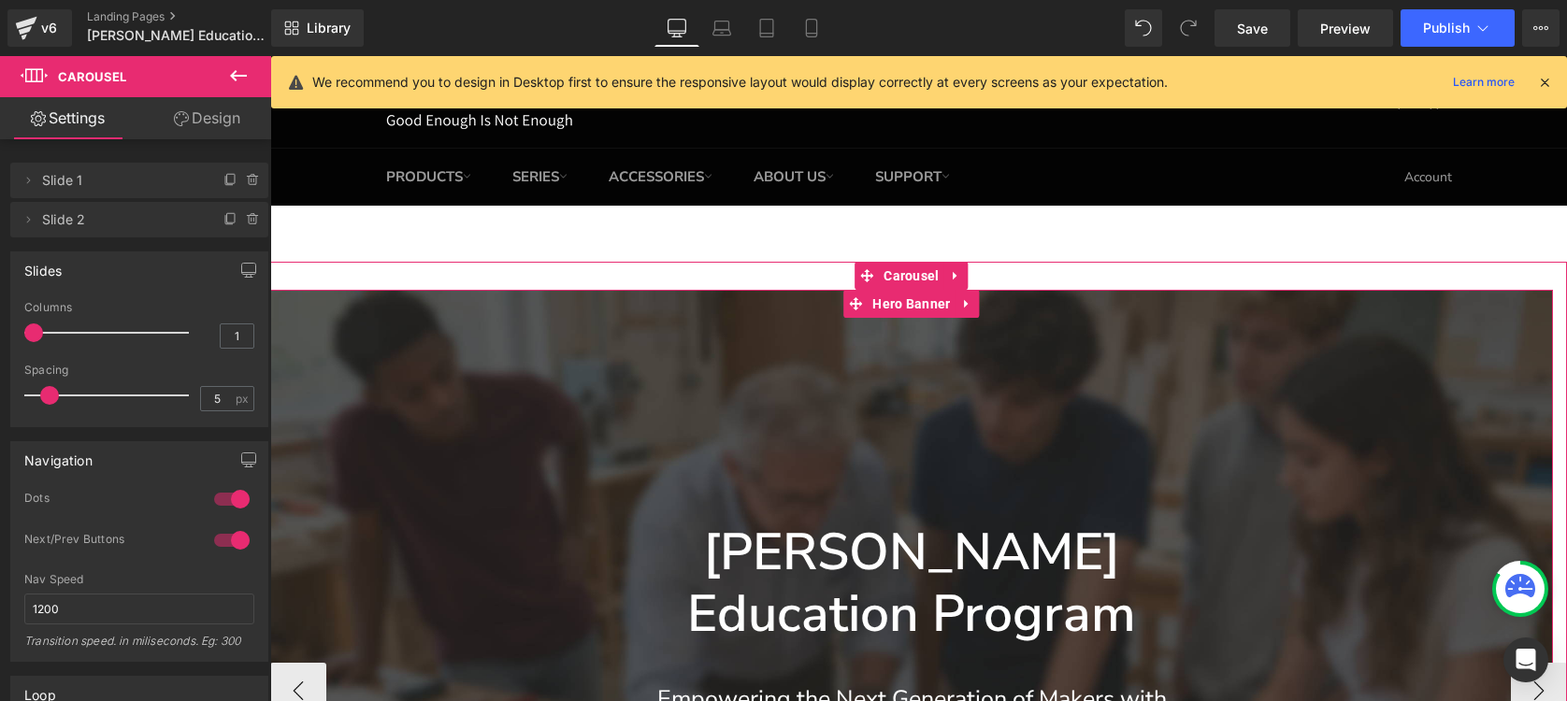
click at [898, 313] on span "Hero Banner" at bounding box center [910, 304] width 87 height 28
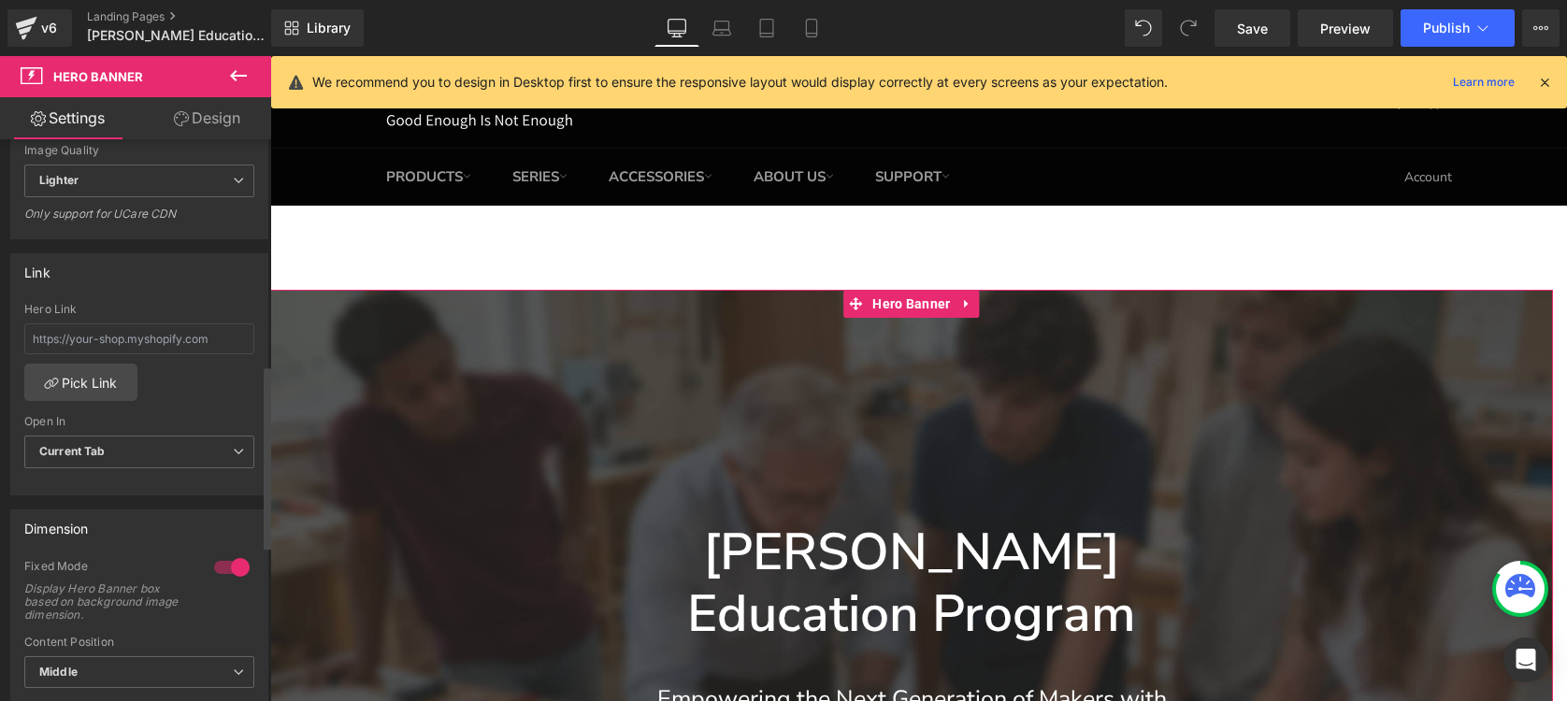
scroll to position [693, 0]
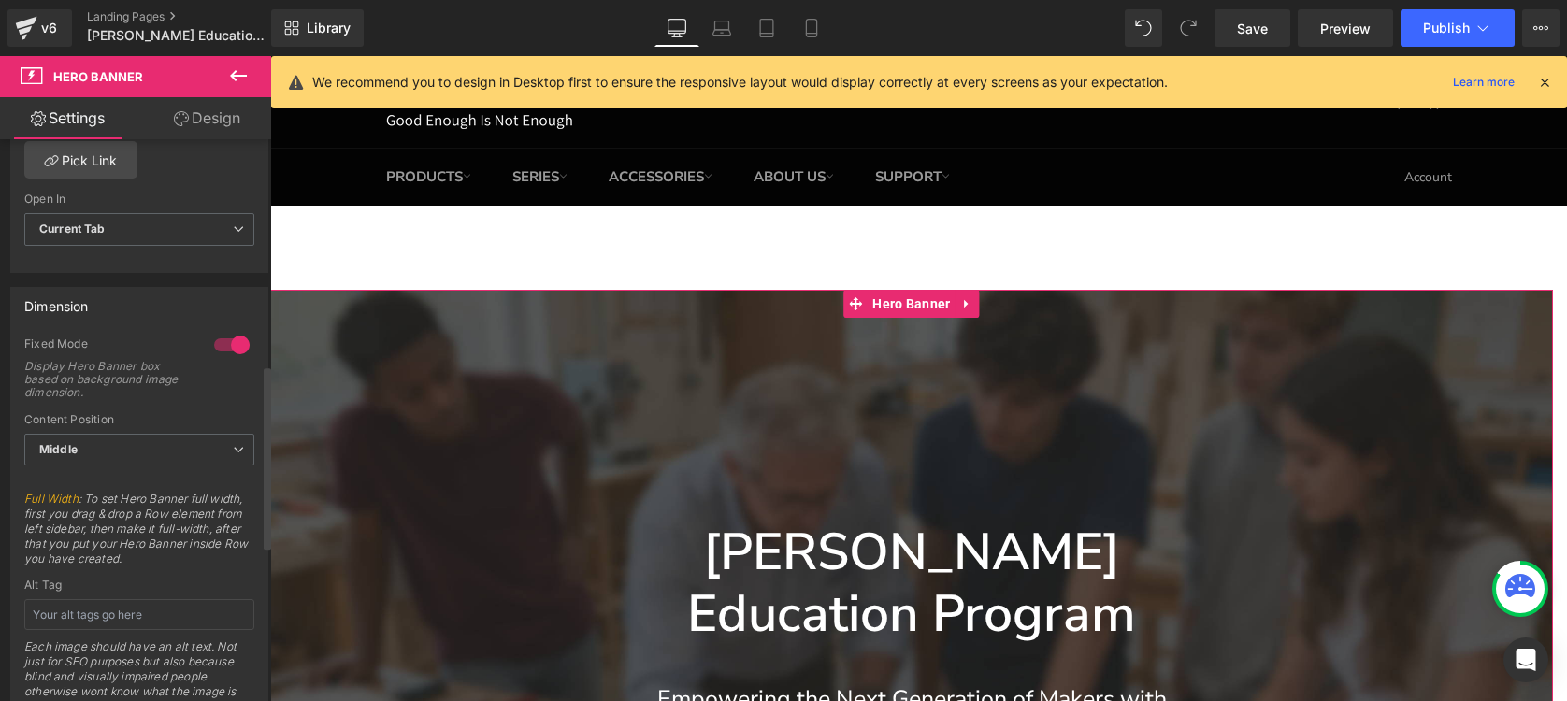
click at [231, 341] on div at bounding box center [231, 345] width 45 height 30
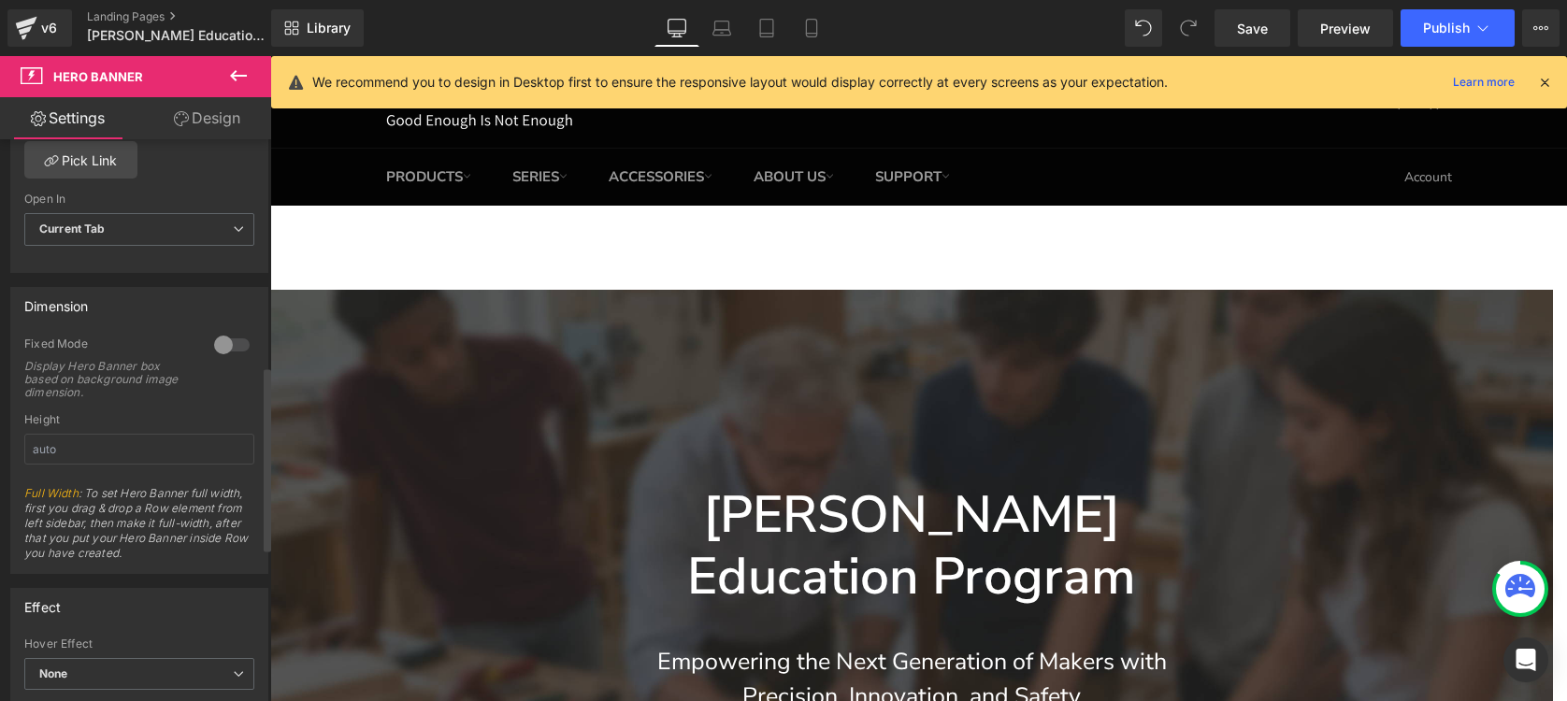
click at [230, 341] on div at bounding box center [231, 345] width 45 height 30
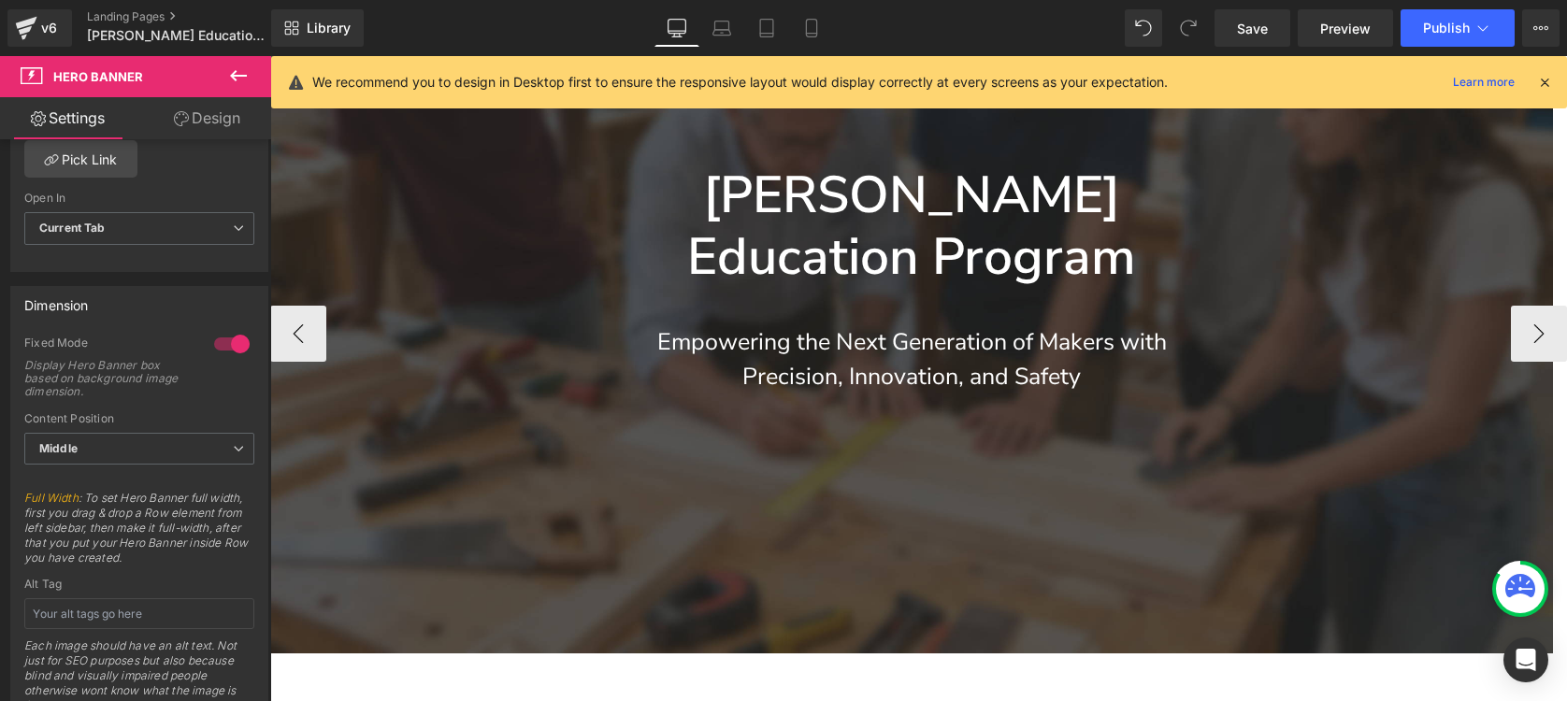
scroll to position [596, 0]
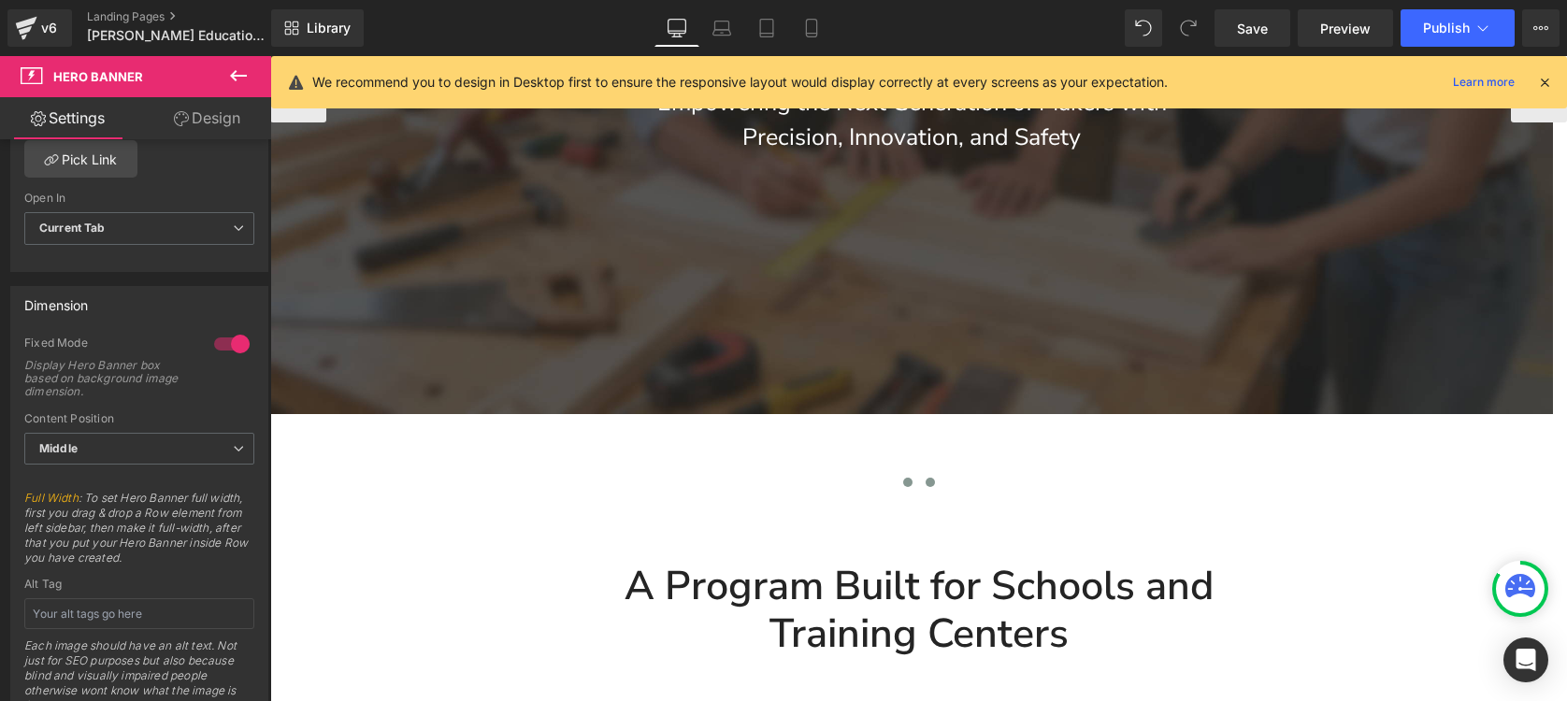
click at [903, 485] on span at bounding box center [907, 482] width 9 height 9
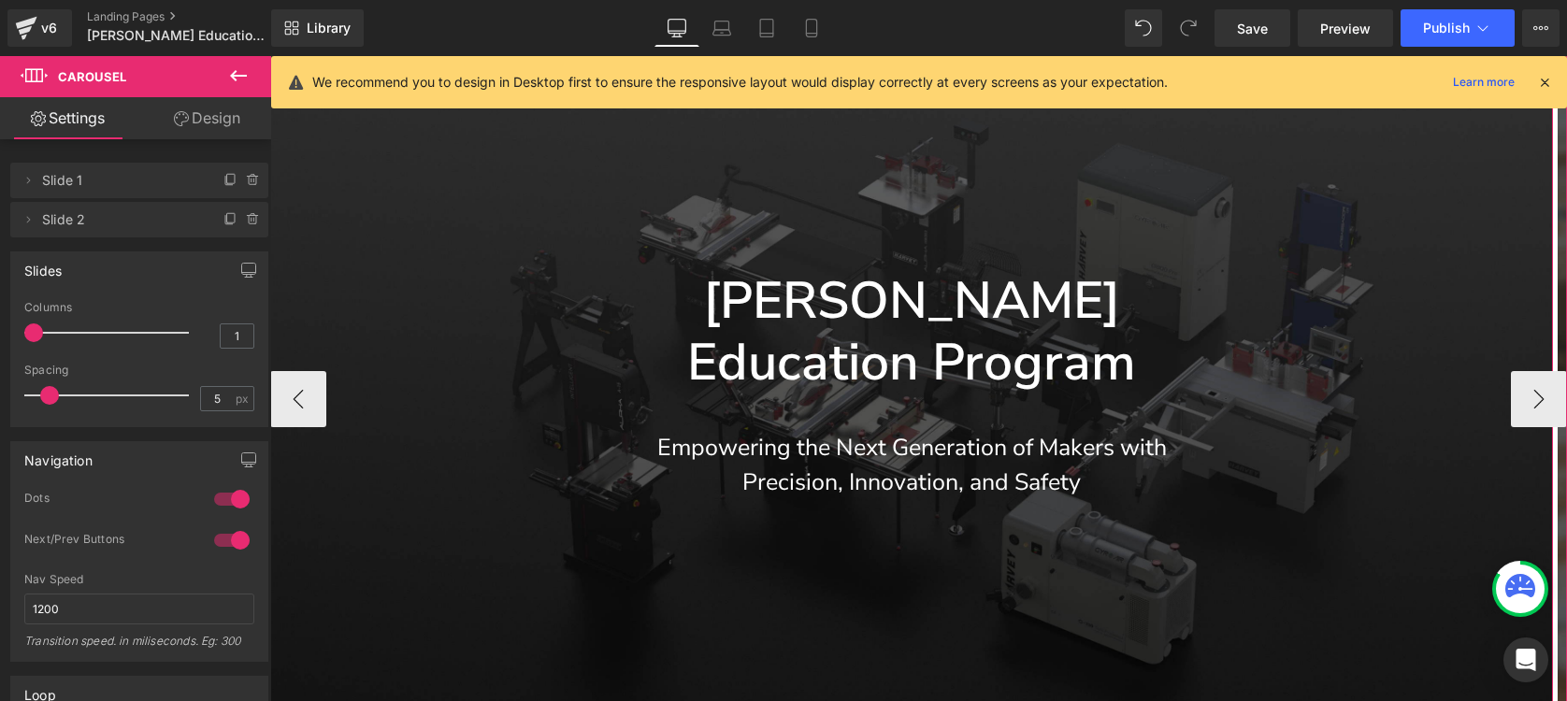
scroll to position [121, 0]
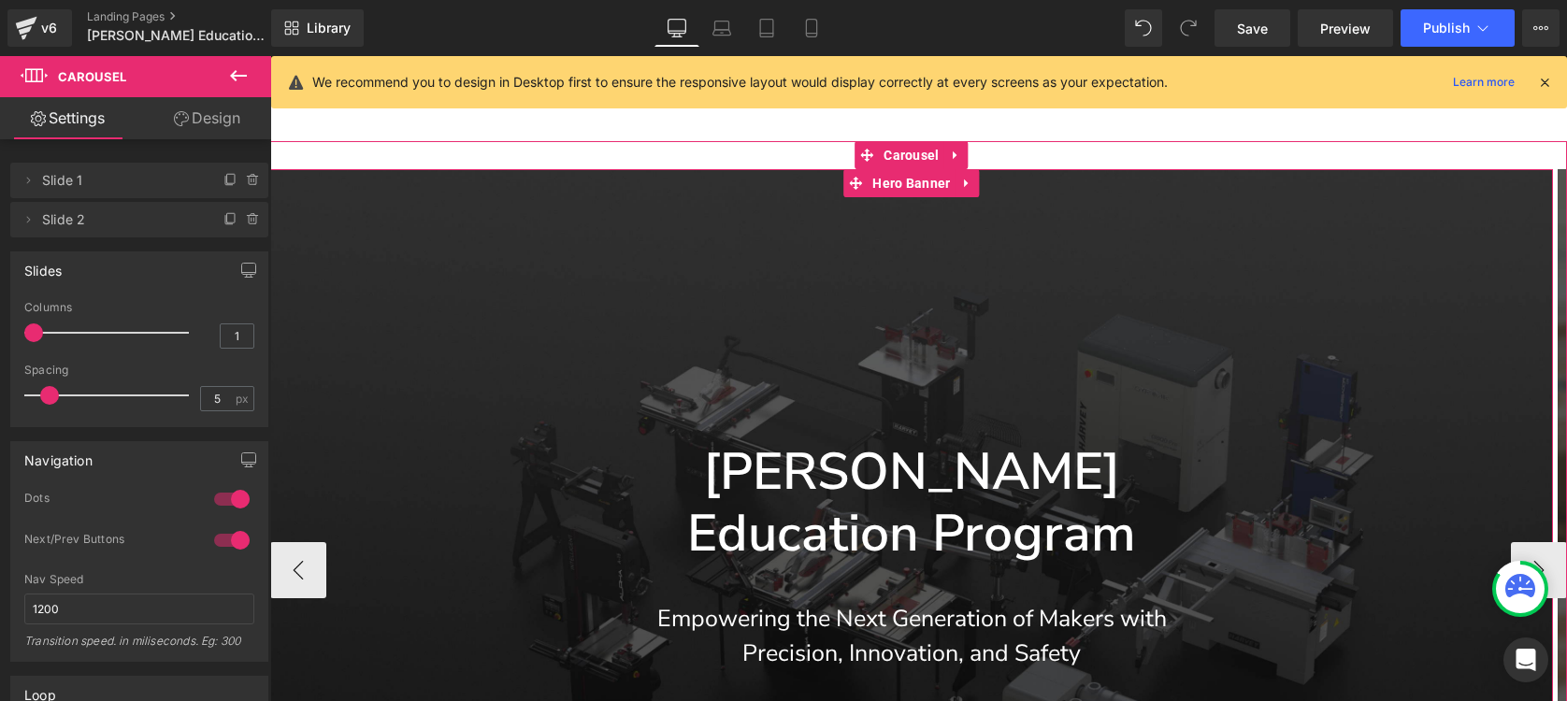
click at [901, 296] on div "[PERSON_NAME] Education Program Heading Empowering the Next Generation of Maker…" at bounding box center [911, 570] width 1282 height 802
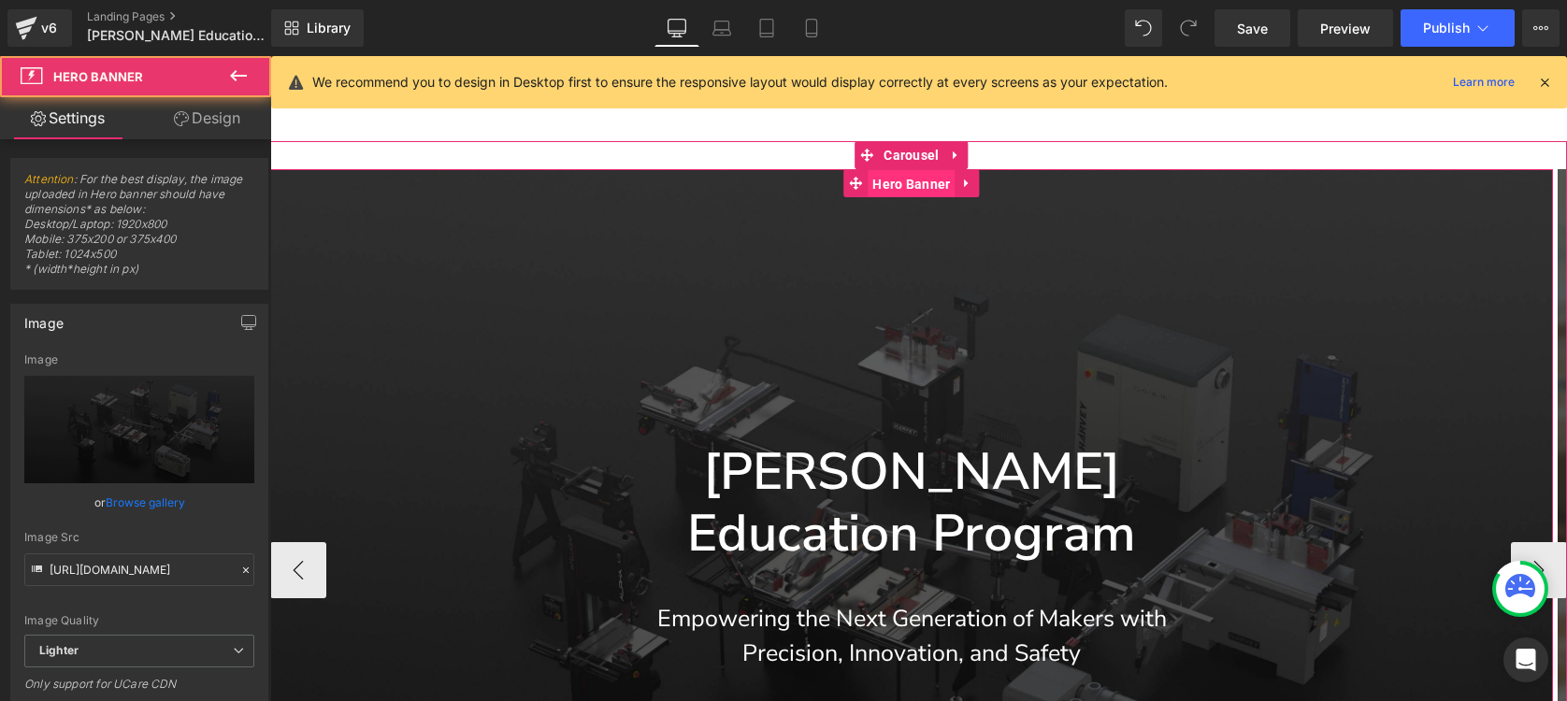
click at [894, 182] on span "Hero Banner" at bounding box center [910, 184] width 87 height 28
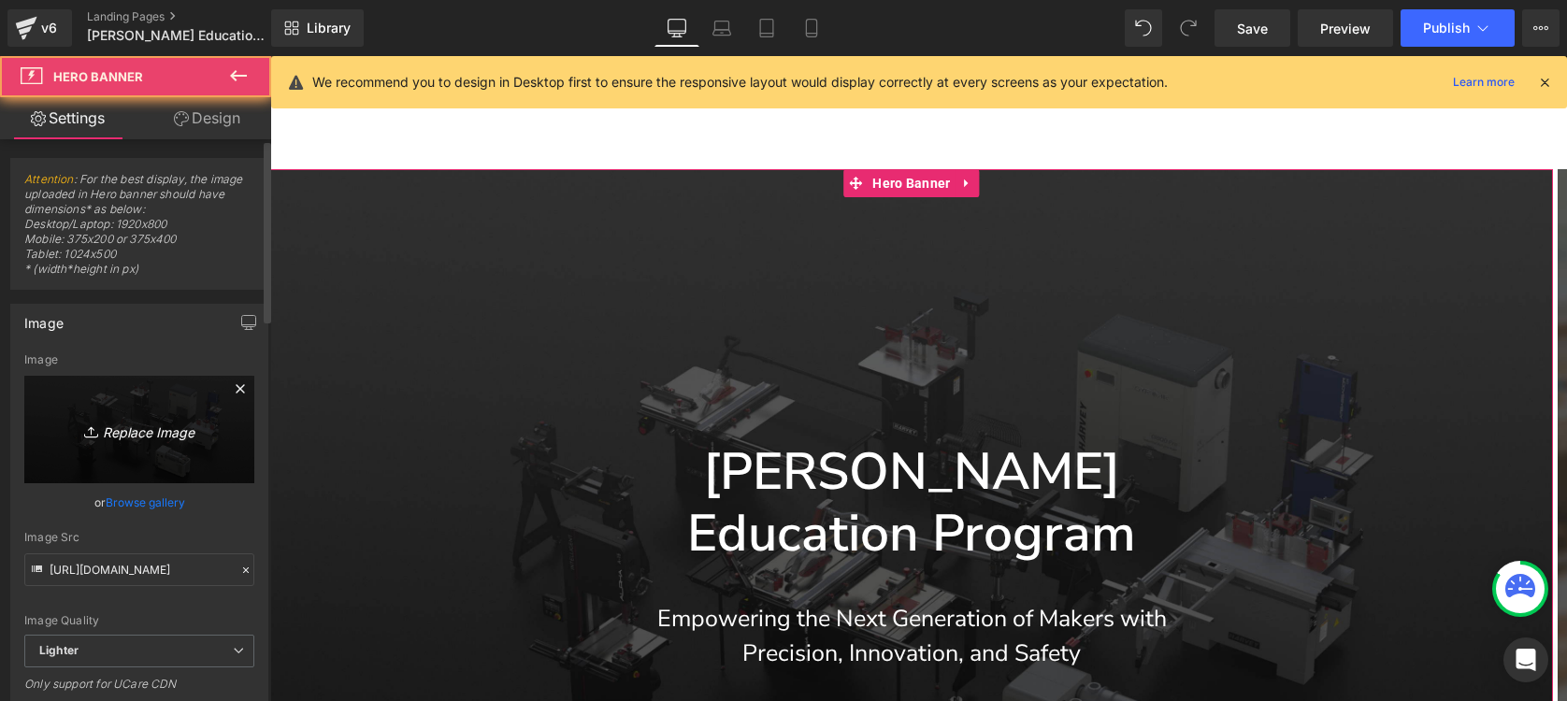
click at [145, 413] on link "Replace Image" at bounding box center [139, 429] width 230 height 107
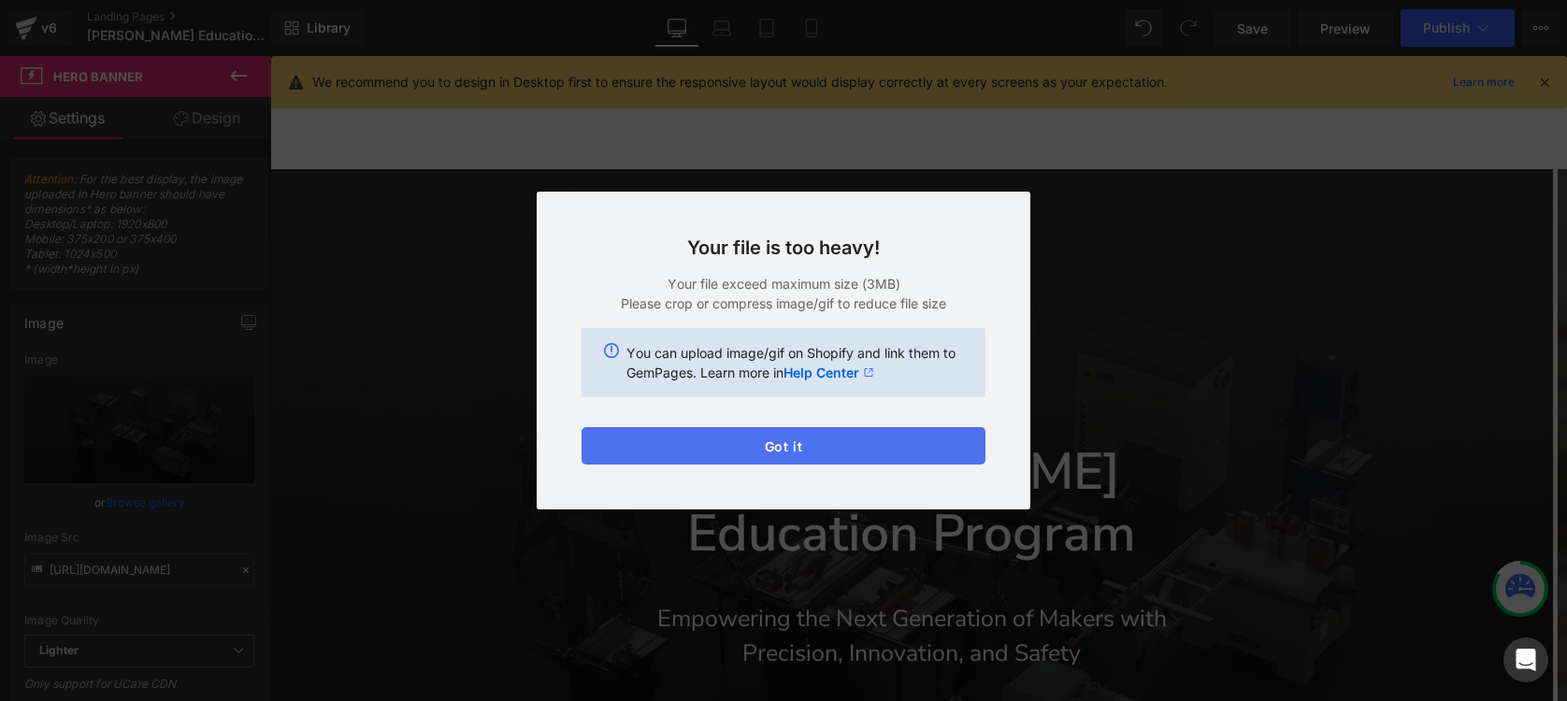
click at [944, 445] on button "Got it" at bounding box center [783, 445] width 404 height 37
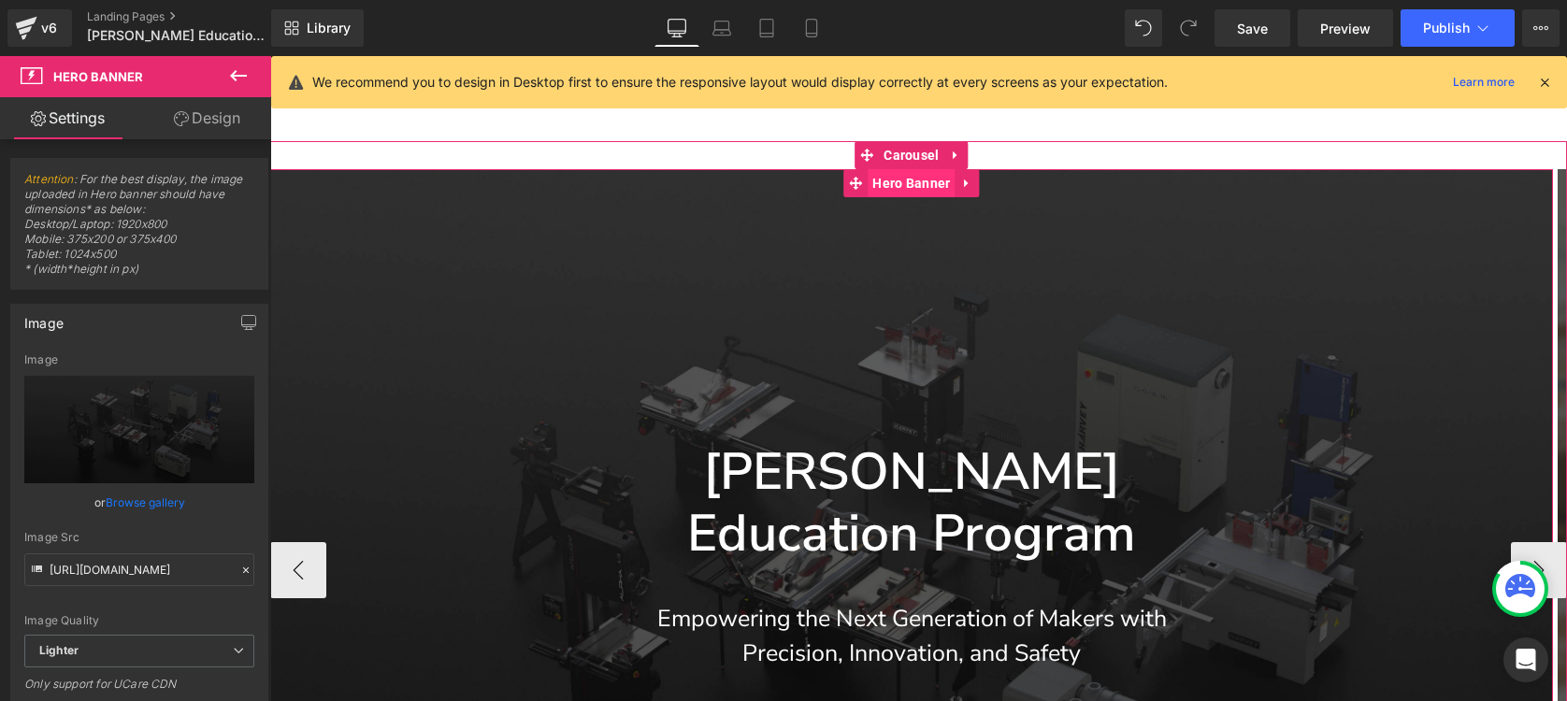
click at [923, 193] on span "Hero Banner" at bounding box center [910, 183] width 87 height 28
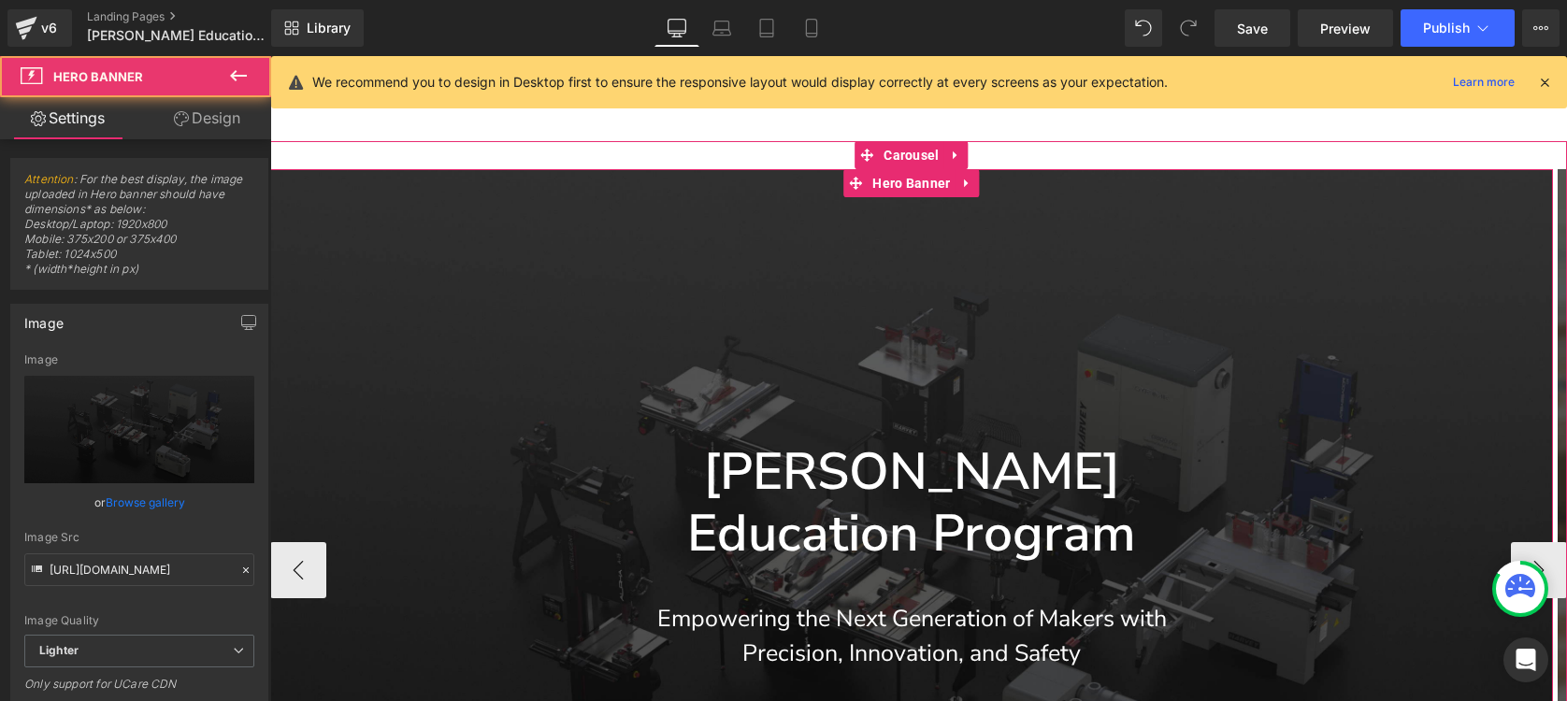
click at [841, 298] on div "[PERSON_NAME] Education Program Heading Empowering the Next Generation of Maker…" at bounding box center [911, 570] width 1282 height 802
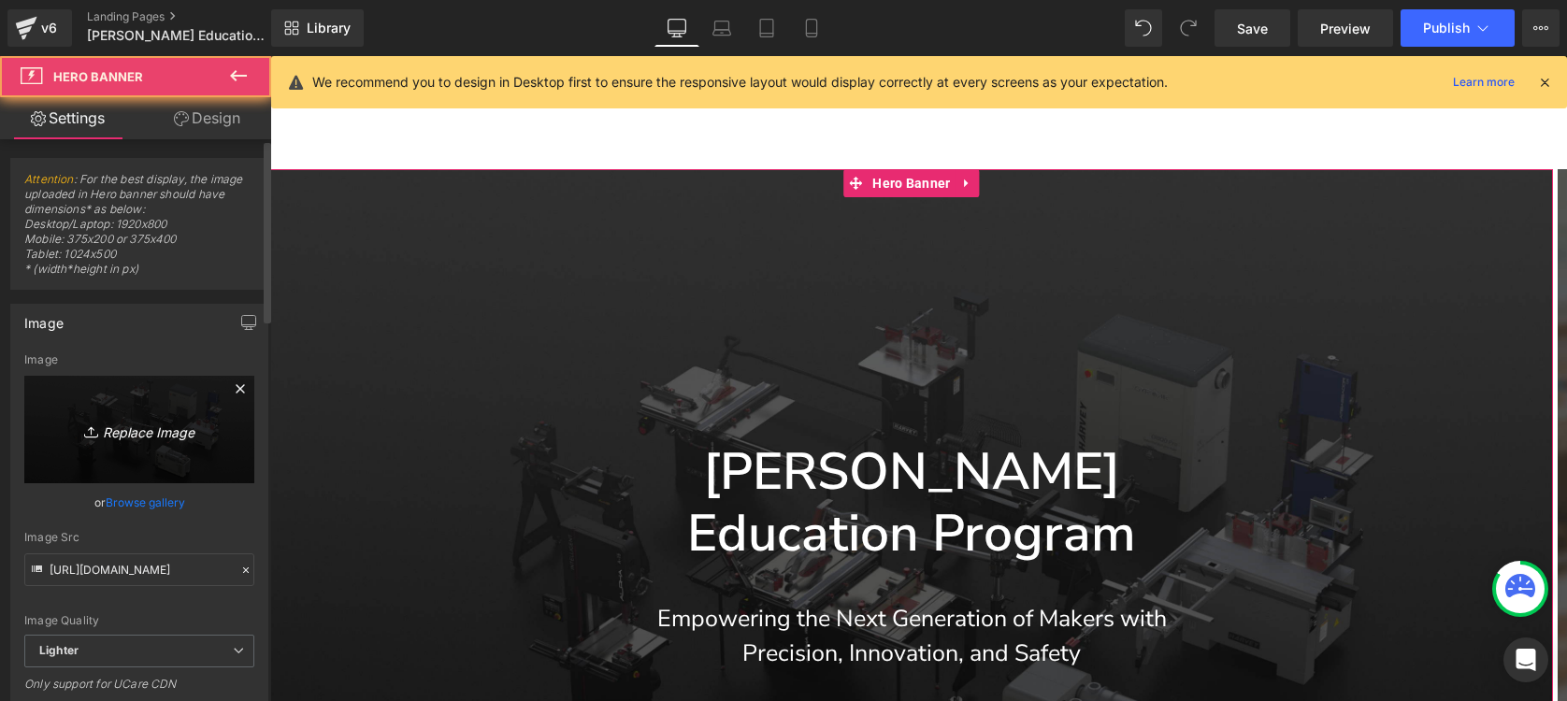
click at [179, 426] on icon "Replace Image" at bounding box center [139, 429] width 150 height 23
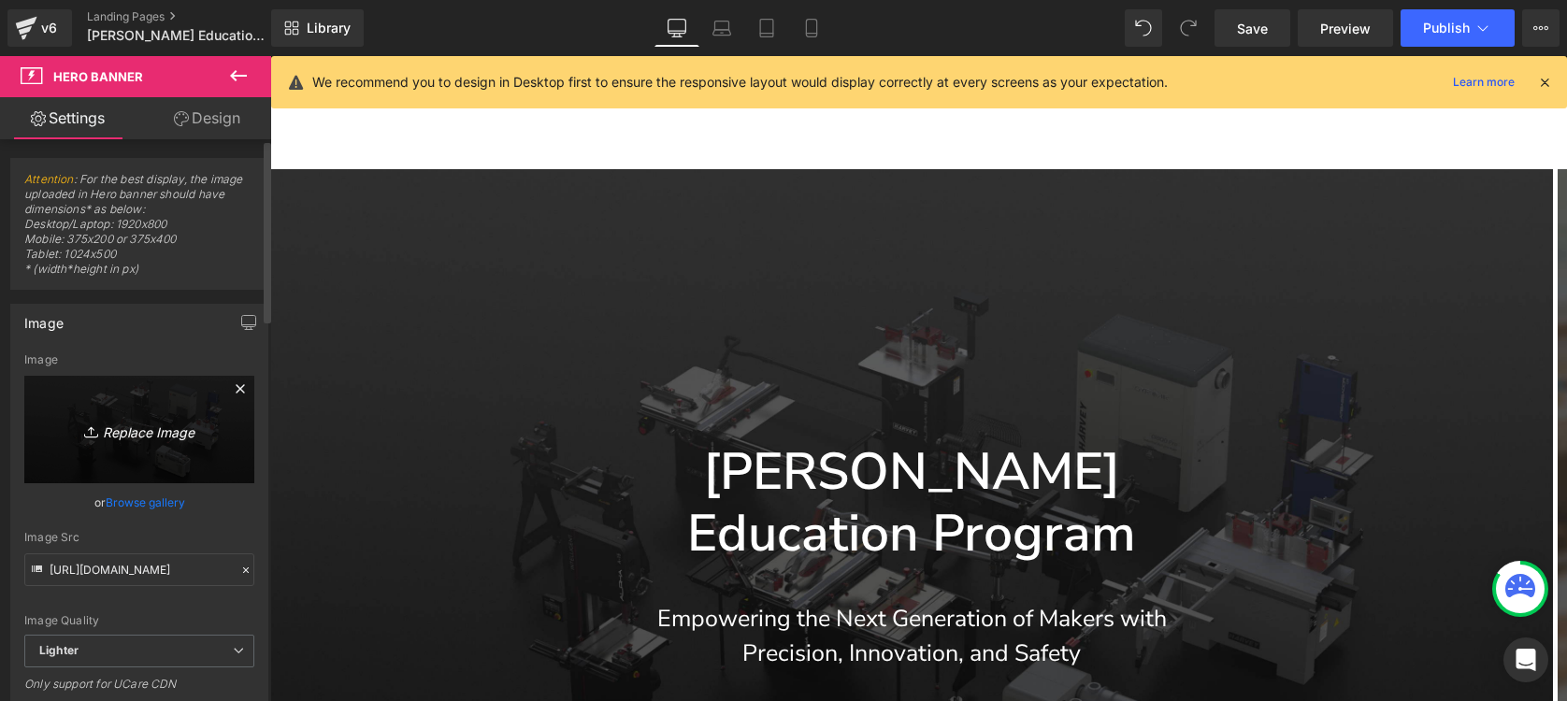
type input "C:\fakepath\1.jpg"
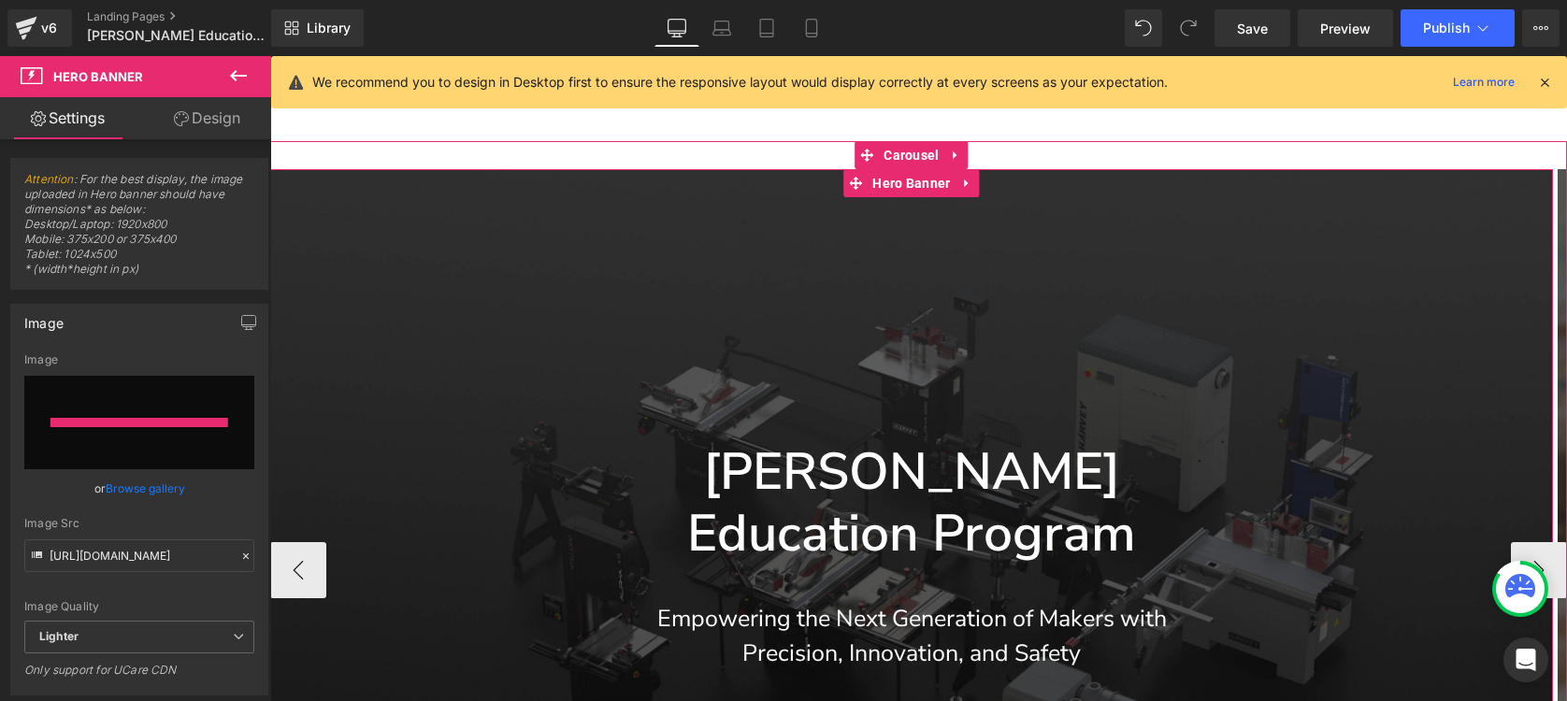
type input "[URL][DOMAIN_NAME]"
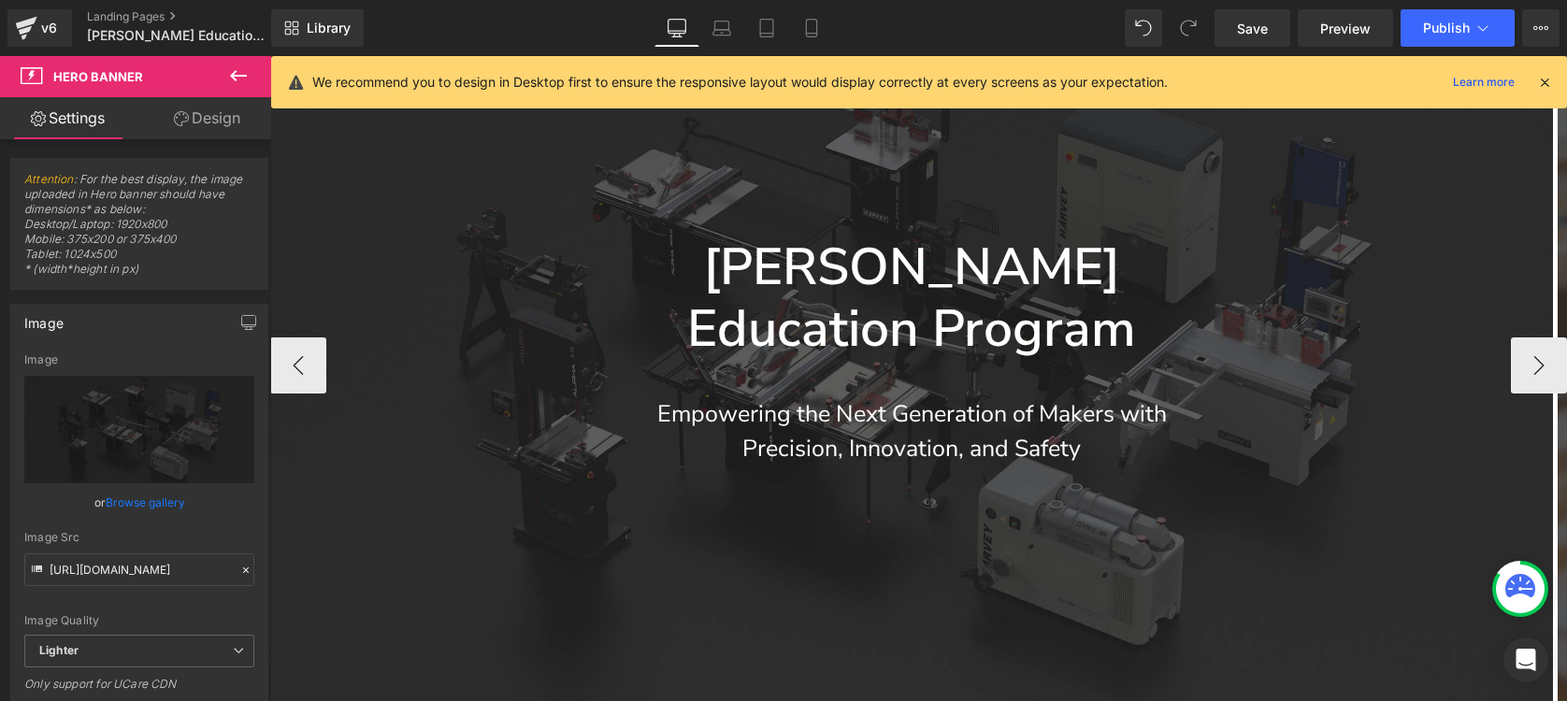
scroll to position [273, 0]
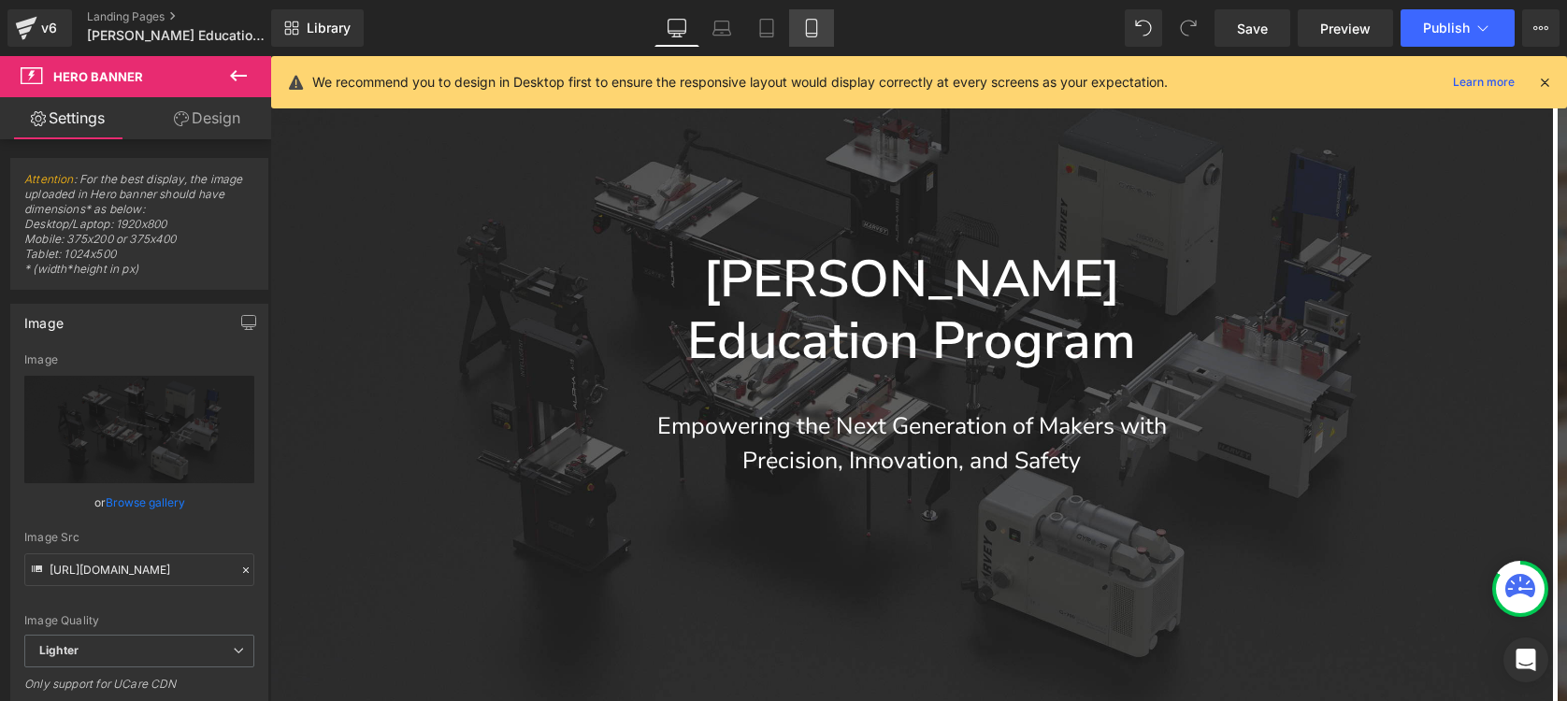
click at [815, 26] on icon at bounding box center [811, 28] width 19 height 19
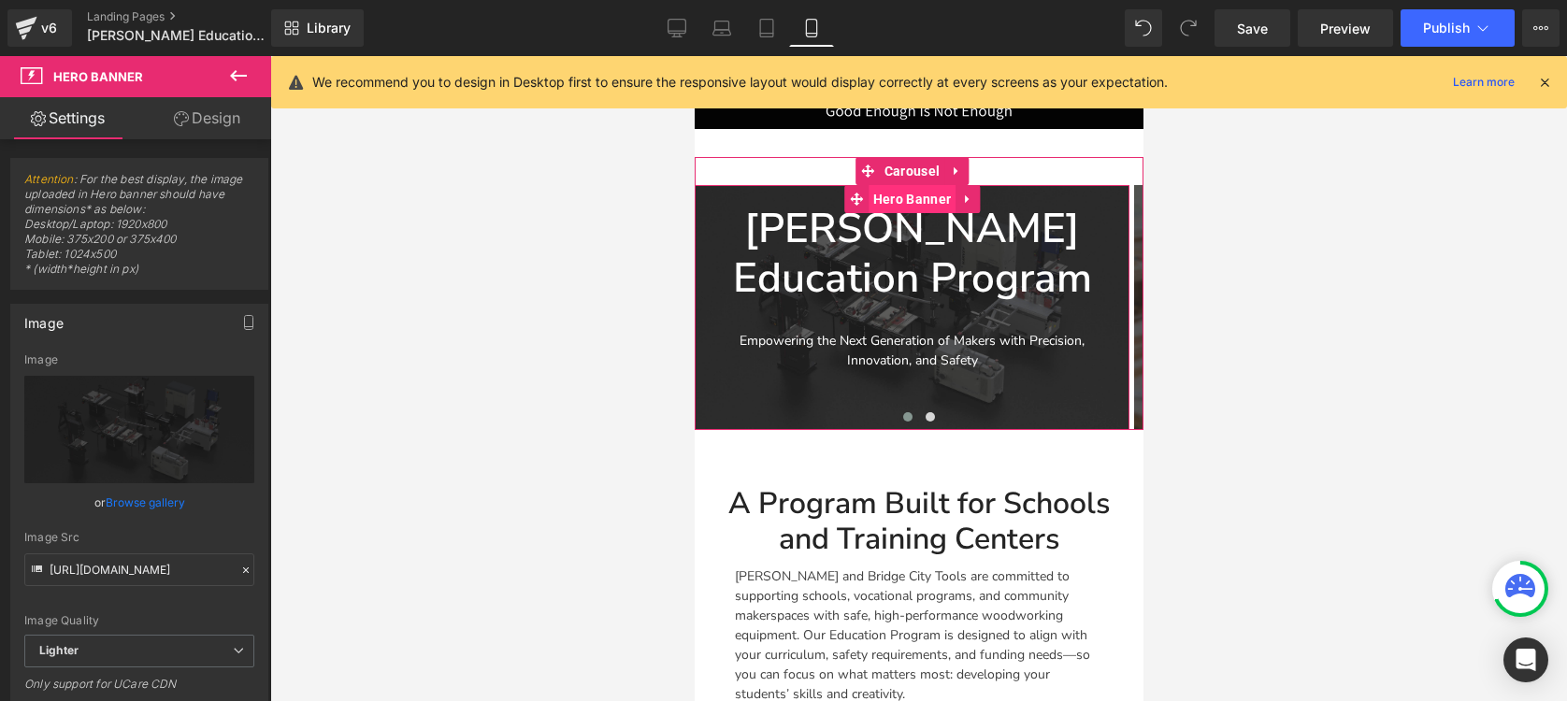
click at [911, 195] on span "Hero Banner" at bounding box center [910, 199] width 87 height 28
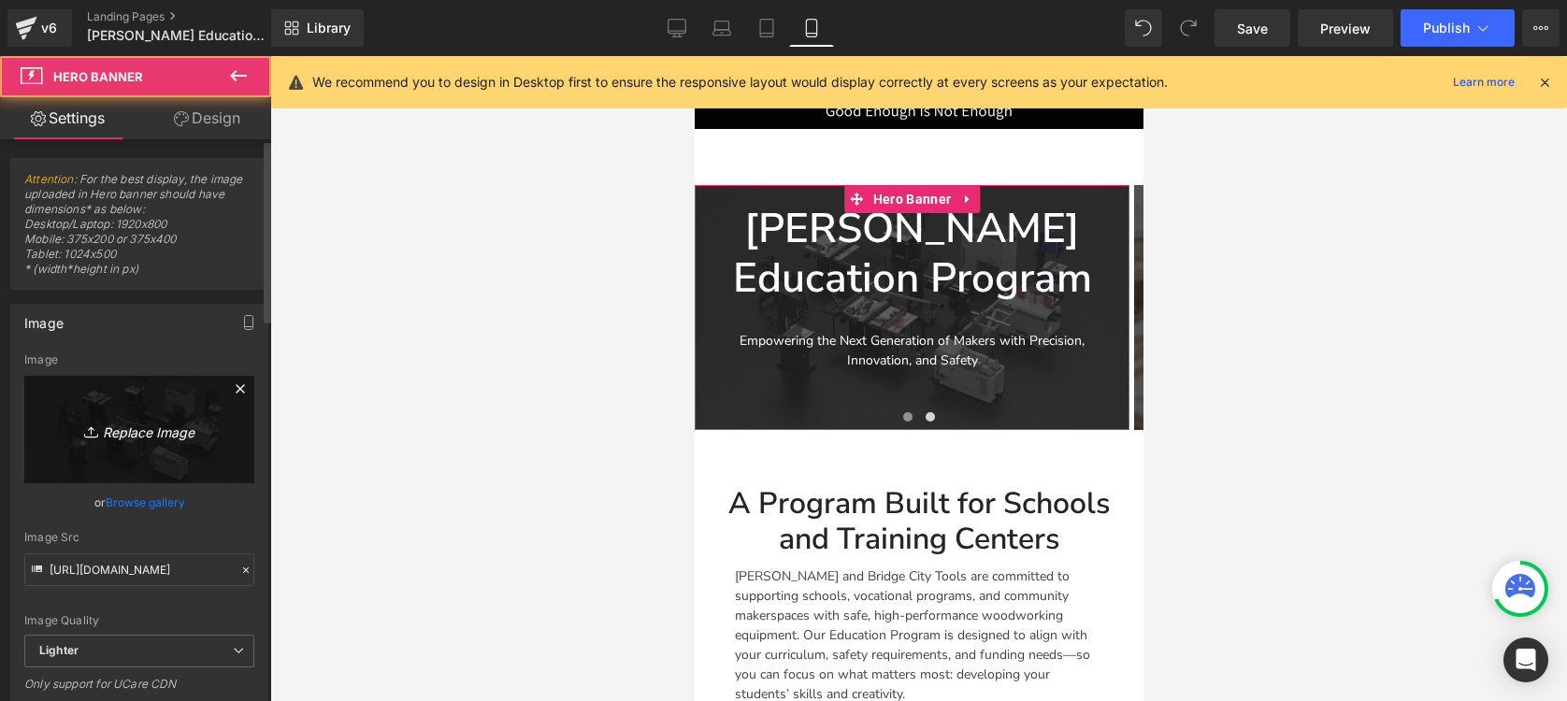
click at [156, 424] on icon "Replace Image" at bounding box center [139, 429] width 150 height 23
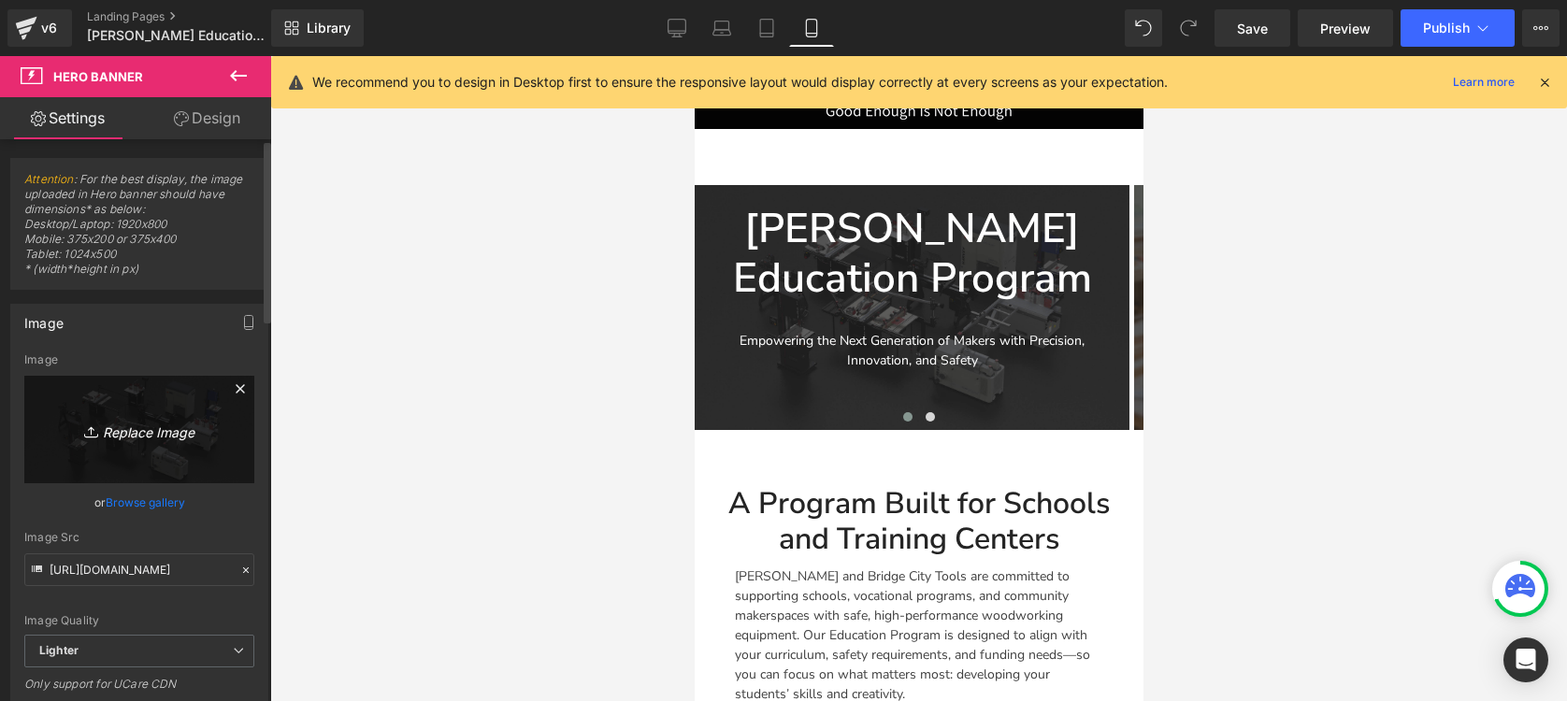
type input "C:\fakepath\1.jpg"
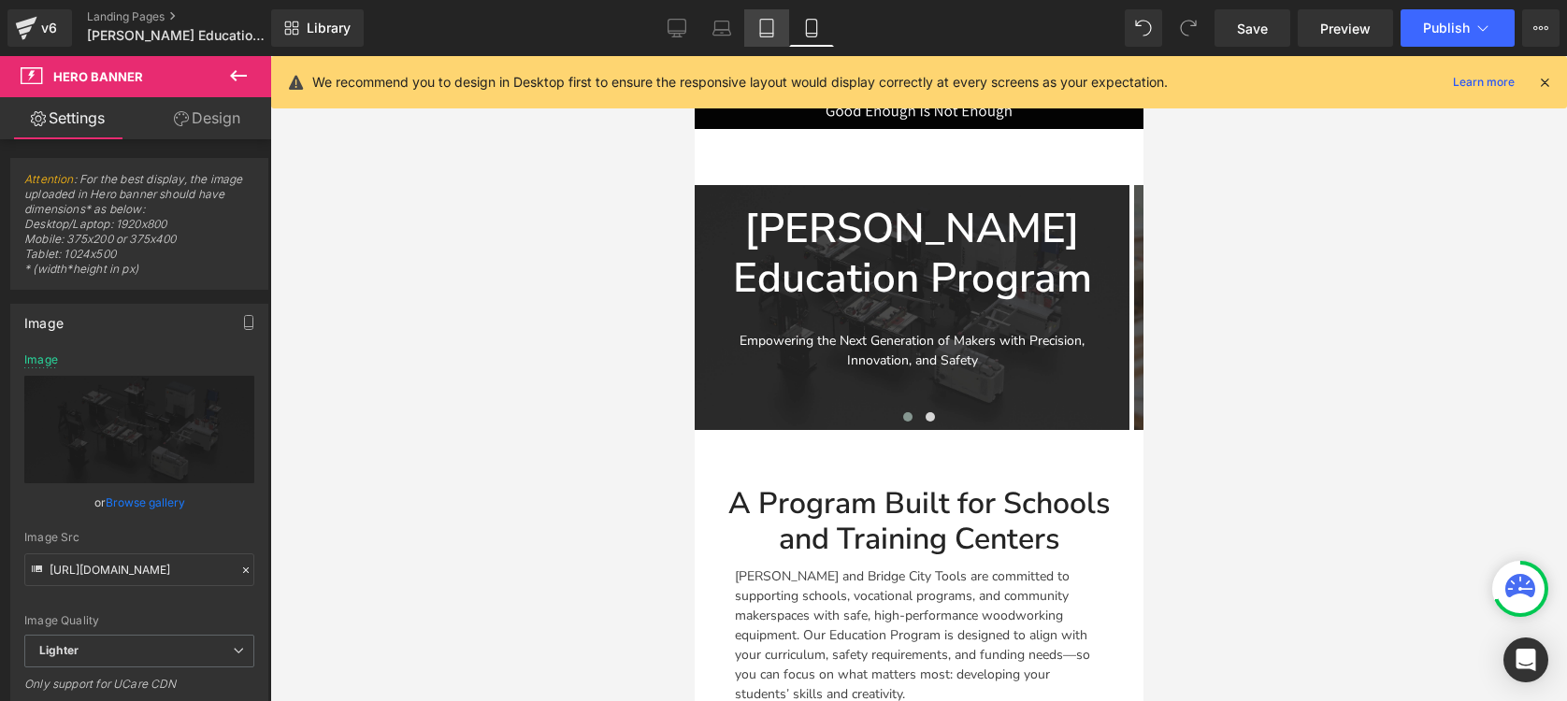
click at [773, 35] on icon at bounding box center [766, 29] width 13 height 18
type input "[URL][DOMAIN_NAME]"
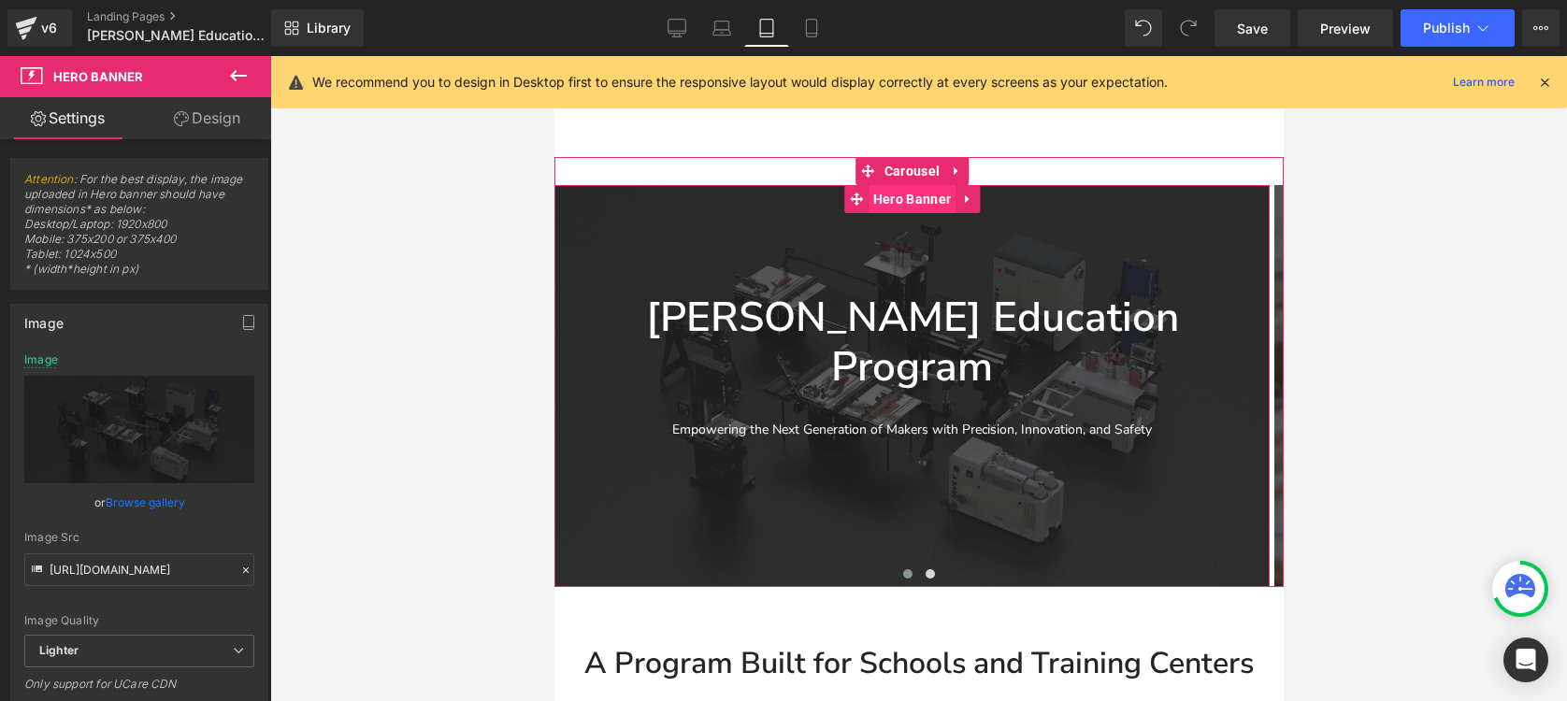
click at [912, 194] on span "Hero Banner" at bounding box center [910, 199] width 87 height 28
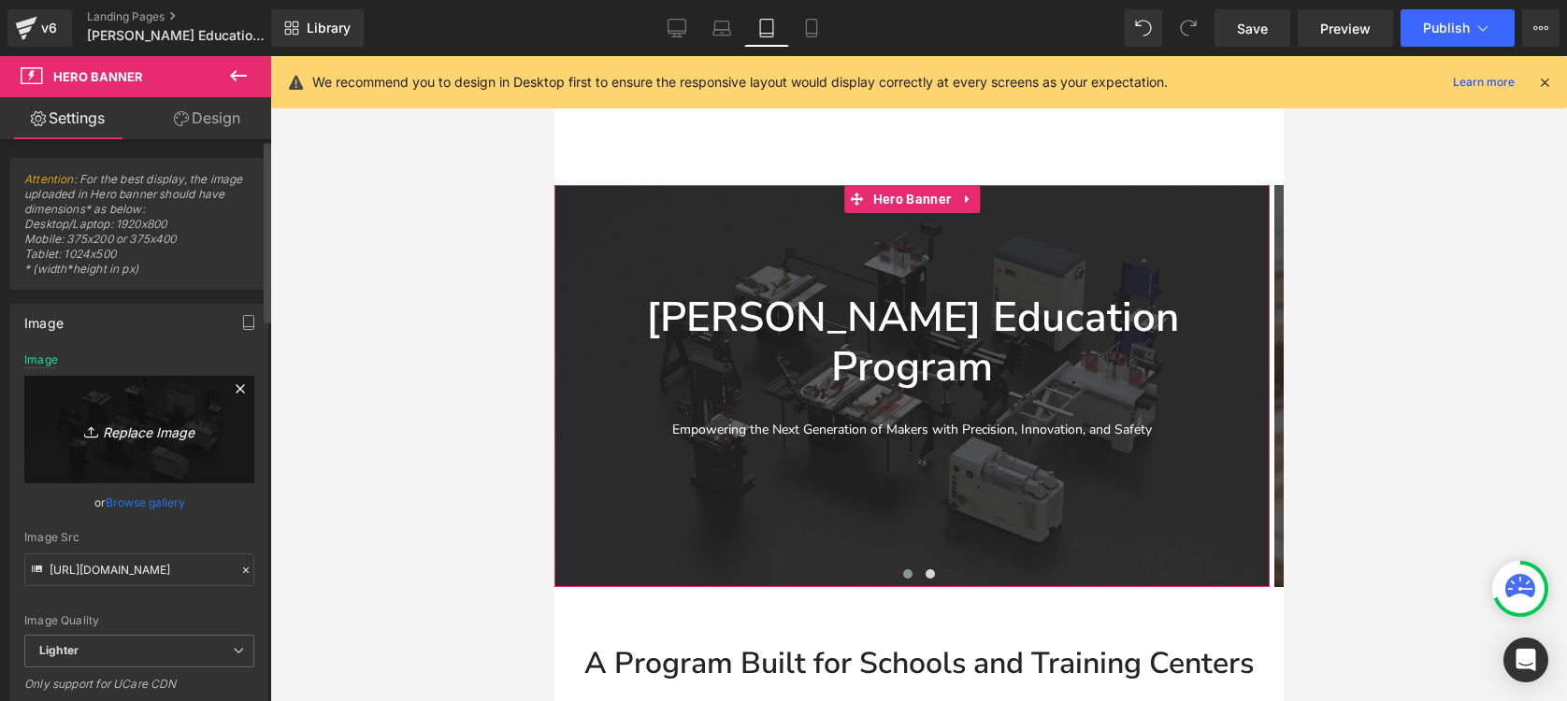
click at [120, 406] on link "Replace Image" at bounding box center [139, 429] width 230 height 107
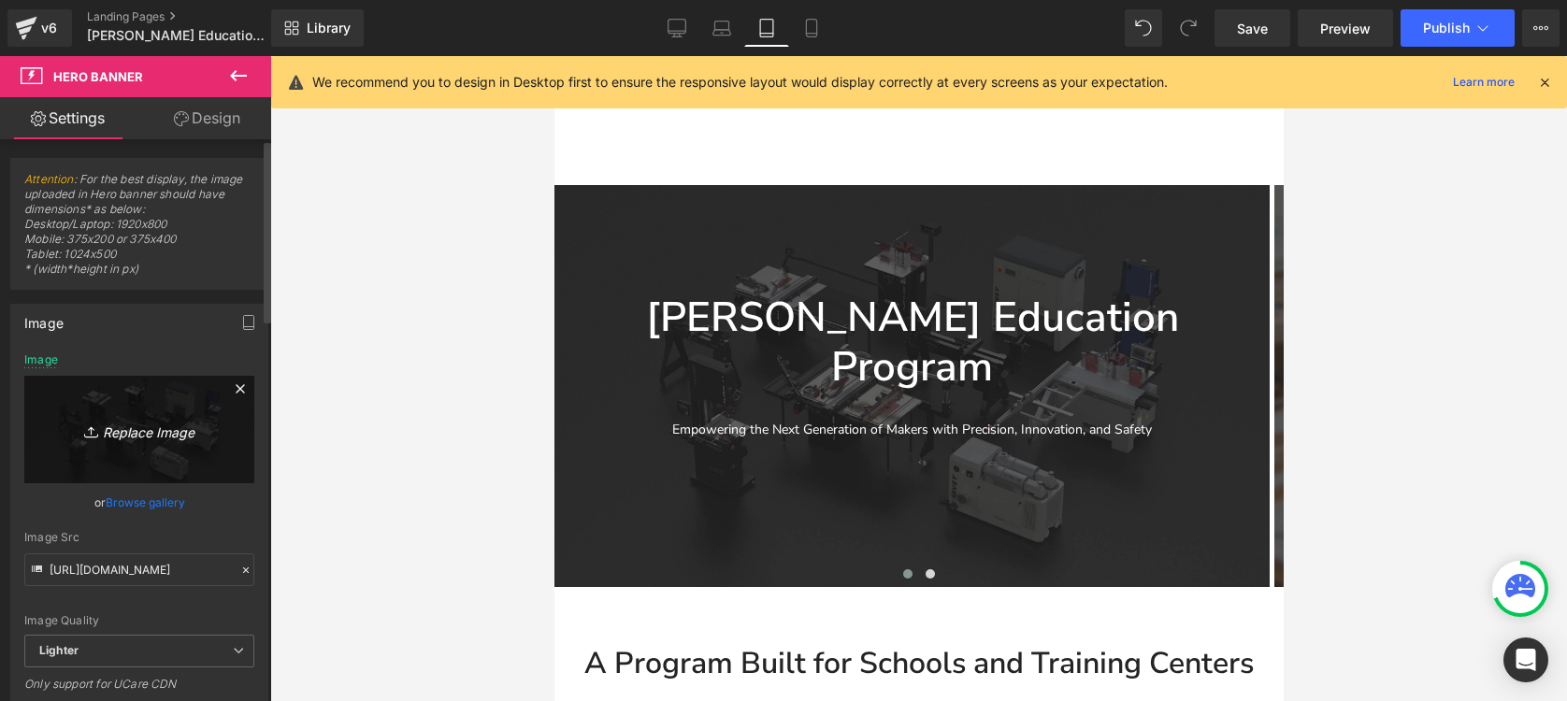
type input "C:\fakepath\1.jpg"
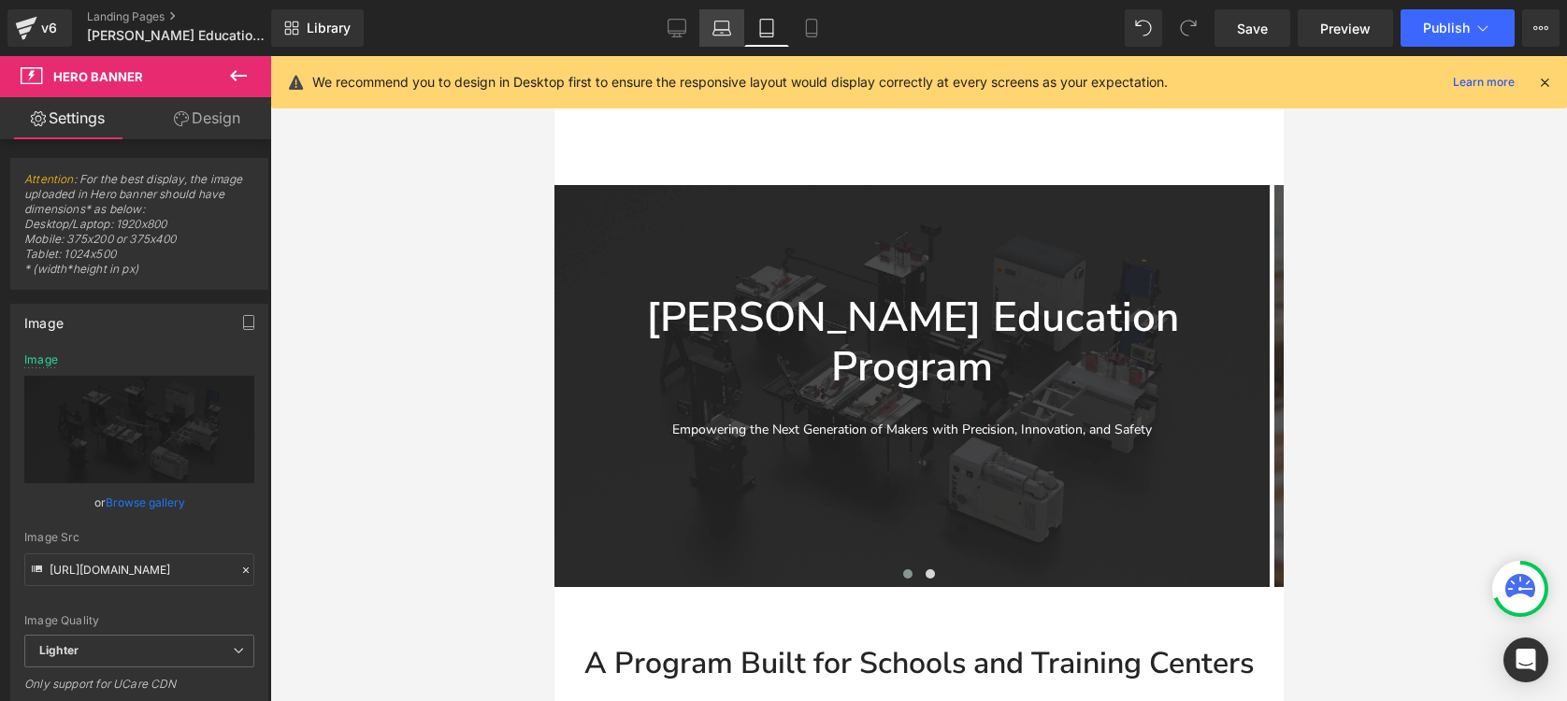
click at [737, 30] on link "Laptop" at bounding box center [721, 27] width 45 height 37
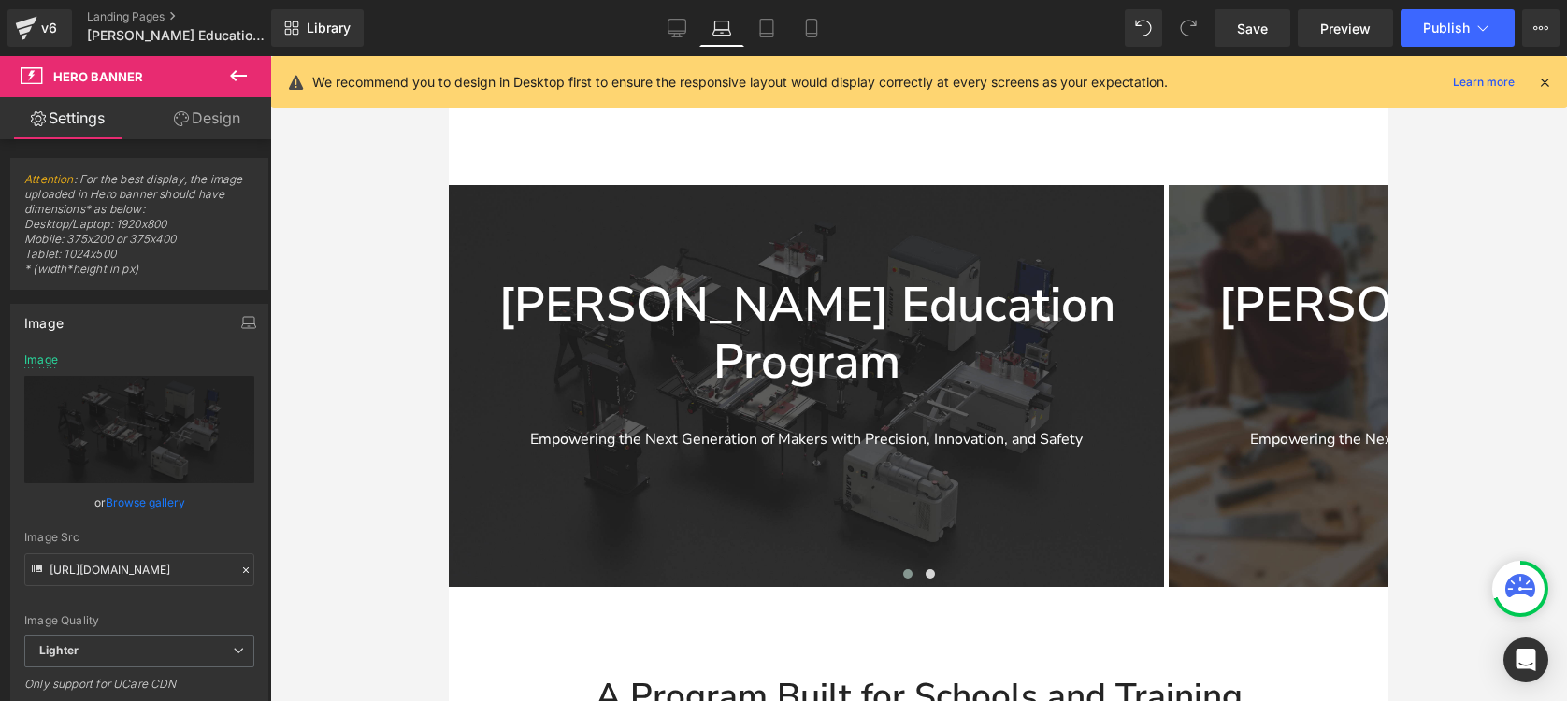
type input "[URL][DOMAIN_NAME]"
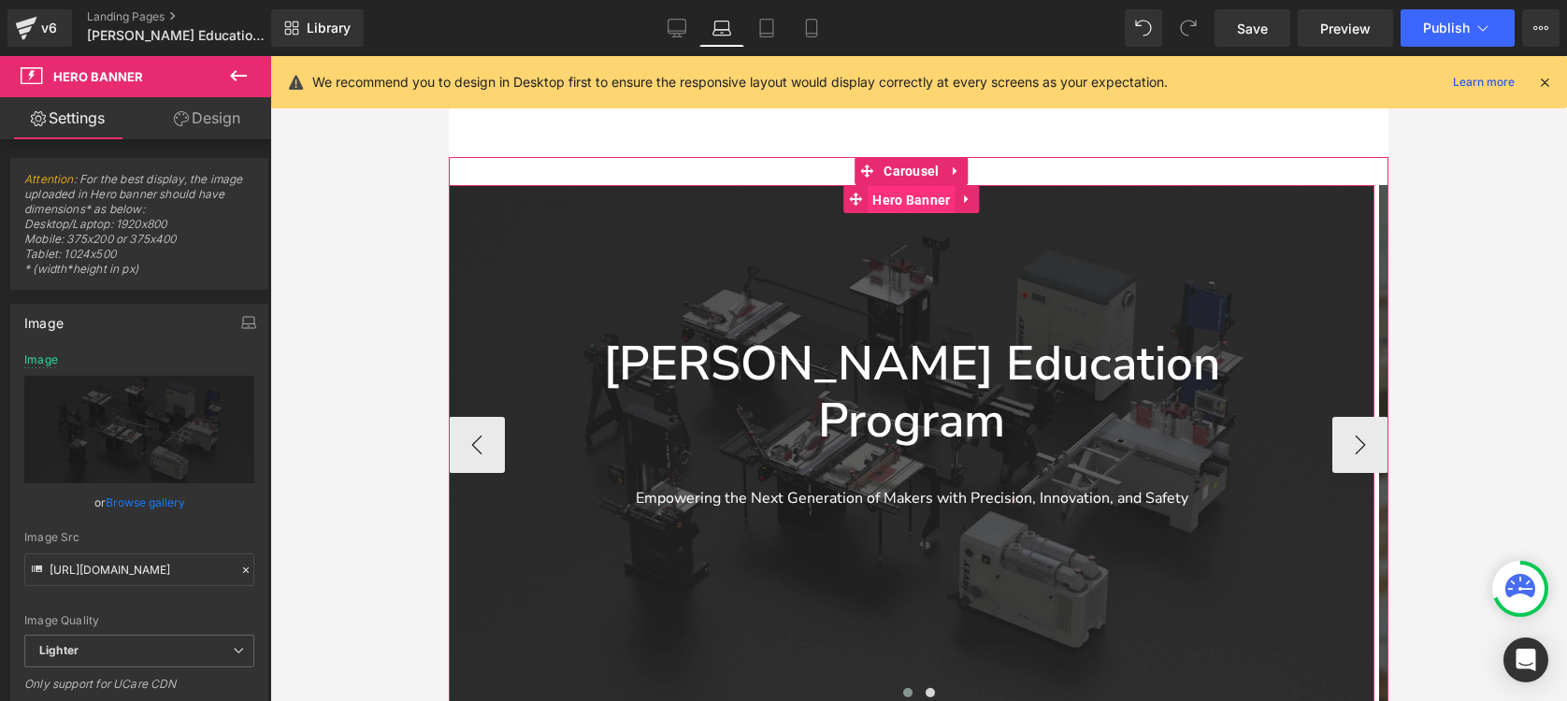
click at [902, 201] on span "Hero Banner" at bounding box center [910, 200] width 87 height 28
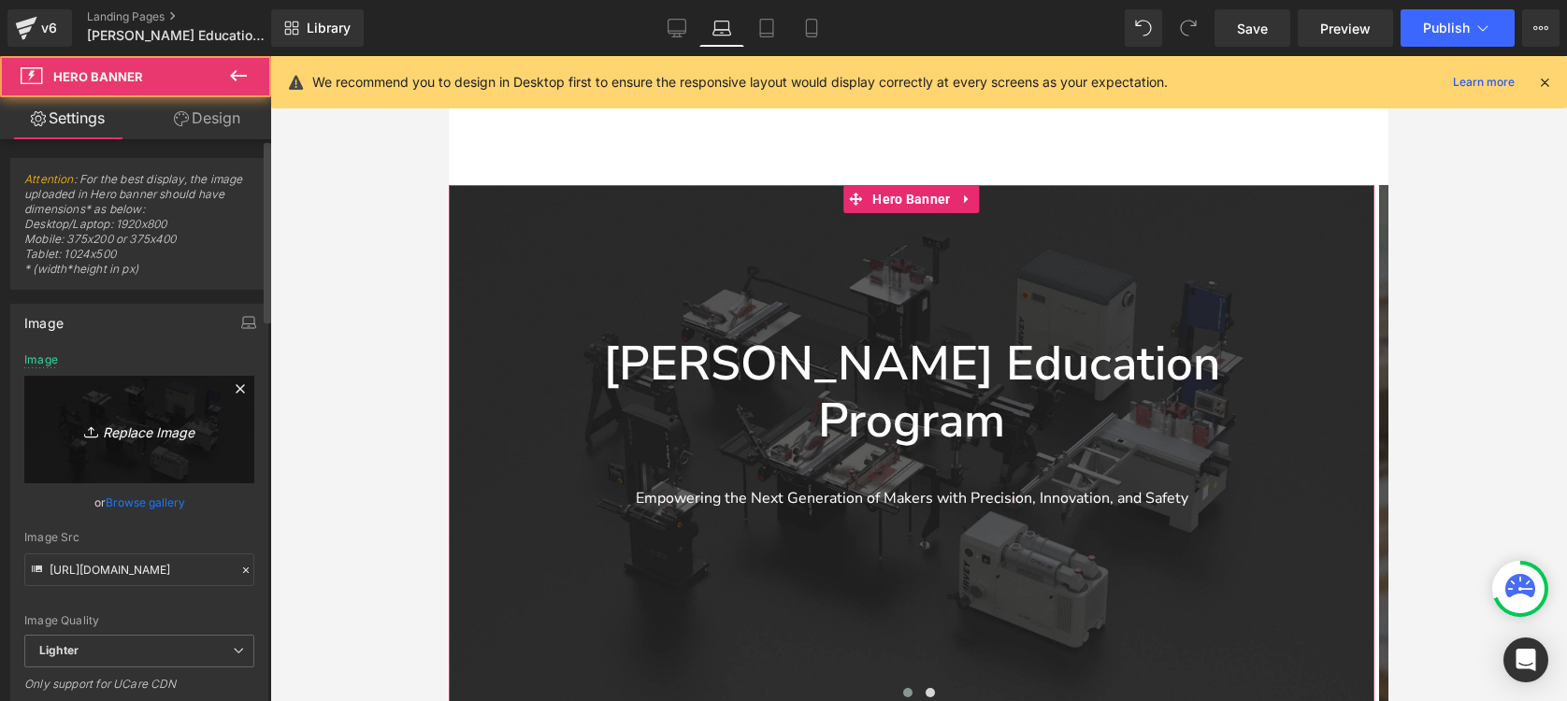
click at [124, 399] on link "Replace Image" at bounding box center [139, 429] width 230 height 107
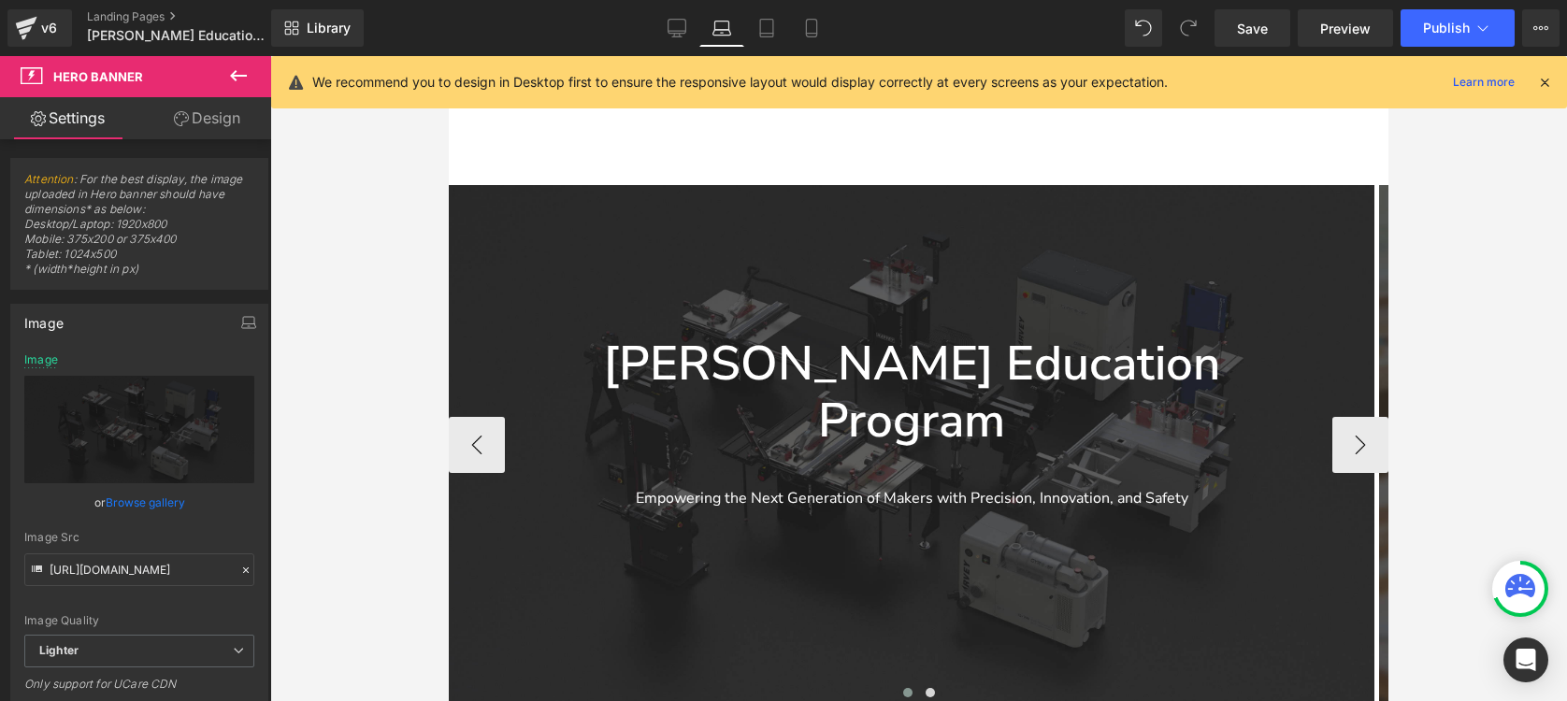
type input "C:\fakepath\1.jpg"
click at [666, 22] on link "Desktop" at bounding box center [676, 27] width 45 height 37
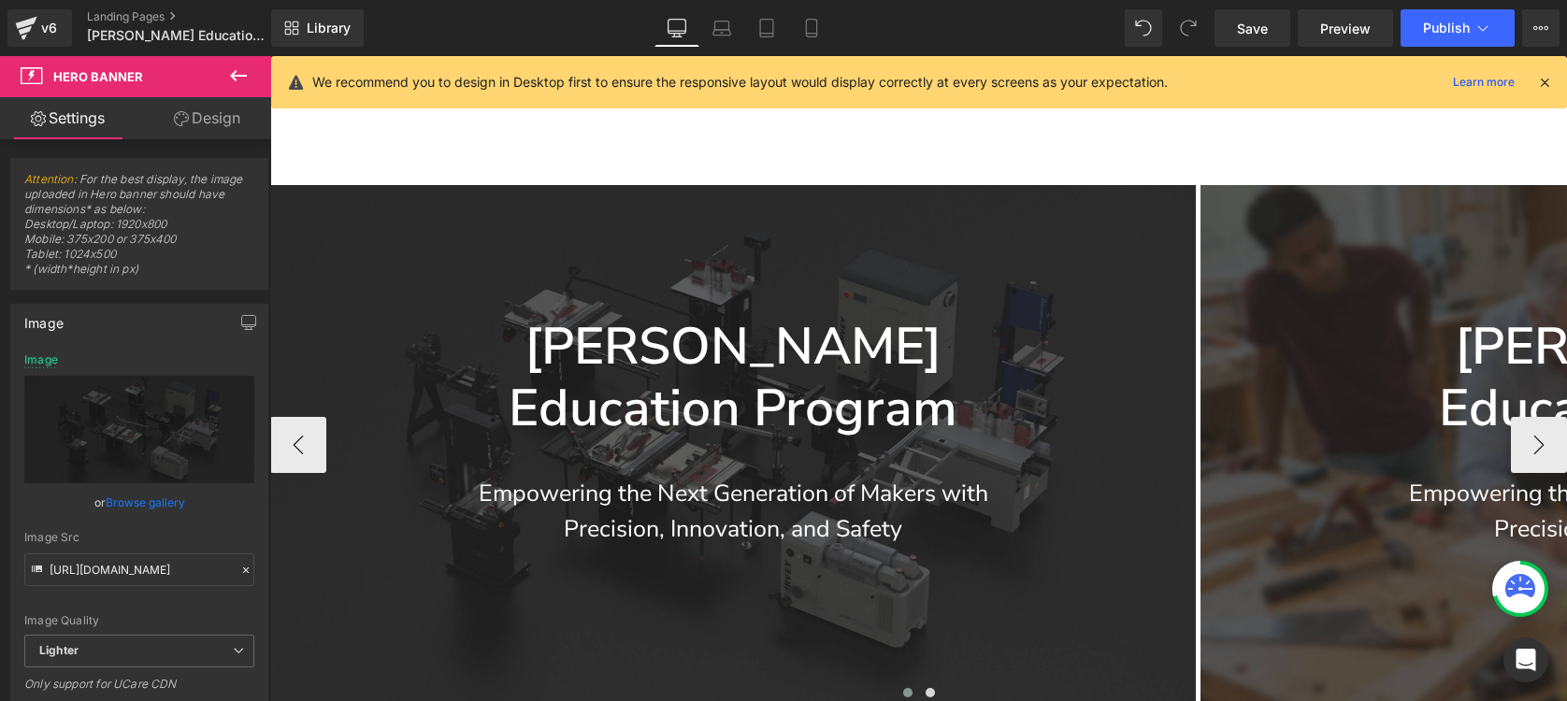
type input "[URL][DOMAIN_NAME]"
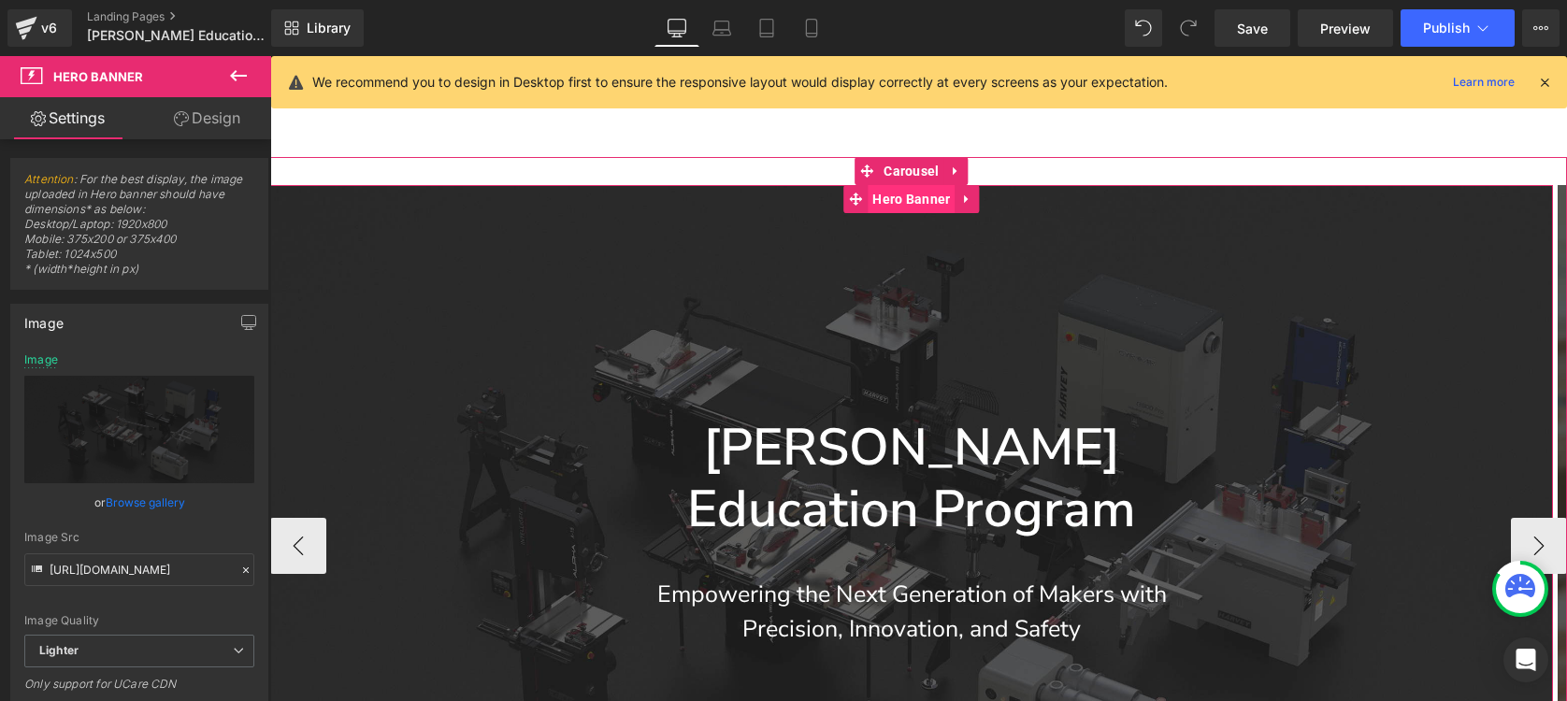
click at [742, 204] on div "[PERSON_NAME] Education Program Heading Empowering the Next Generation of Maker…" at bounding box center [911, 546] width 1282 height 722
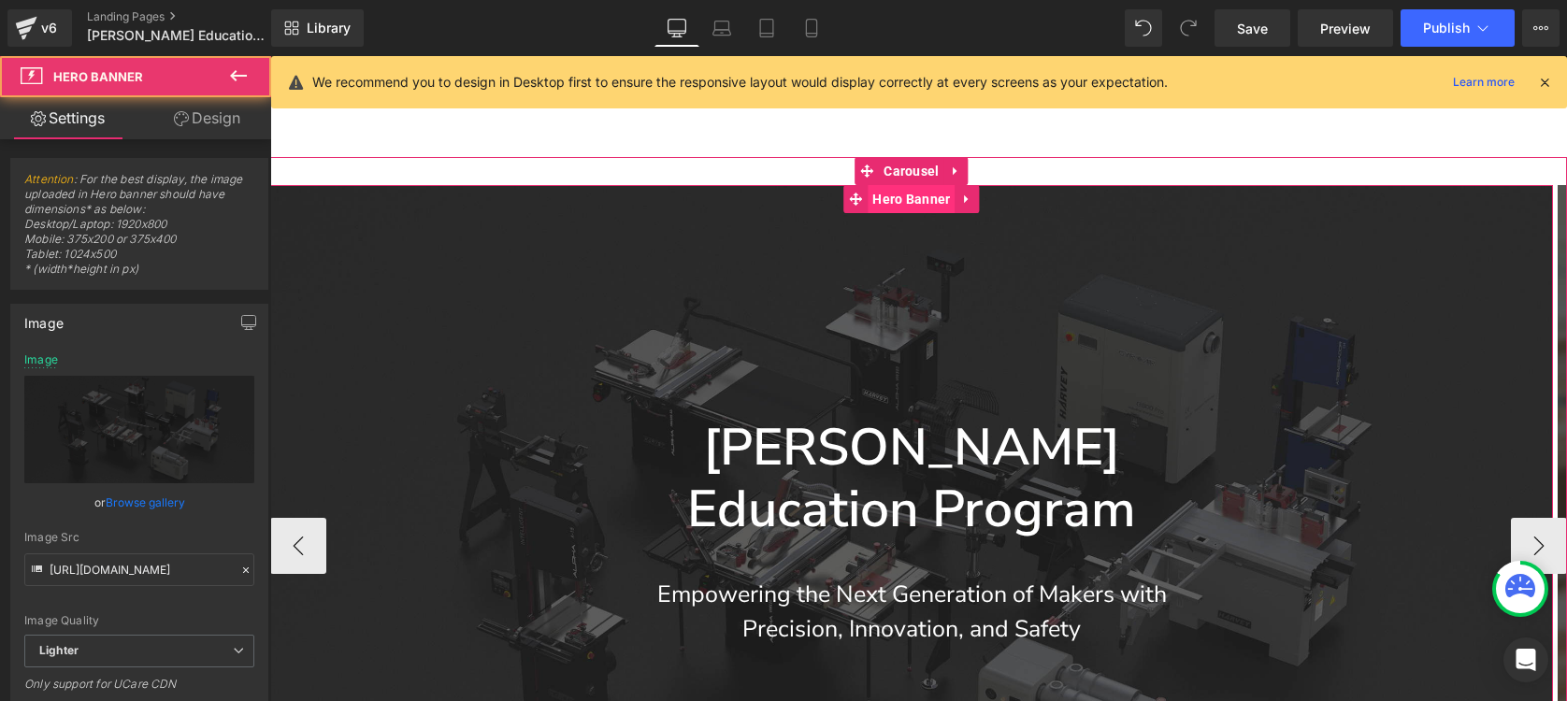
click at [872, 203] on span "Hero Banner" at bounding box center [910, 199] width 87 height 28
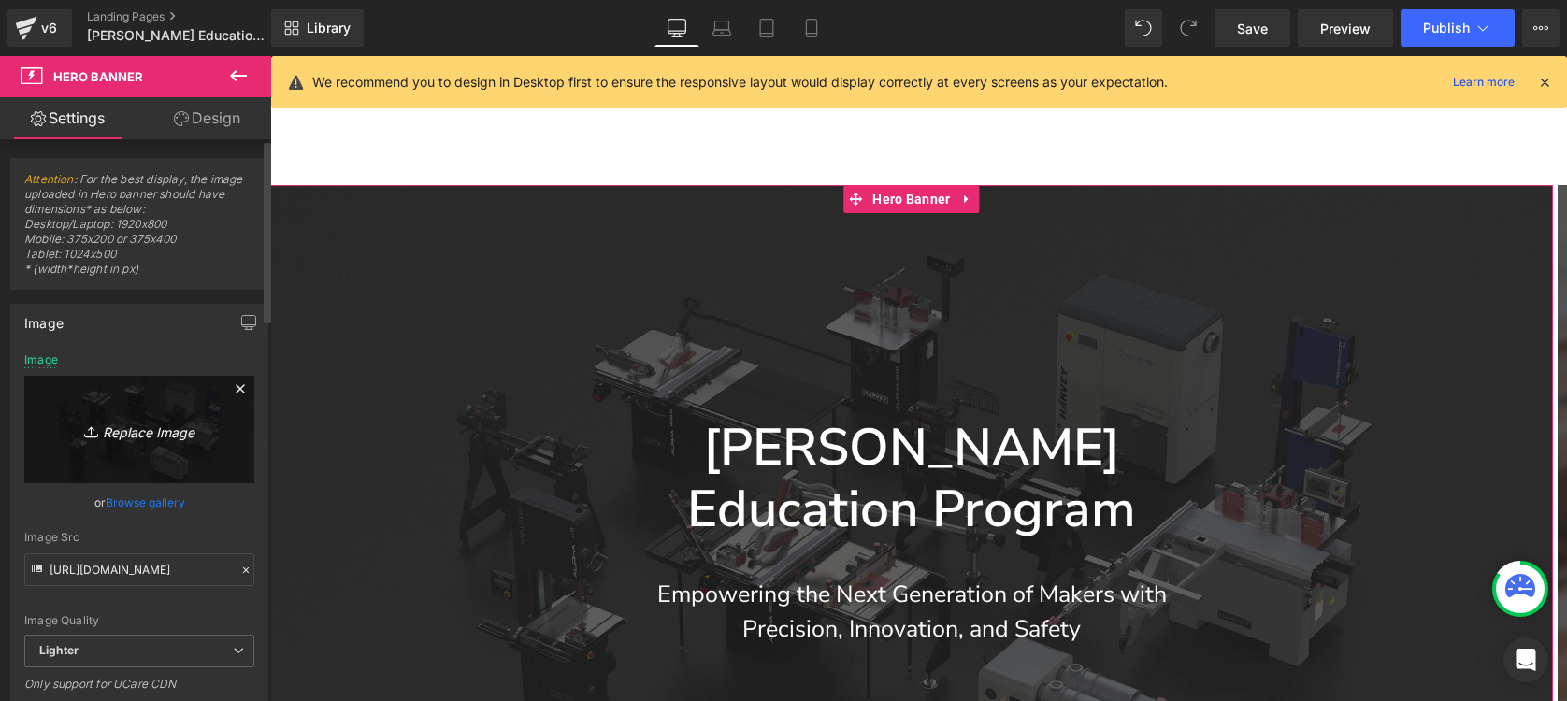
click at [138, 419] on icon "Replace Image" at bounding box center [139, 429] width 150 height 23
type input "C:\fakepath\1.jpg"
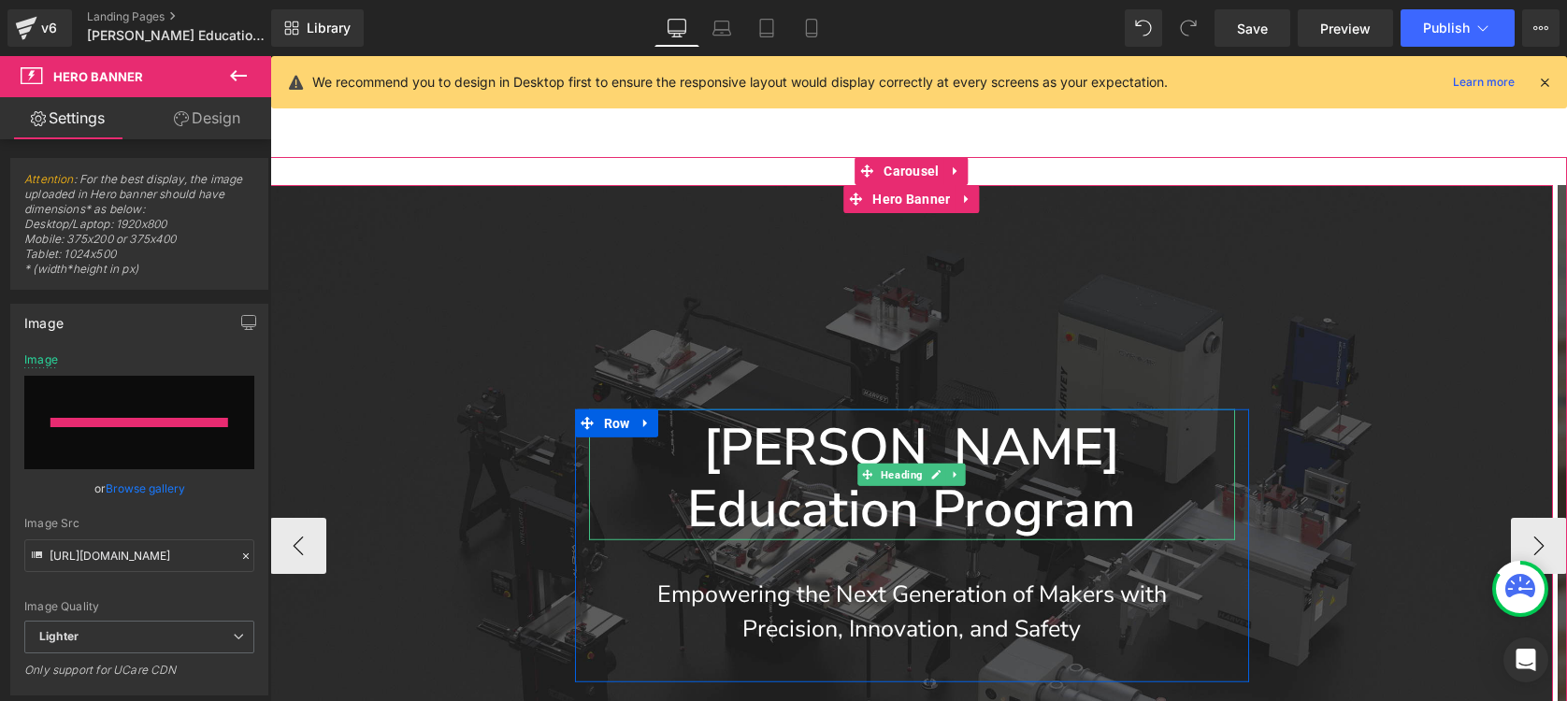
type input "[URL][DOMAIN_NAME]"
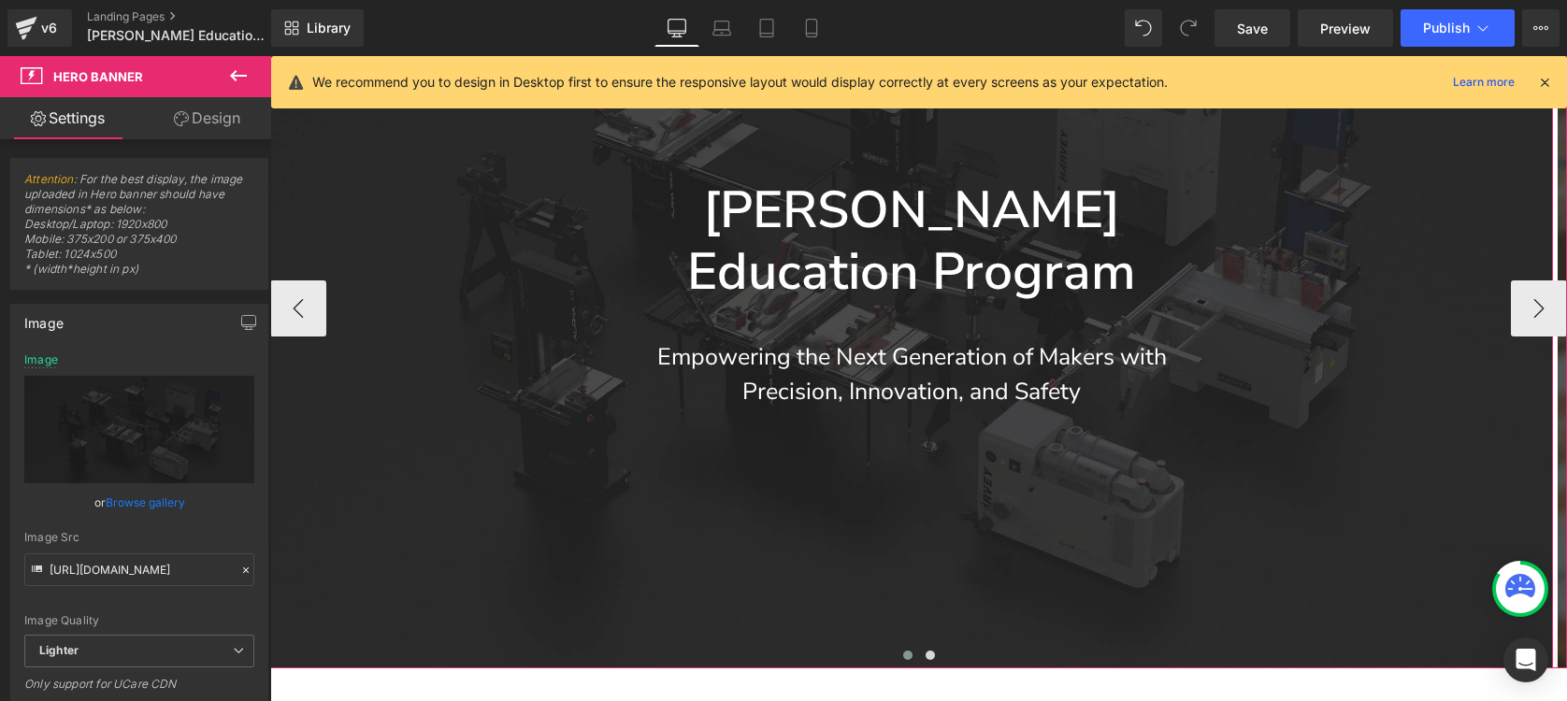
scroll to position [570, 0]
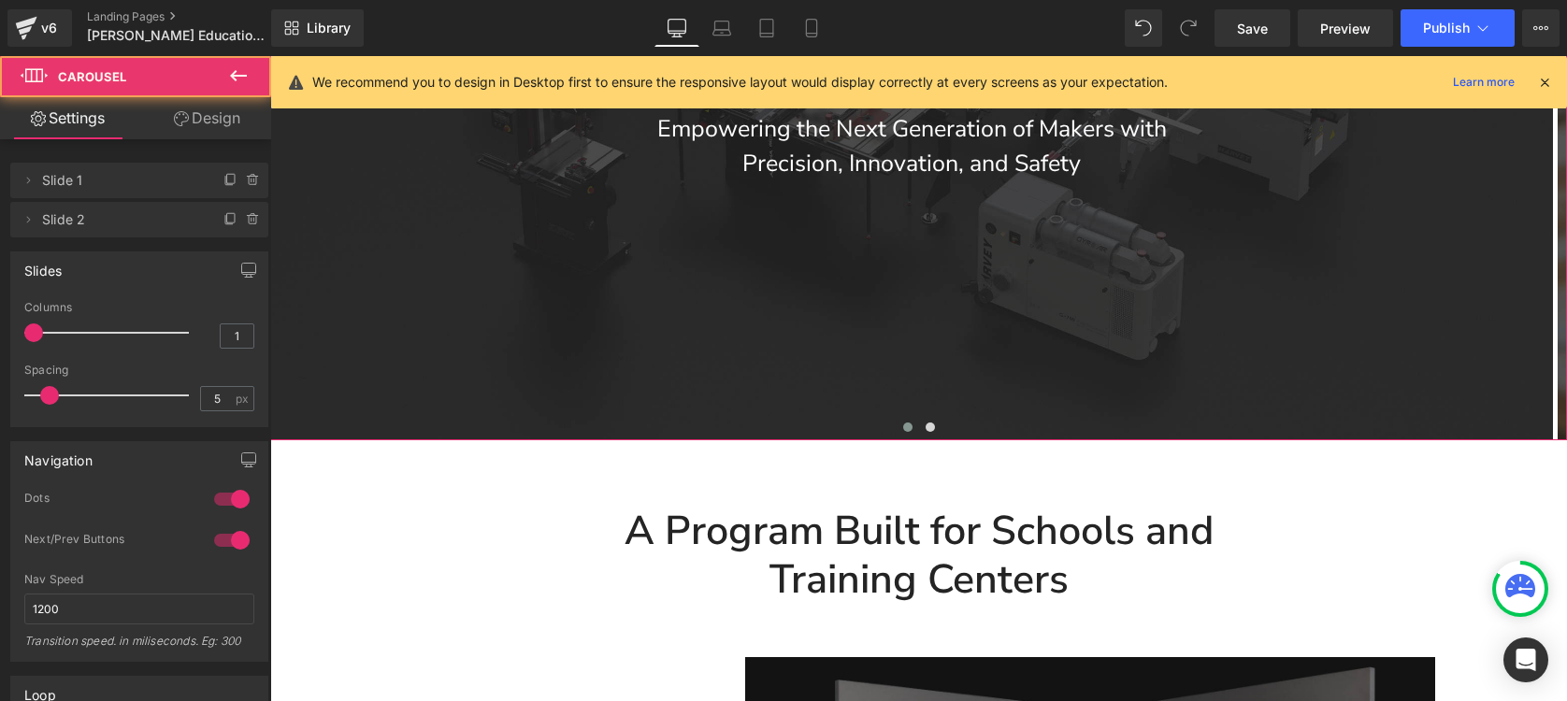
click at [896, 429] on button at bounding box center [907, 427] width 22 height 19
click at [903, 433] on button at bounding box center [907, 427] width 22 height 19
click at [926, 430] on button at bounding box center [930, 427] width 22 height 19
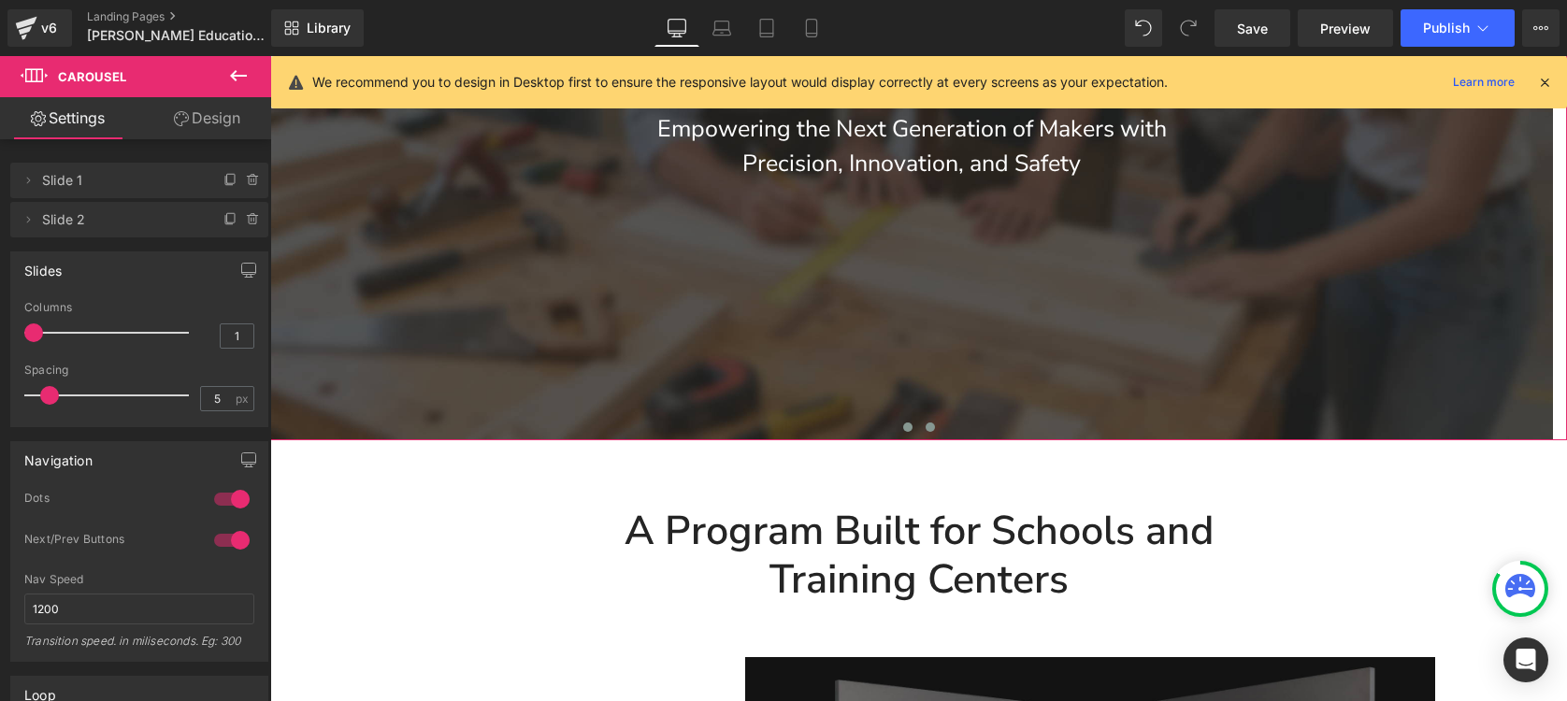
click at [904, 430] on button at bounding box center [907, 427] width 22 height 19
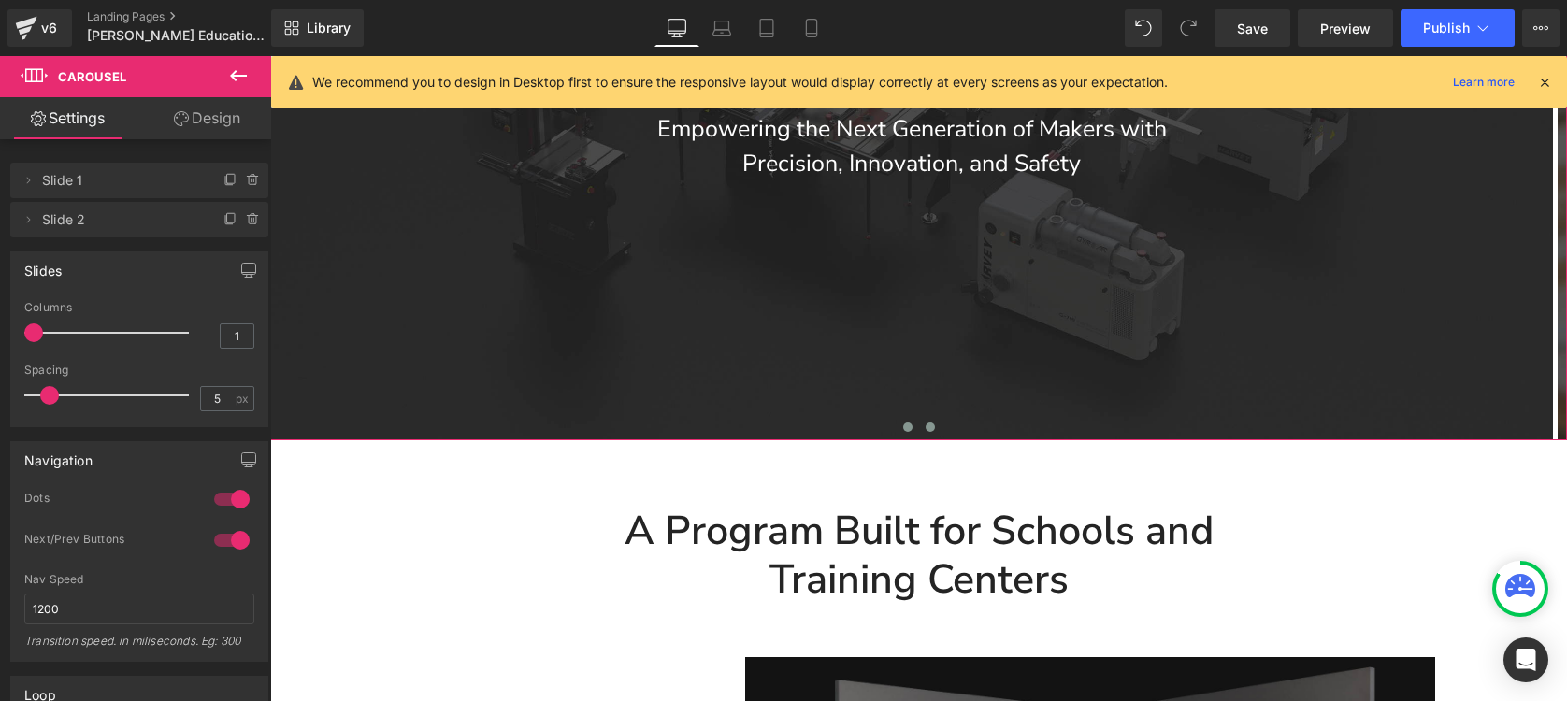
click at [925, 432] on span at bounding box center [929, 426] width 9 height 9
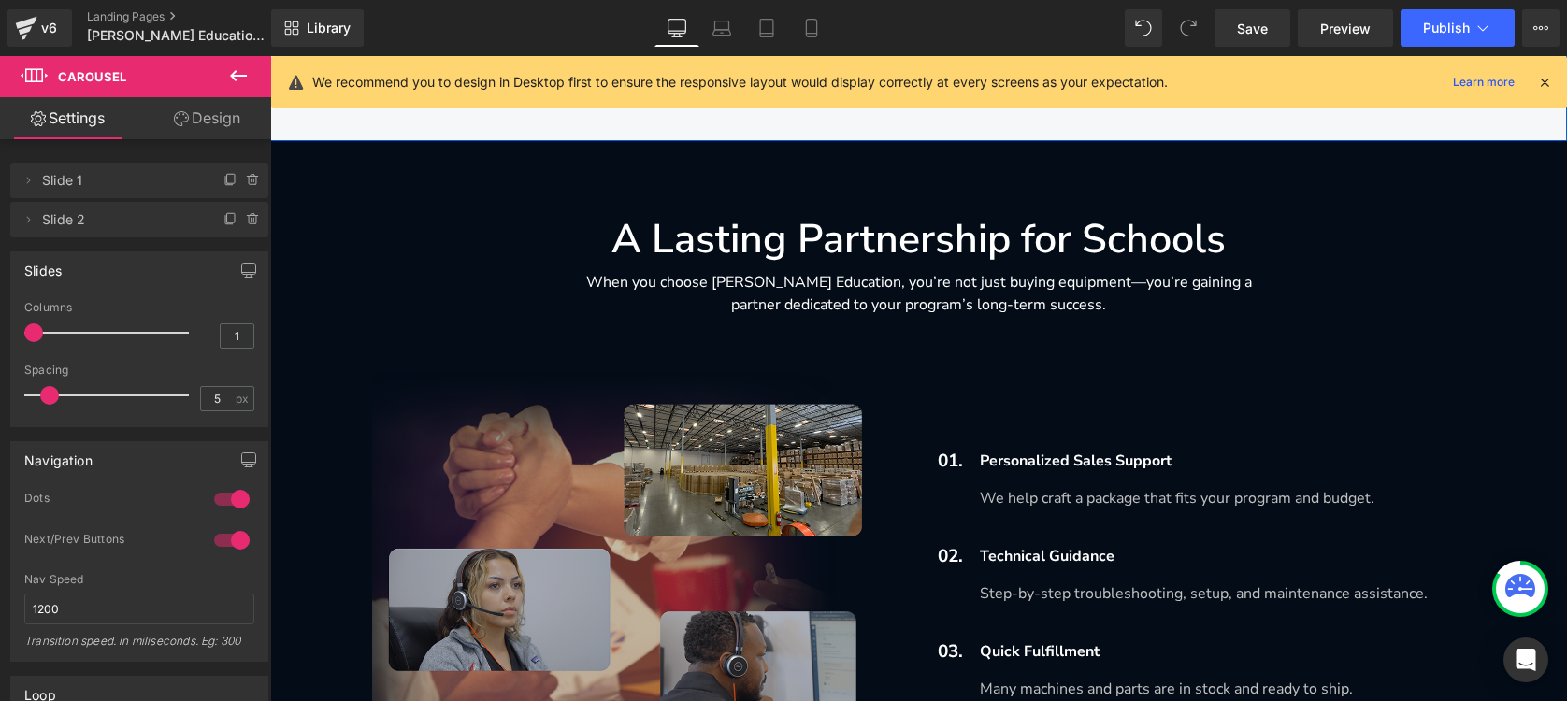
scroll to position [3613, 0]
